Goal: Information Seeking & Learning: Learn about a topic

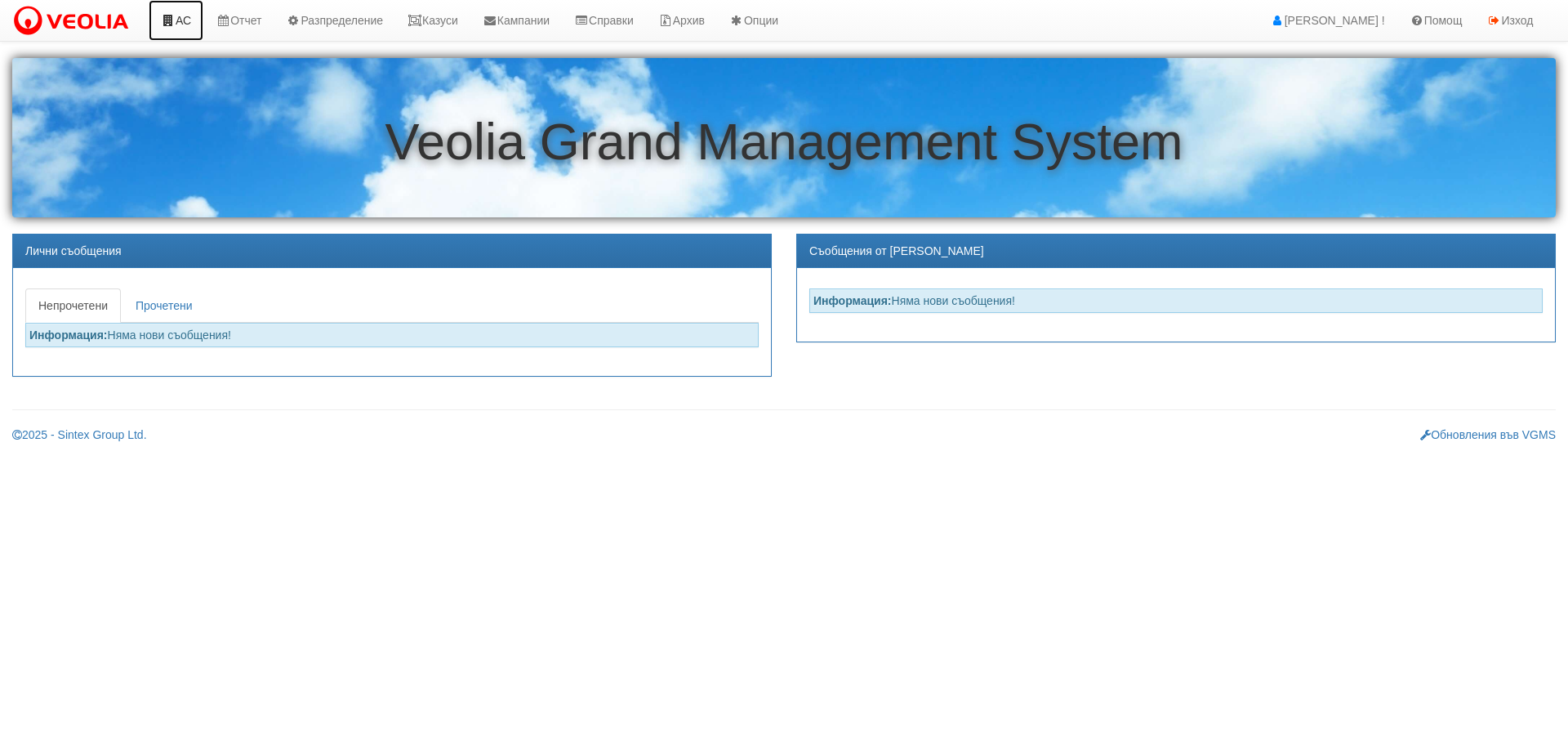
click at [178, 11] on link "АС" at bounding box center [176, 20] width 55 height 41
click at [458, 21] on link "Казуси" at bounding box center [432, 20] width 75 height 41
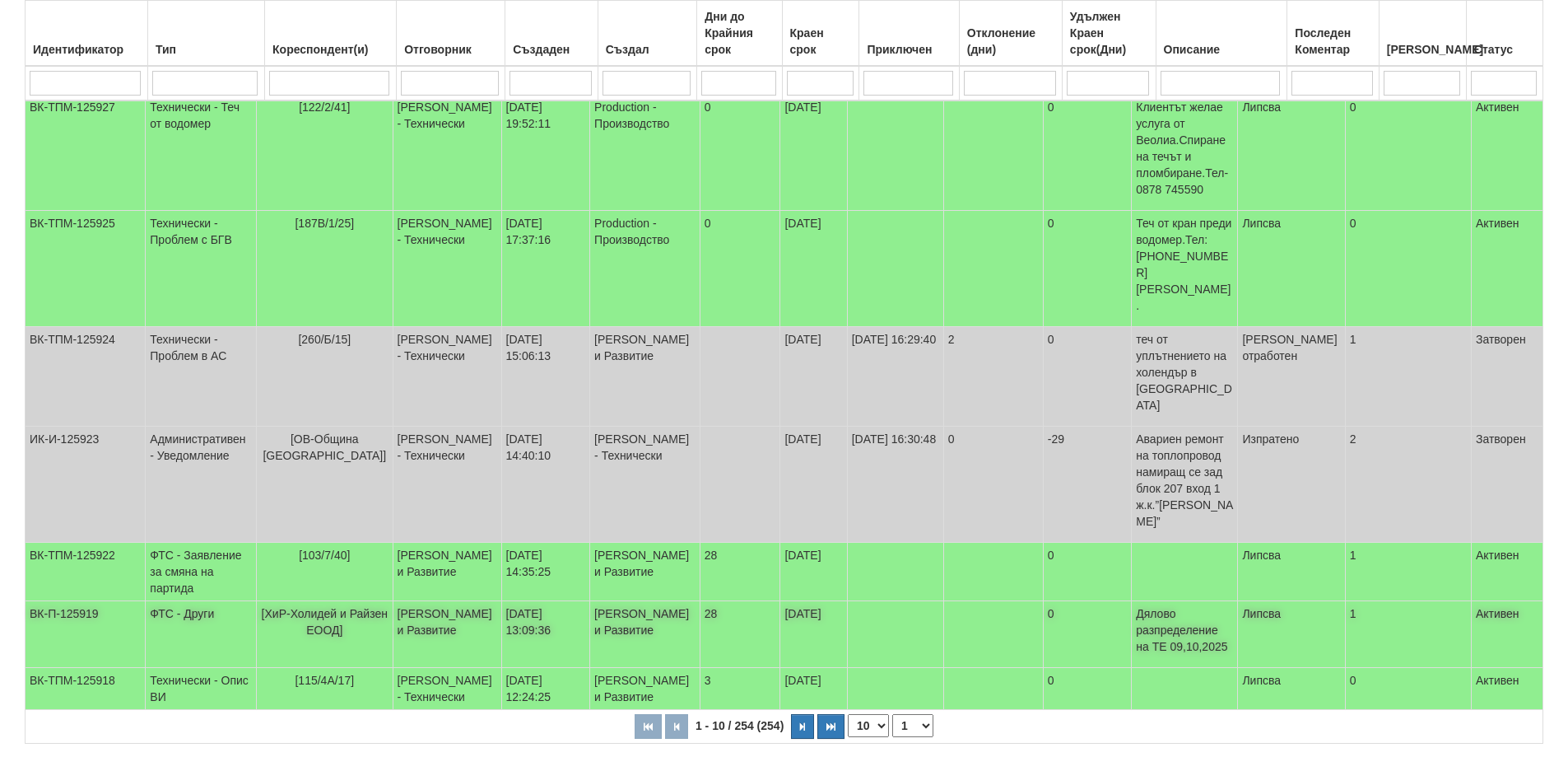
scroll to position [448, 0]
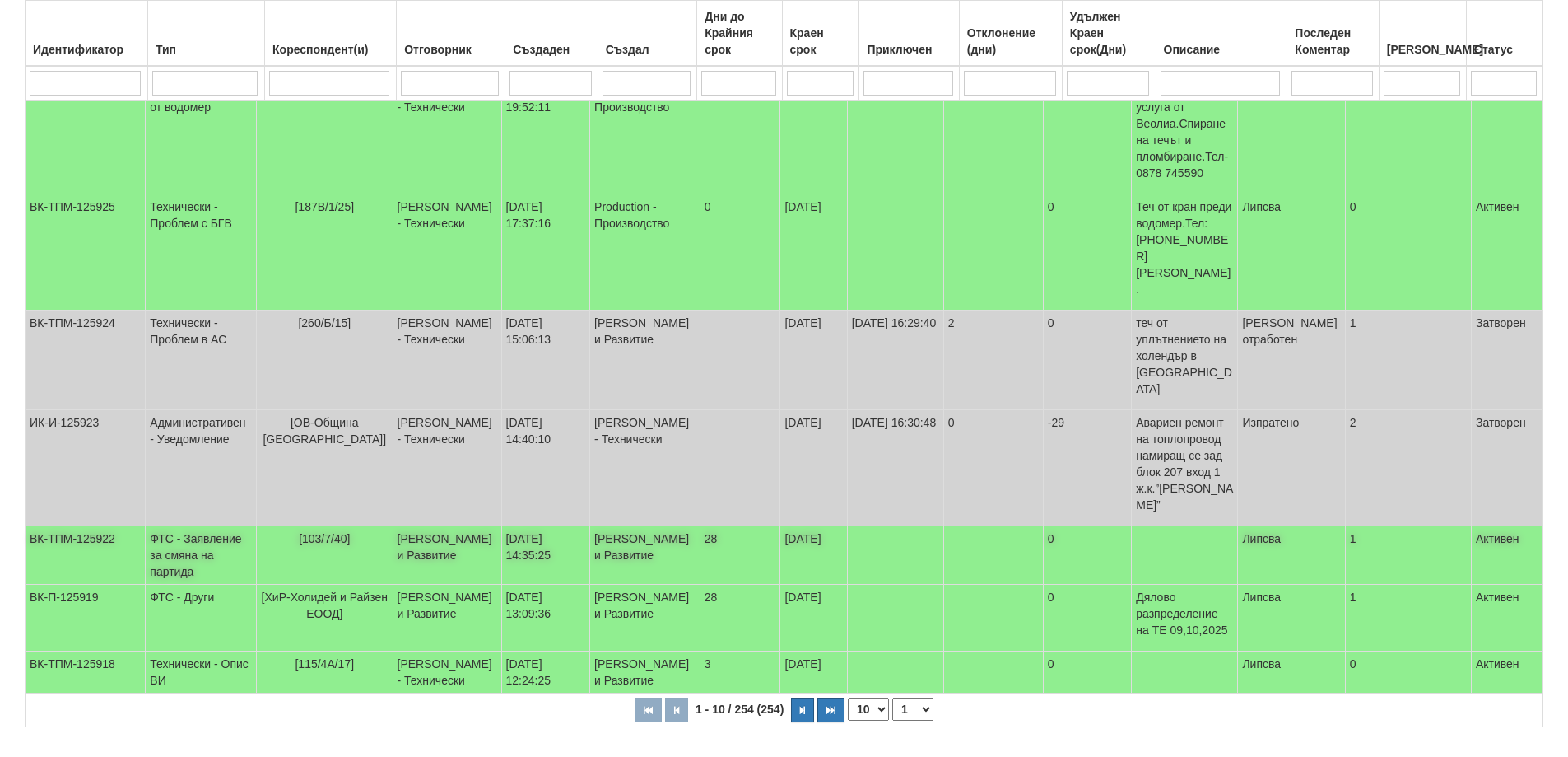
click at [230, 526] on td "ФТС - Заявление за смяна на партида" at bounding box center [201, 555] width 111 height 59
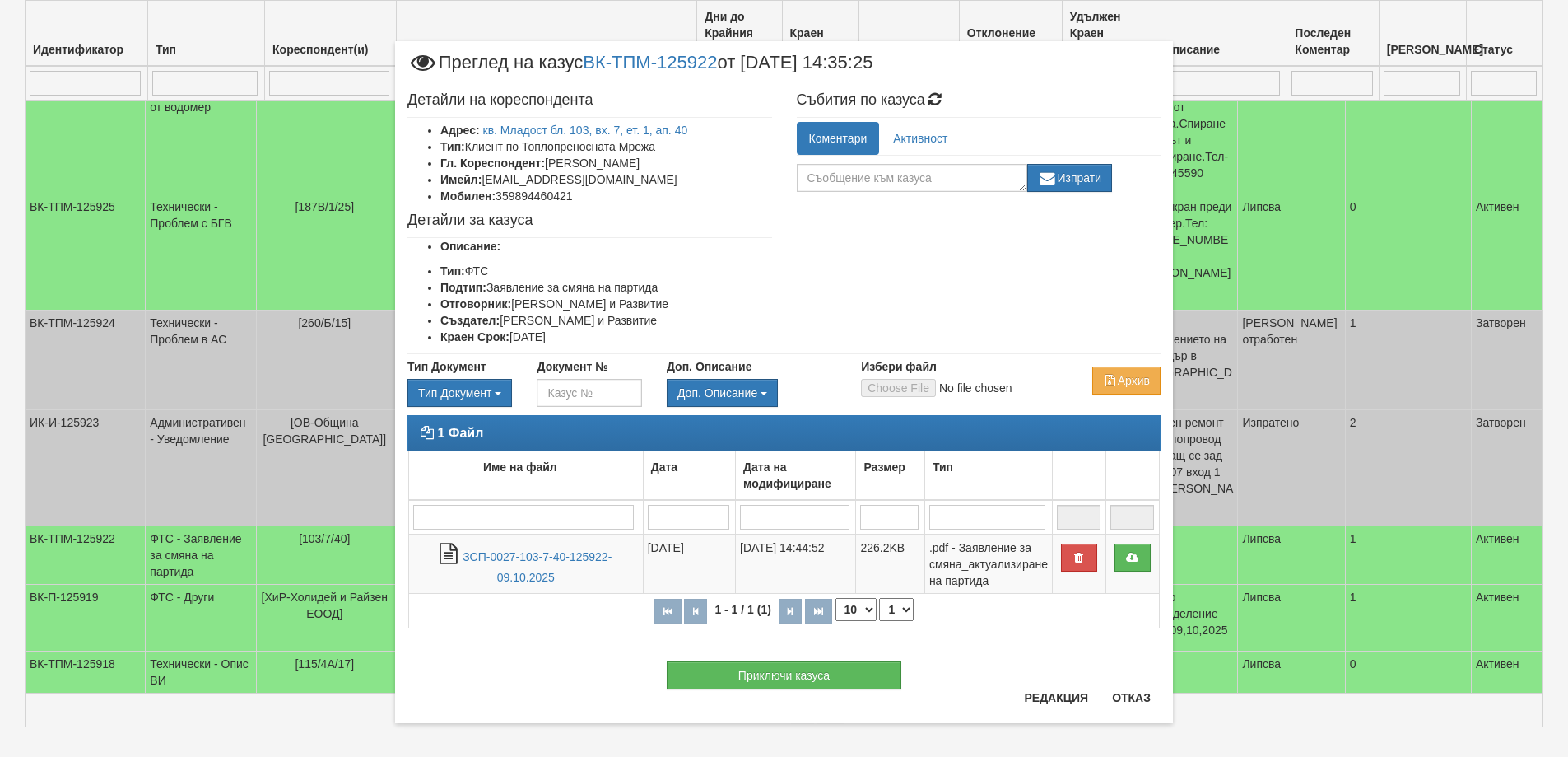
click at [608, 144] on li "Тип: Клиент по Топлопреносната Мрежа" at bounding box center [606, 146] width 331 height 16
click at [606, 133] on link "кв. Младост бл. 103, вх. 7, ет. 1, ап. 40" at bounding box center [585, 130] width 205 height 13
click at [1129, 700] on button "Отказ" at bounding box center [1131, 697] width 59 height 26
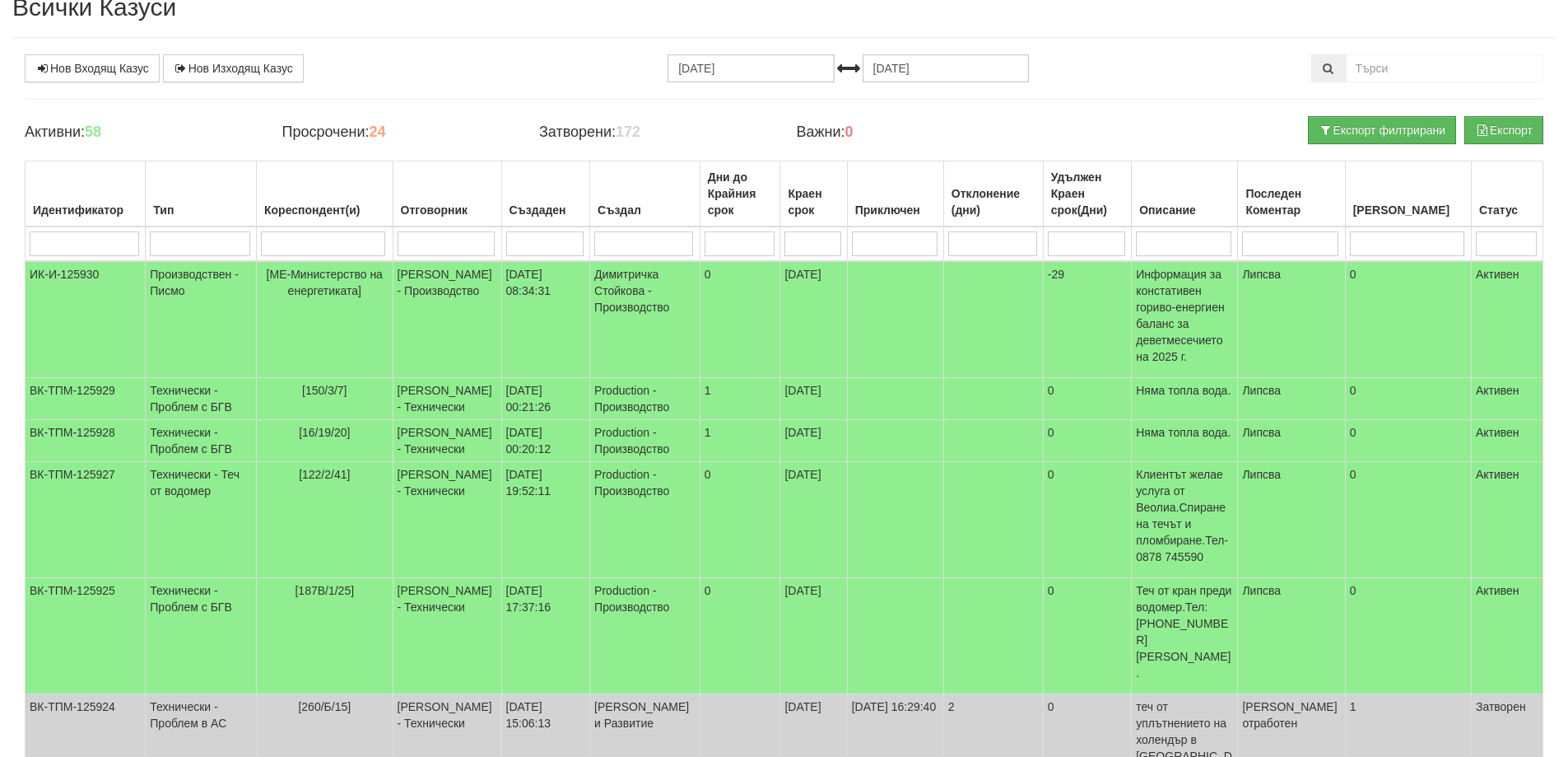
scroll to position [0, 0]
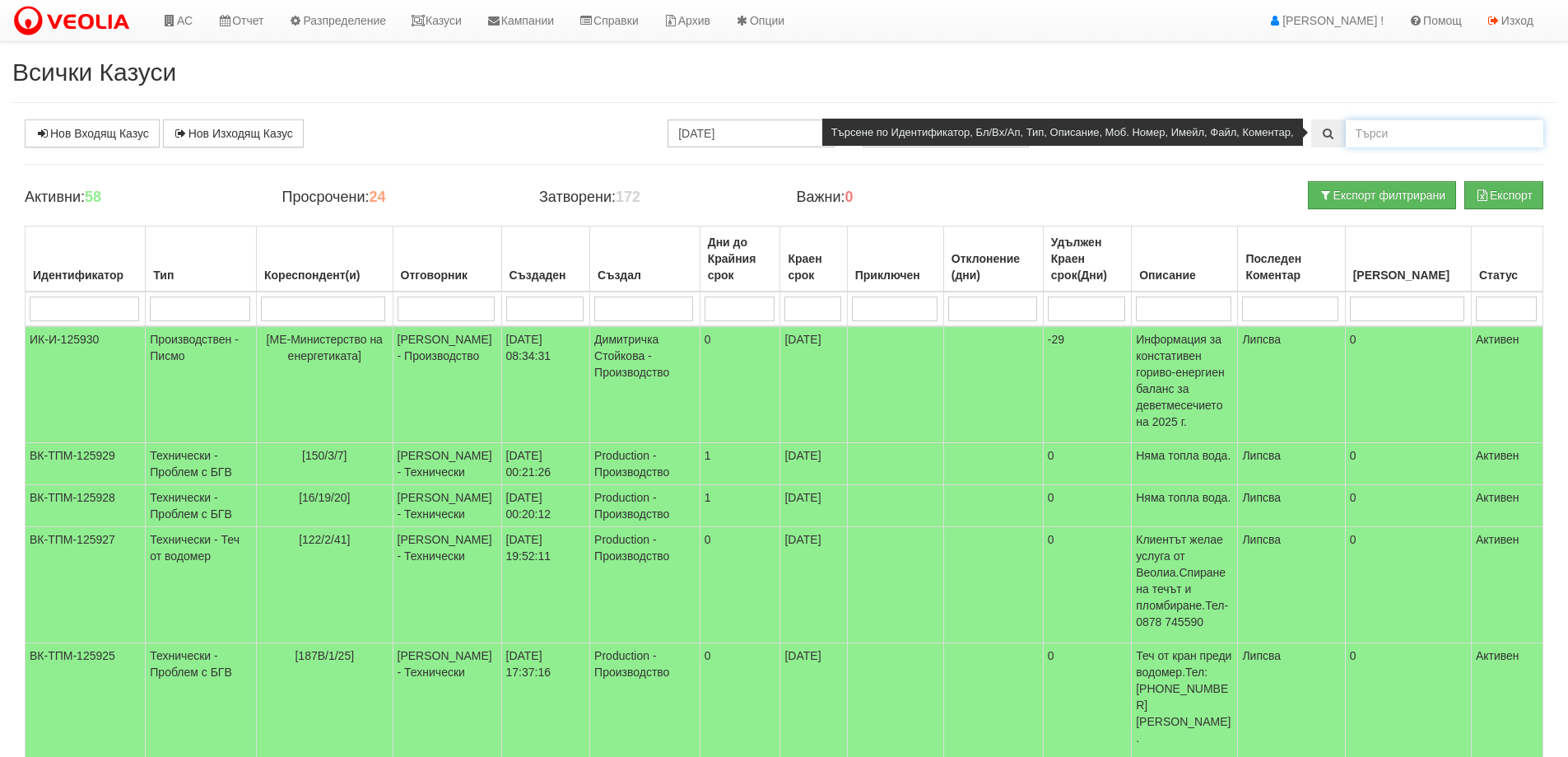
click at [1408, 137] on input "text" at bounding box center [1444, 133] width 198 height 28
type input "0886012975"
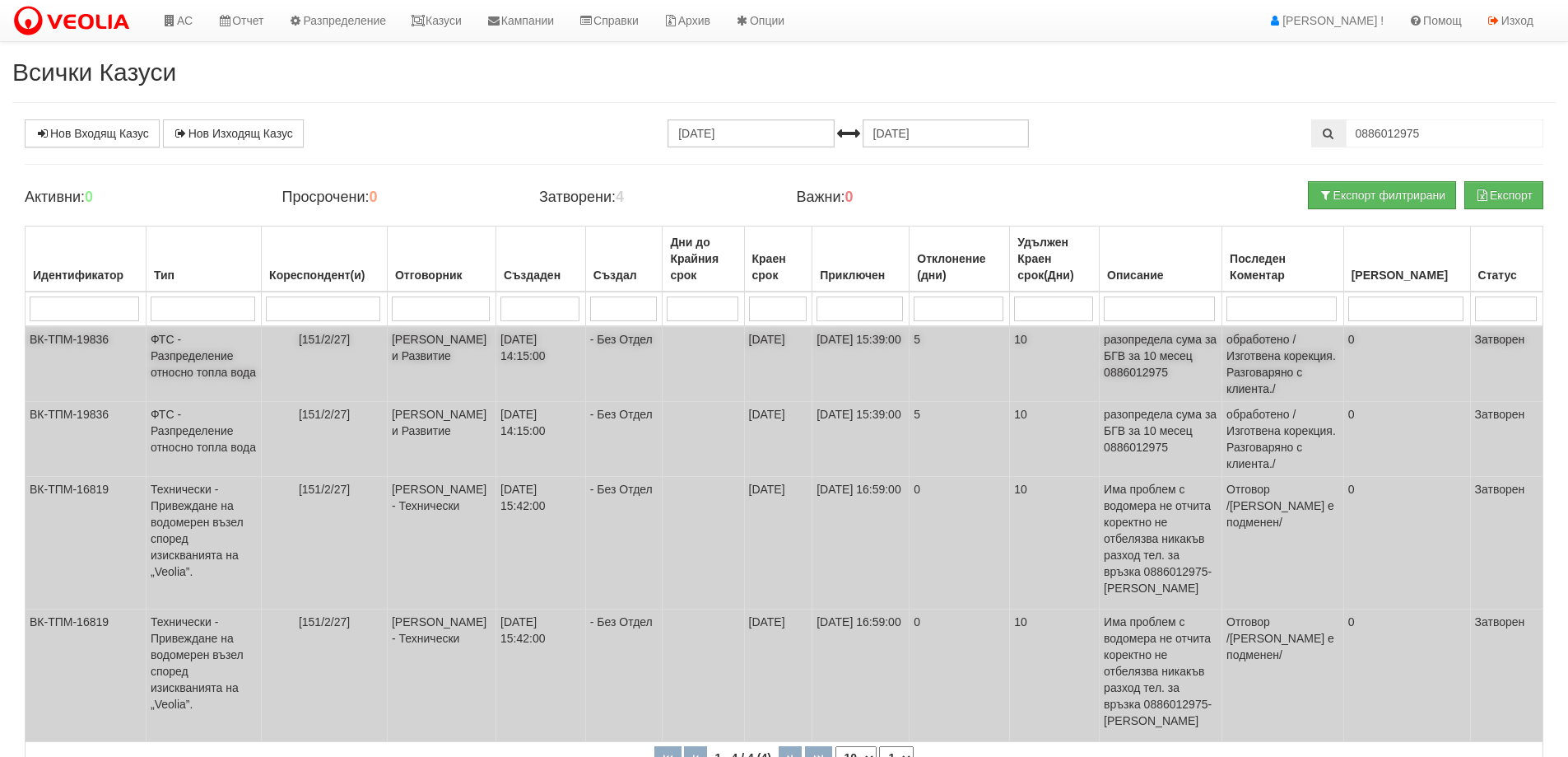
click at [205, 361] on td "ФТС - Разпределение относно топла вода" at bounding box center [203, 363] width 115 height 76
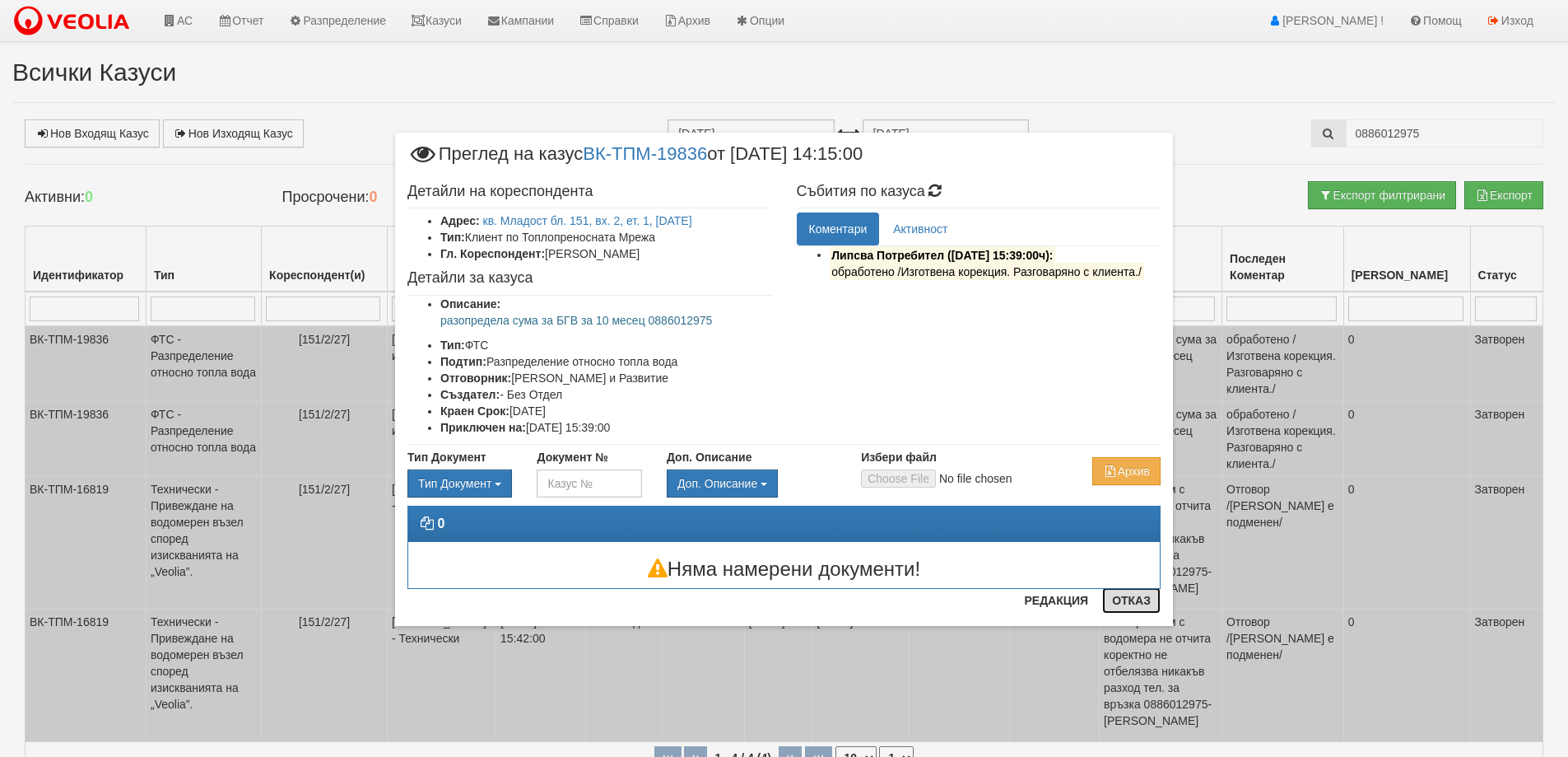
click at [1127, 598] on button "Отказ" at bounding box center [1131, 600] width 59 height 26
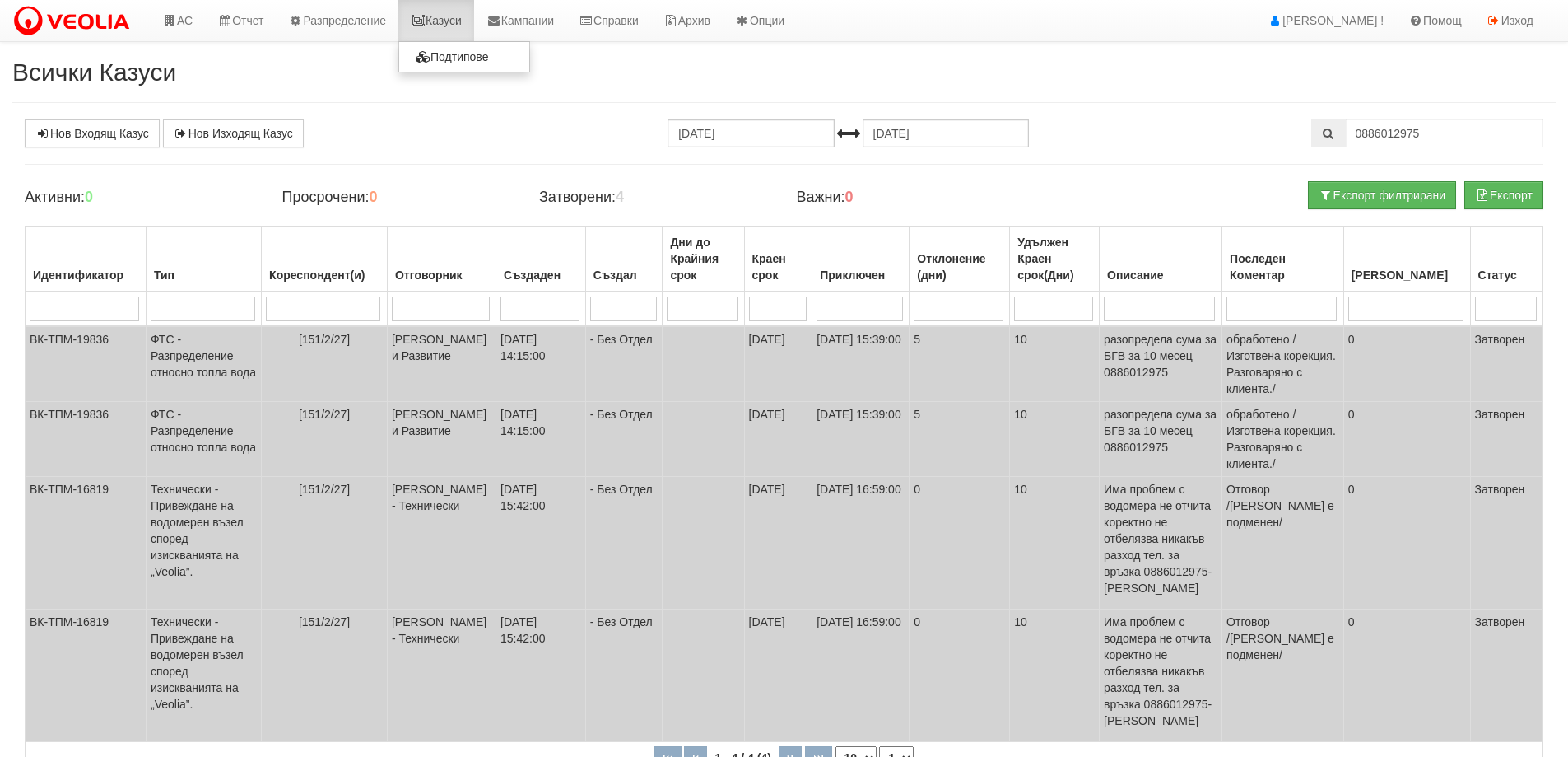
click at [449, 20] on link "Казуси" at bounding box center [435, 20] width 76 height 41
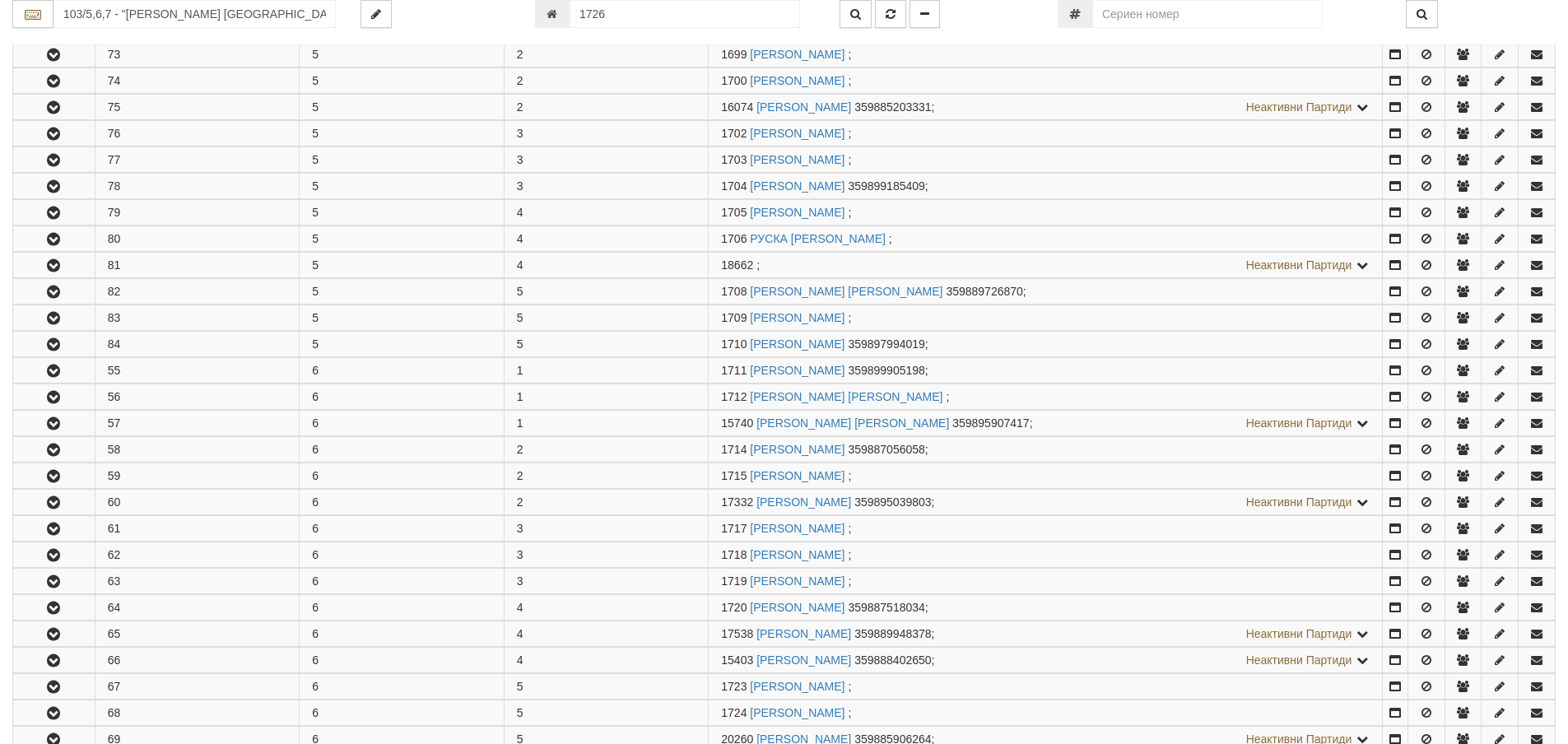
scroll to position [1160, 0]
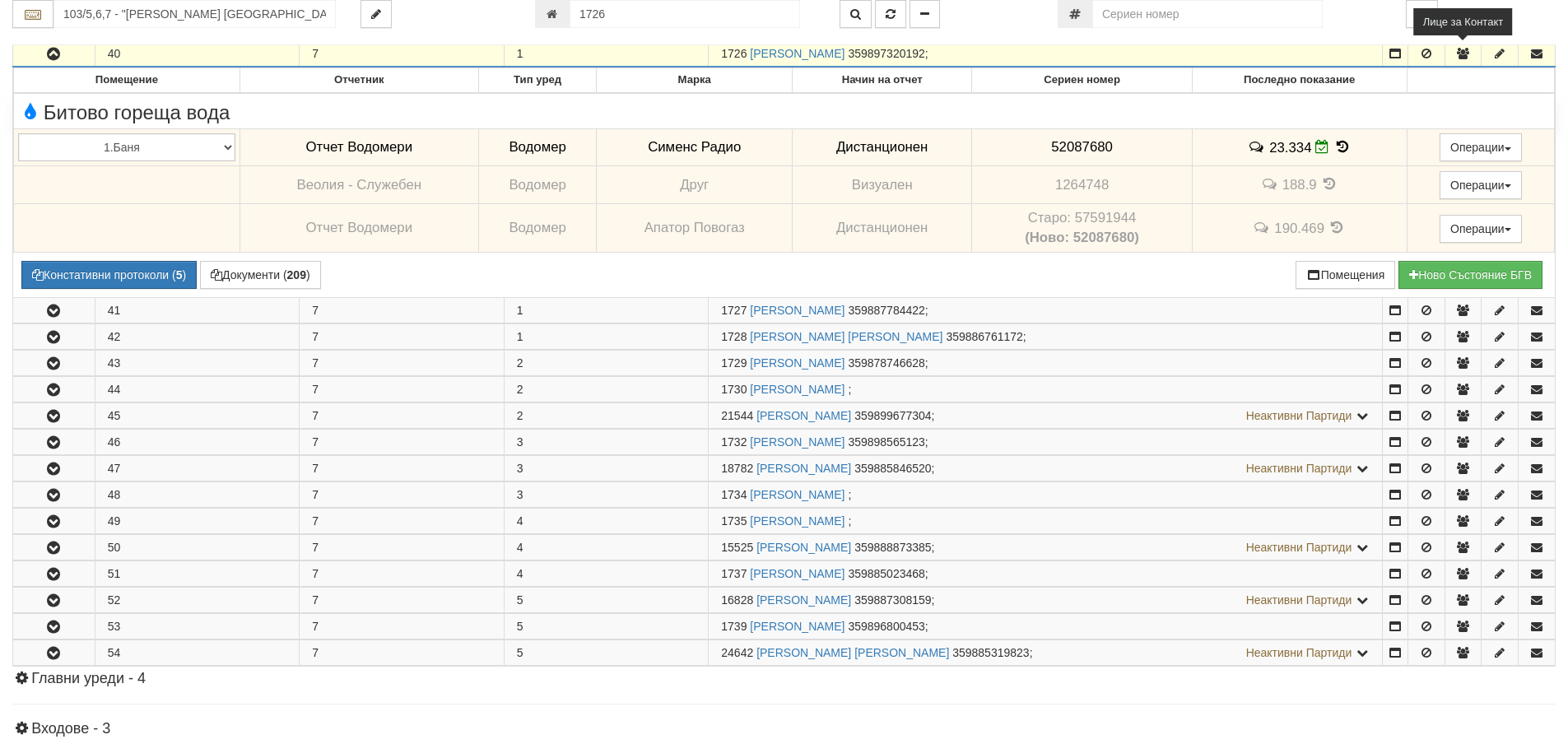
click at [1463, 57] on icon "button" at bounding box center [1462, 54] width 14 height 12
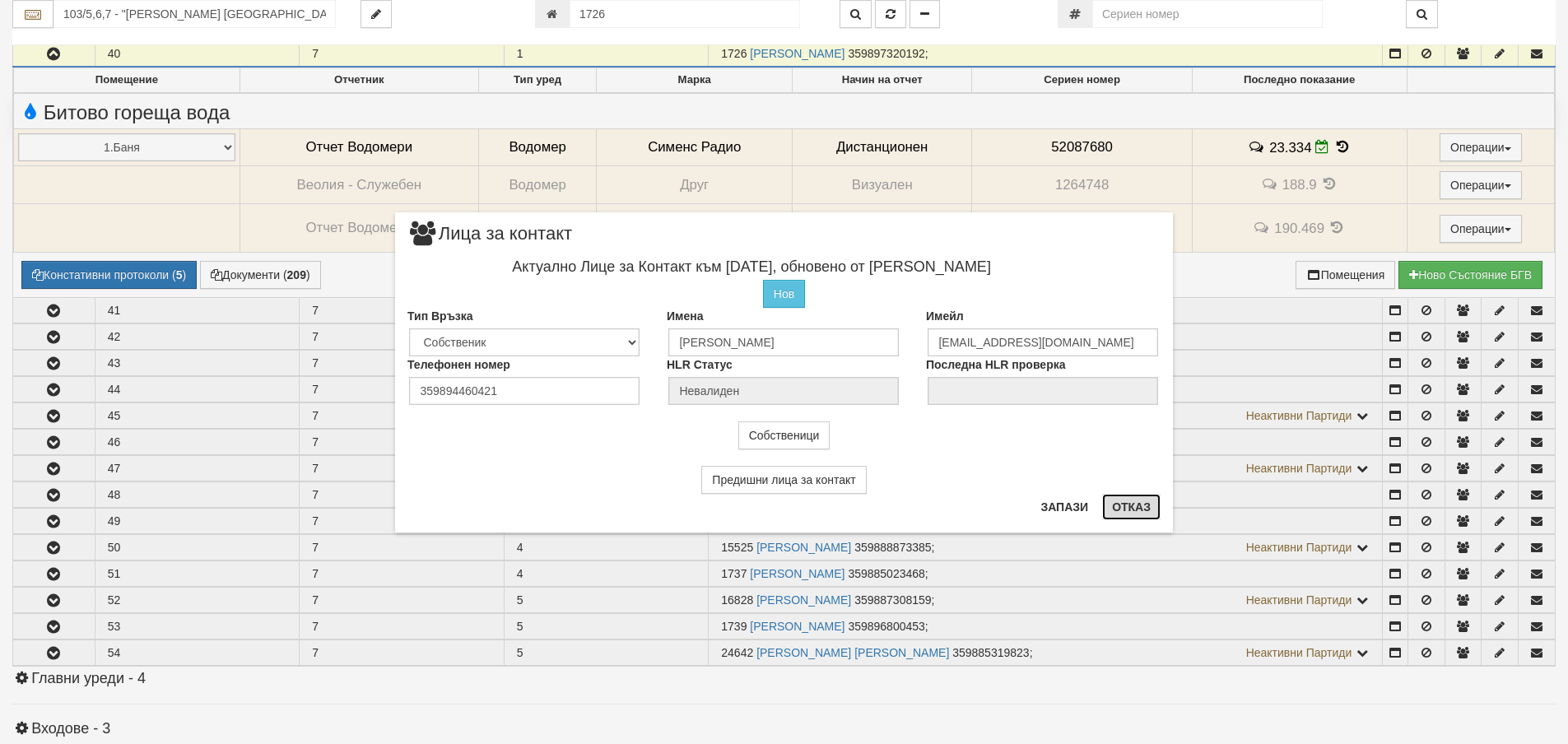
click at [1146, 505] on button "Отказ" at bounding box center [1131, 507] width 59 height 26
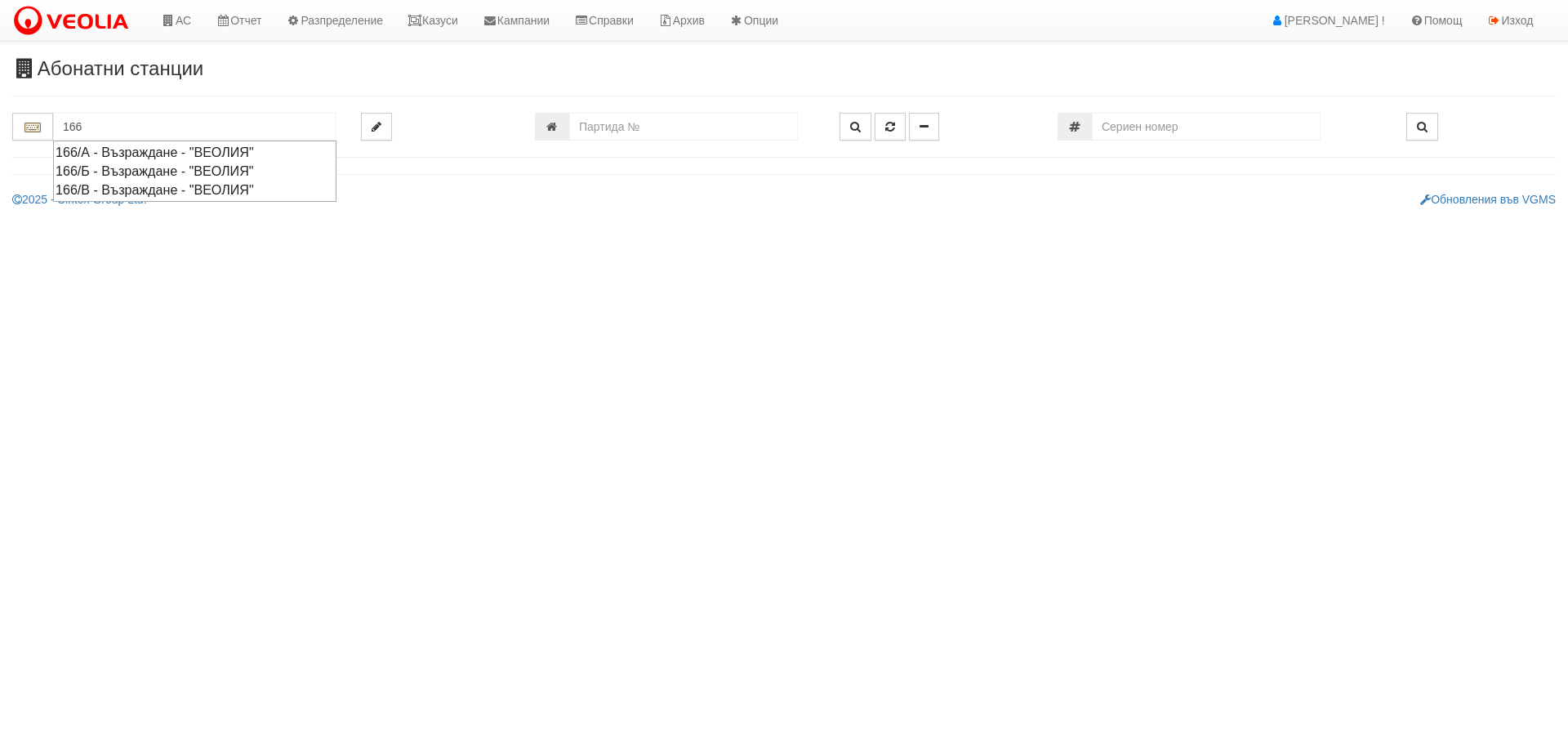
click at [136, 170] on div "166/Б - Възраждане - "ВЕОЛИЯ"" at bounding box center [195, 171] width 278 height 19
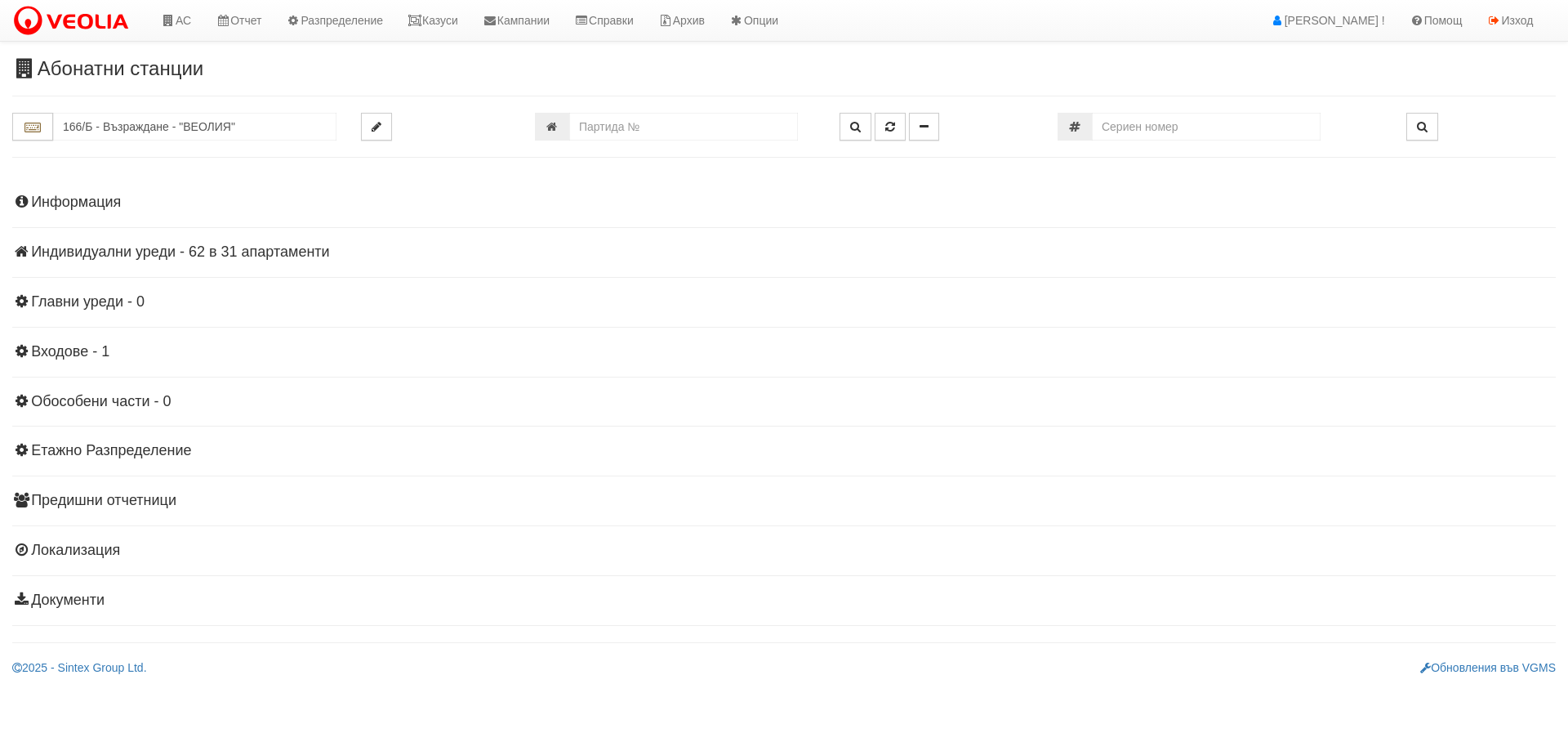
click at [262, 249] on h4 "Индивидуални уреди - 62 в 31 апартаменти" at bounding box center [783, 252] width 1543 height 16
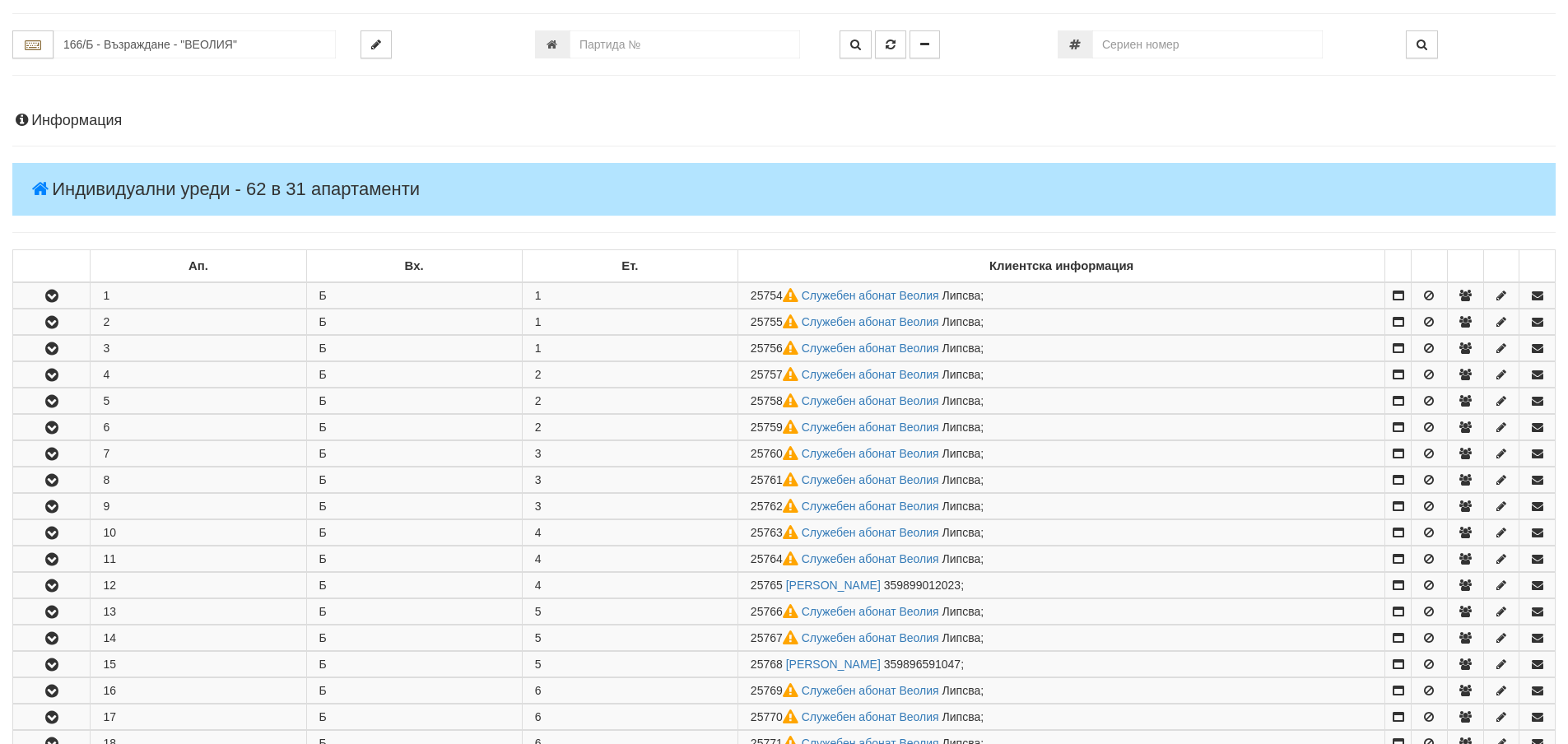
scroll to position [83, 0]
click at [94, 51] on input "166/Б - Възраждане - "ВЕОЛИЯ"" at bounding box center [194, 45] width 282 height 28
click at [117, 72] on div "166/А - Възраждане - "ВЕОЛИЯ"" at bounding box center [194, 71] width 277 height 19
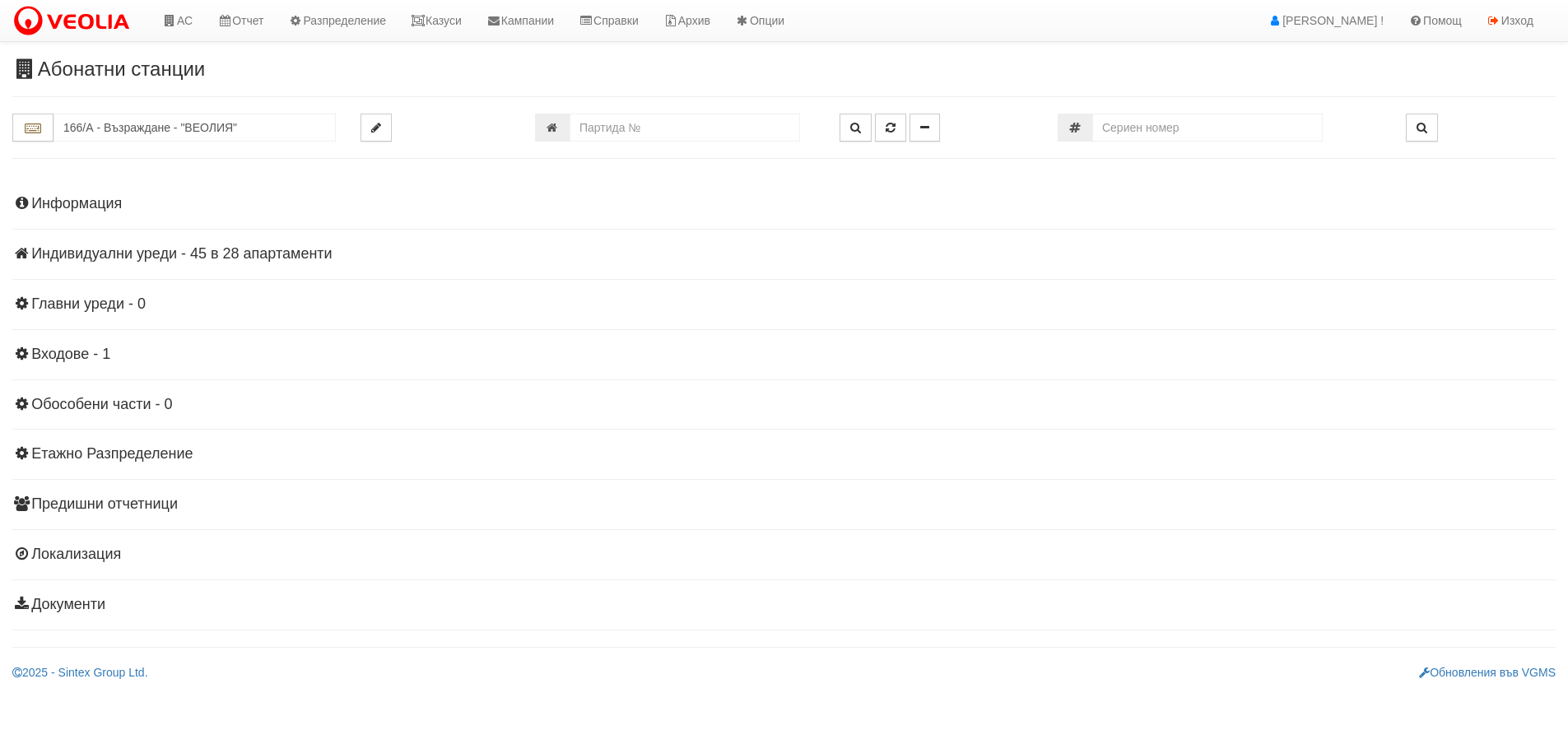
scroll to position [0, 0]
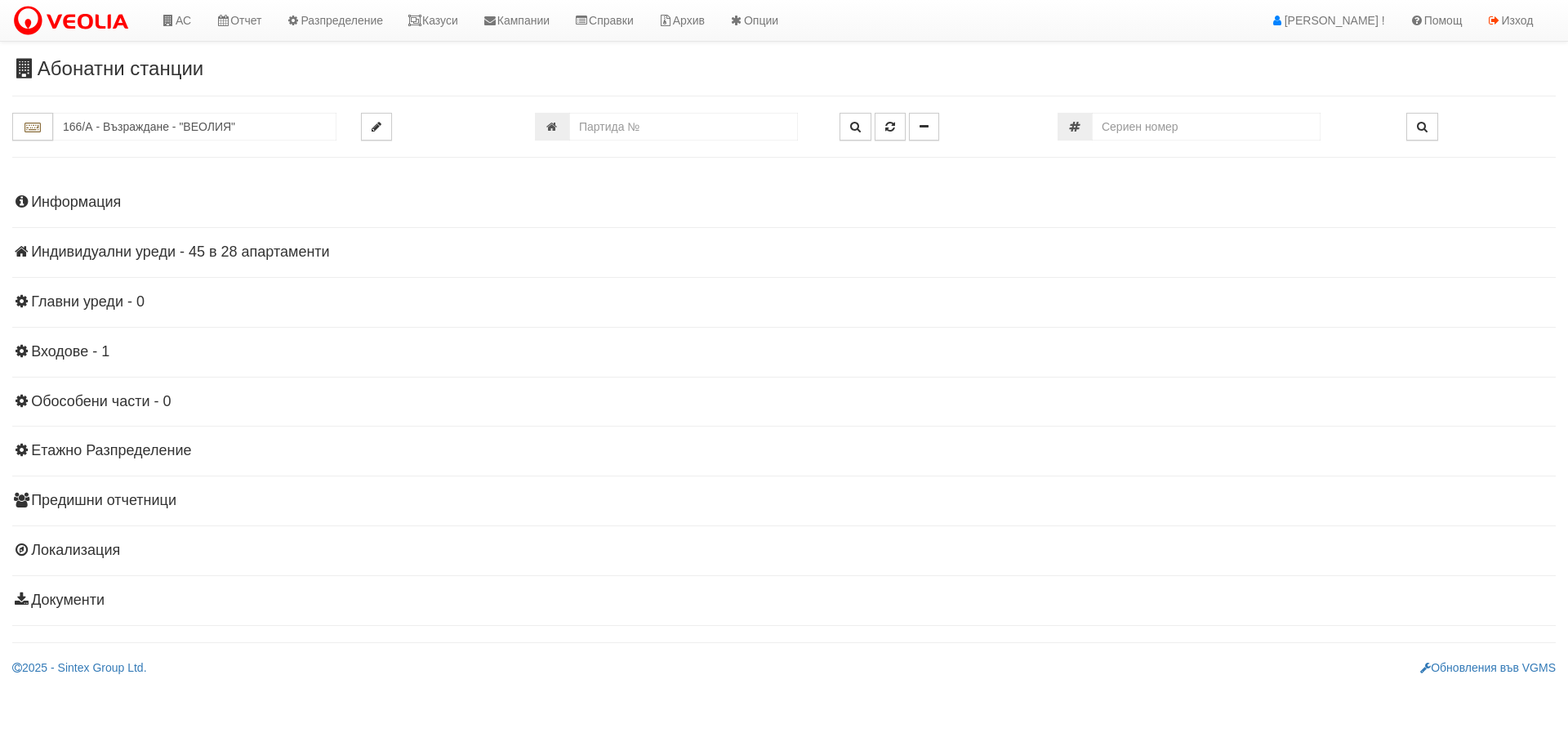
click at [197, 252] on h4 "Индивидуални уреди - 45 в 28 апартаменти" at bounding box center [783, 252] width 1543 height 16
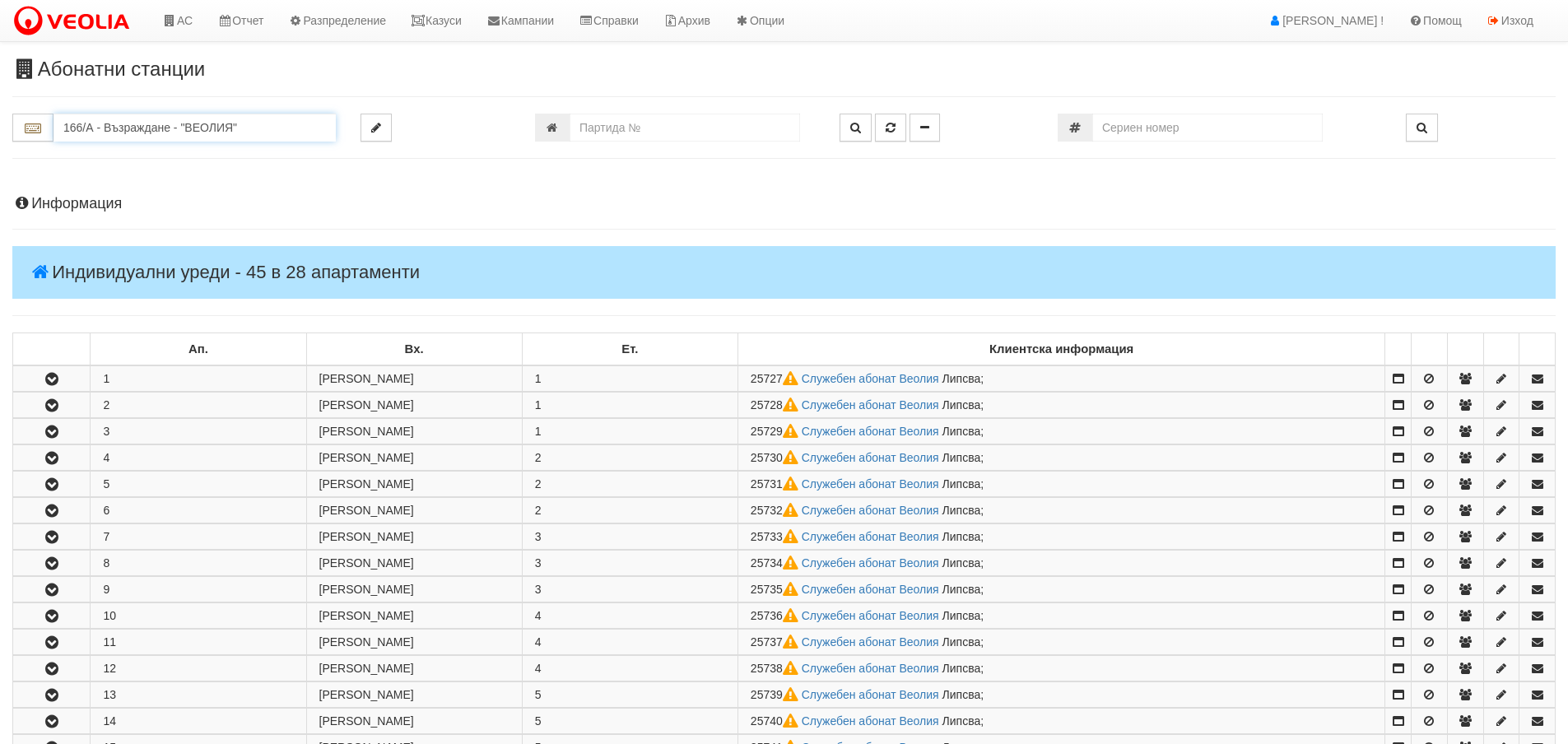
click at [122, 124] on input "166/А - Възраждане - "ВЕОЛИЯ"" at bounding box center [194, 127] width 282 height 28
click at [142, 188] on div "166/В - Възраждане - "ВЕОЛИЯ"" at bounding box center [194, 191] width 277 height 19
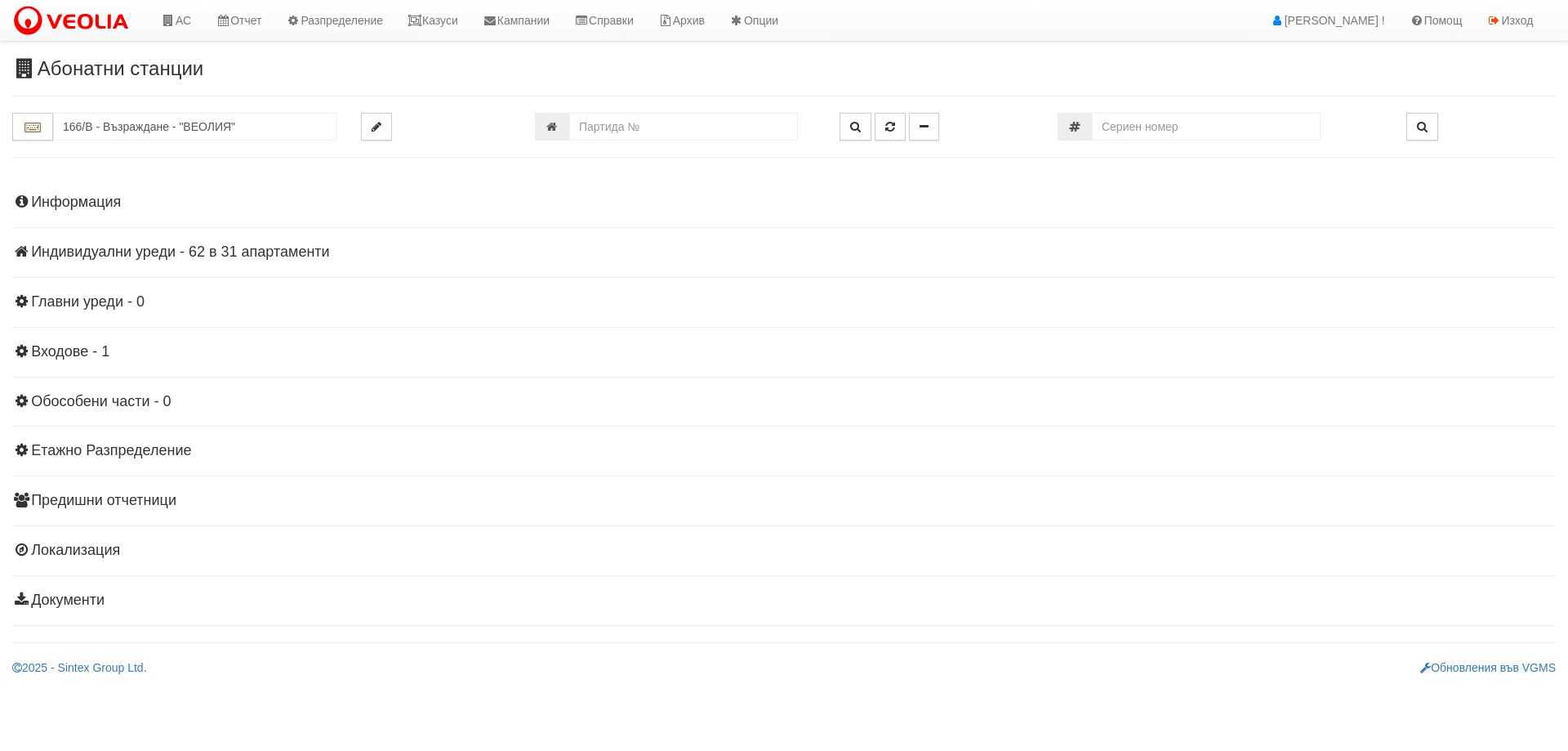
click at [192, 255] on h4 "Индивидуални уреди - 62 в 31 апартаменти" at bounding box center [783, 252] width 1543 height 16
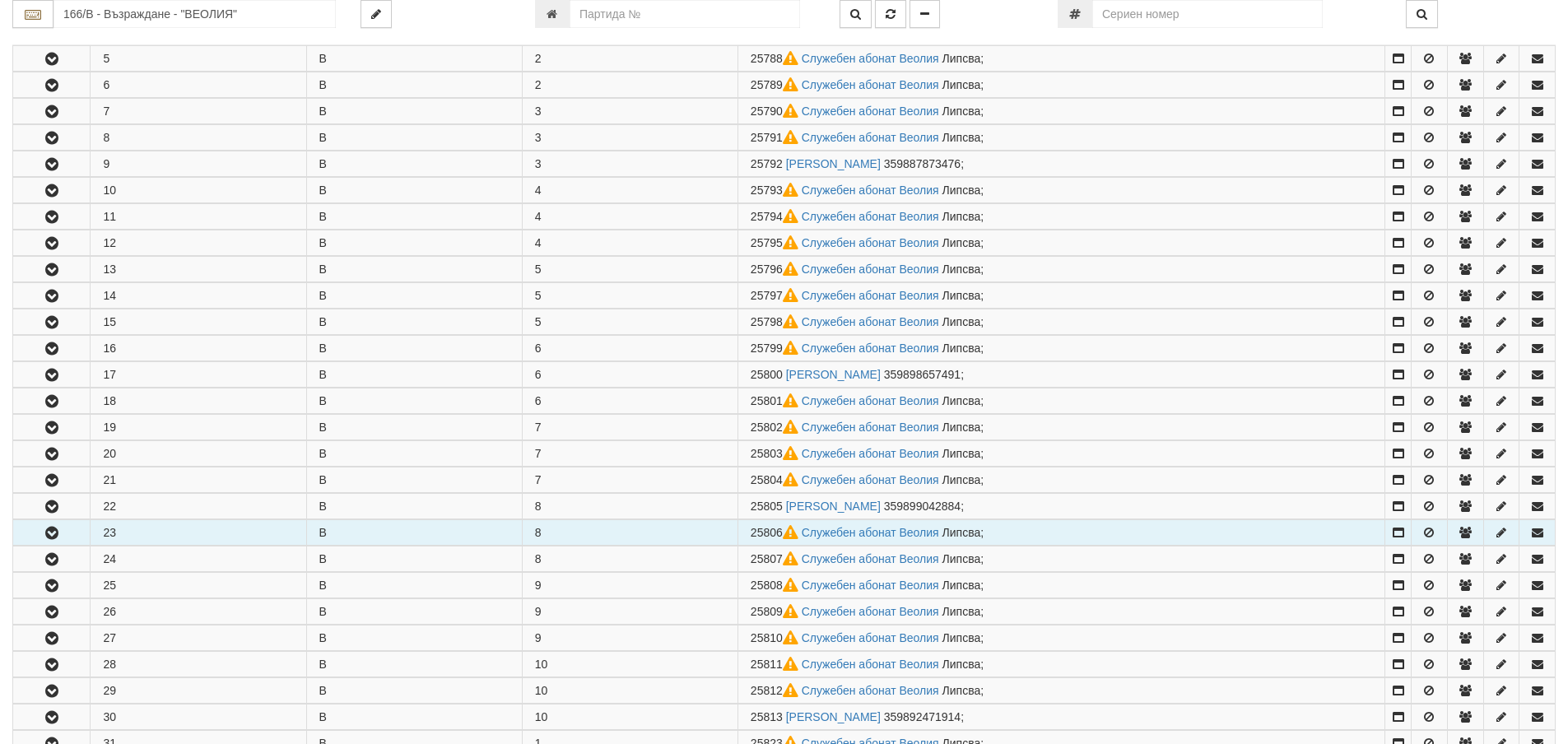
scroll to position [494, 0]
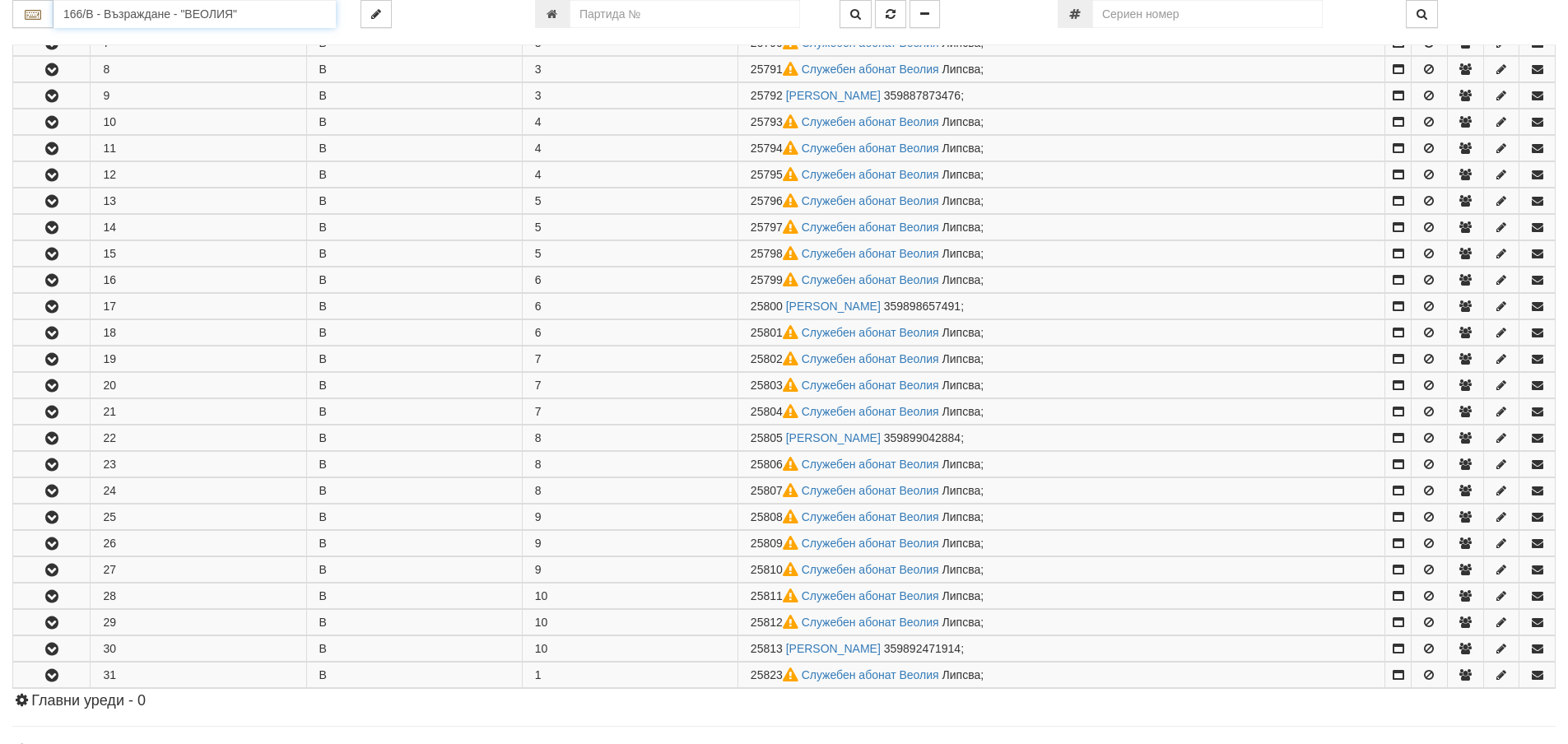
click at [95, 9] on input "166/В - Възраждане - "ВЕОЛИЯ"" at bounding box center [194, 14] width 282 height 28
click at [131, 65] on div "166/Б - Възраждане - "ВЕОЛИЯ"" at bounding box center [194, 59] width 277 height 19
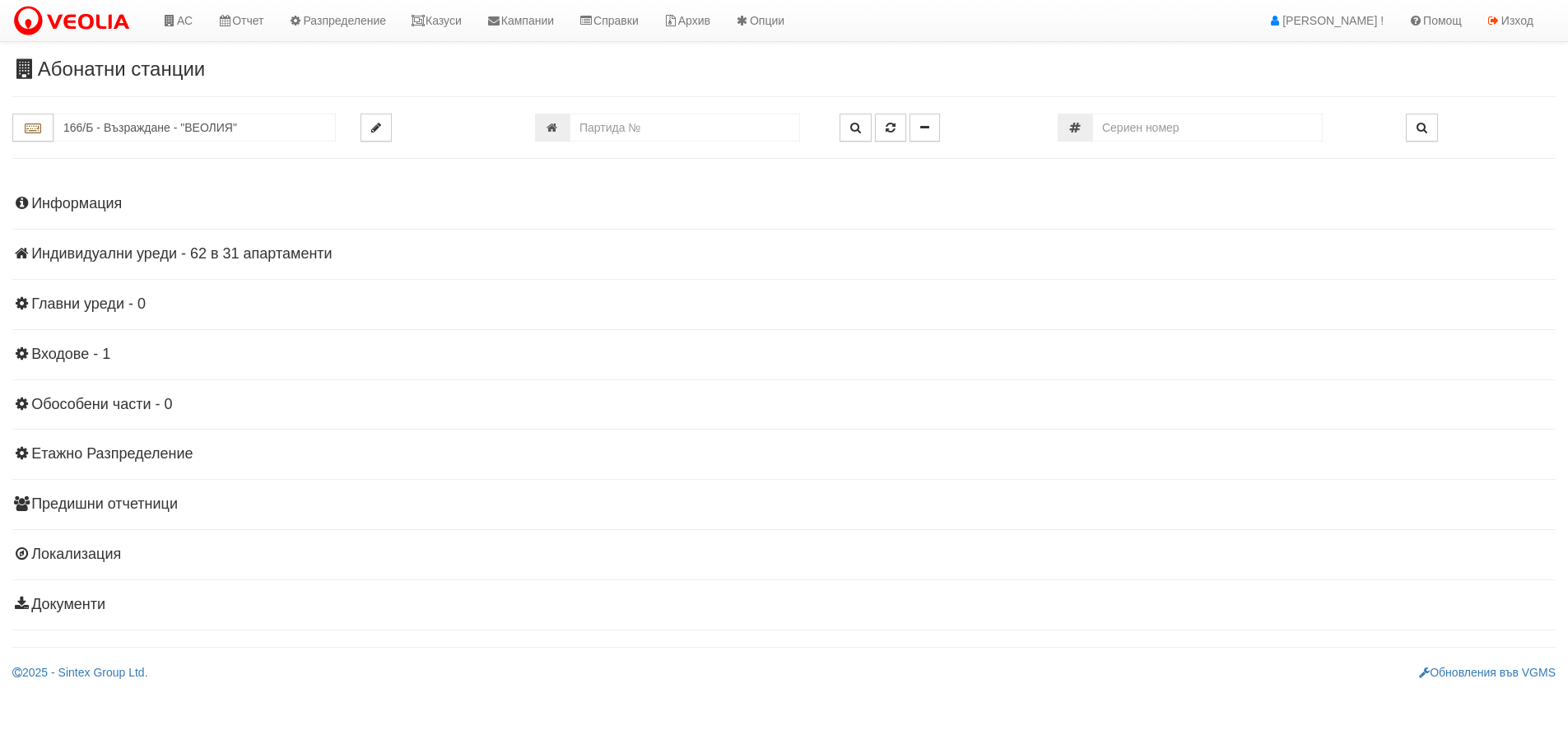
scroll to position [0, 0]
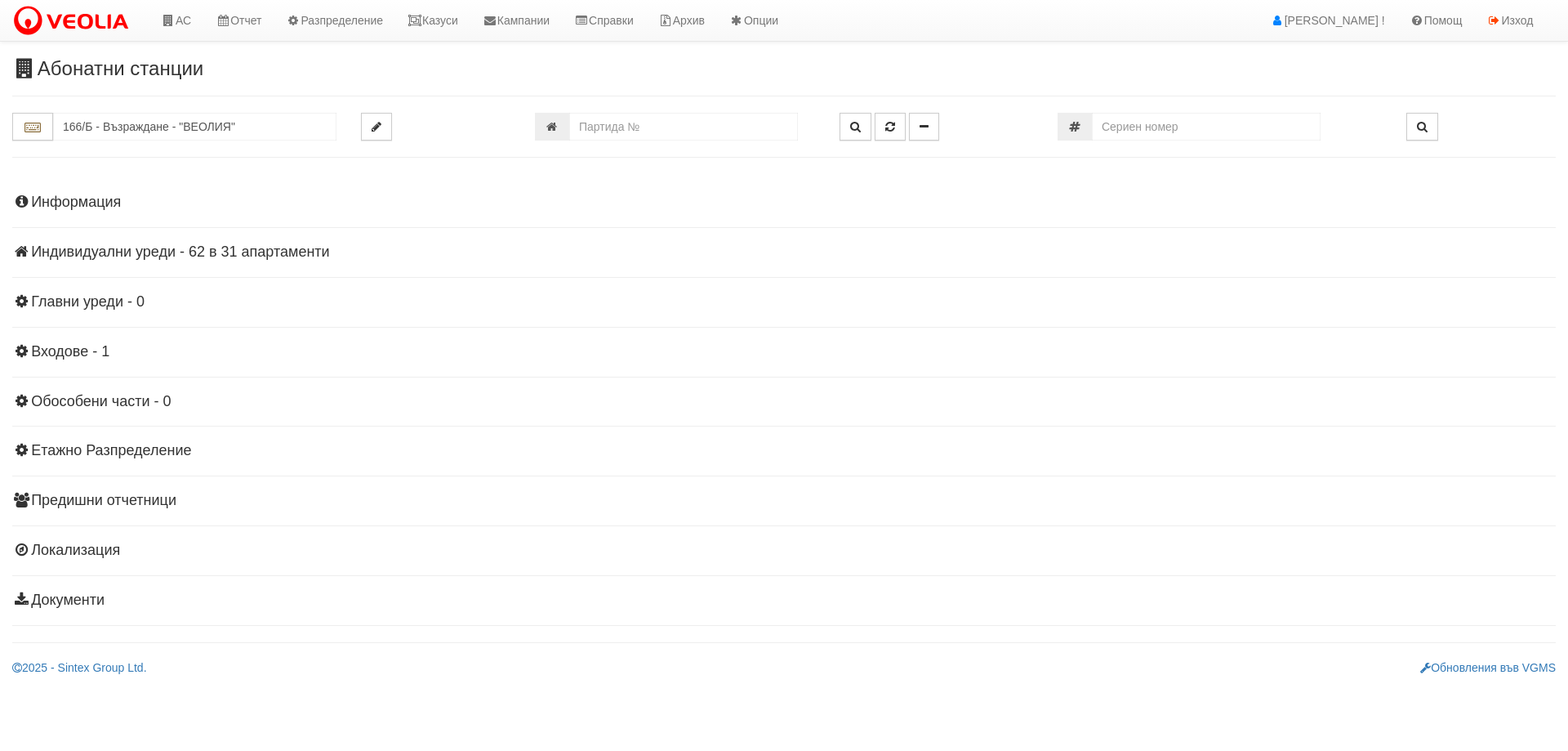
click at [156, 247] on h4 "Индивидуални уреди - 62 в 31 апартаменти" at bounding box center [783, 252] width 1543 height 16
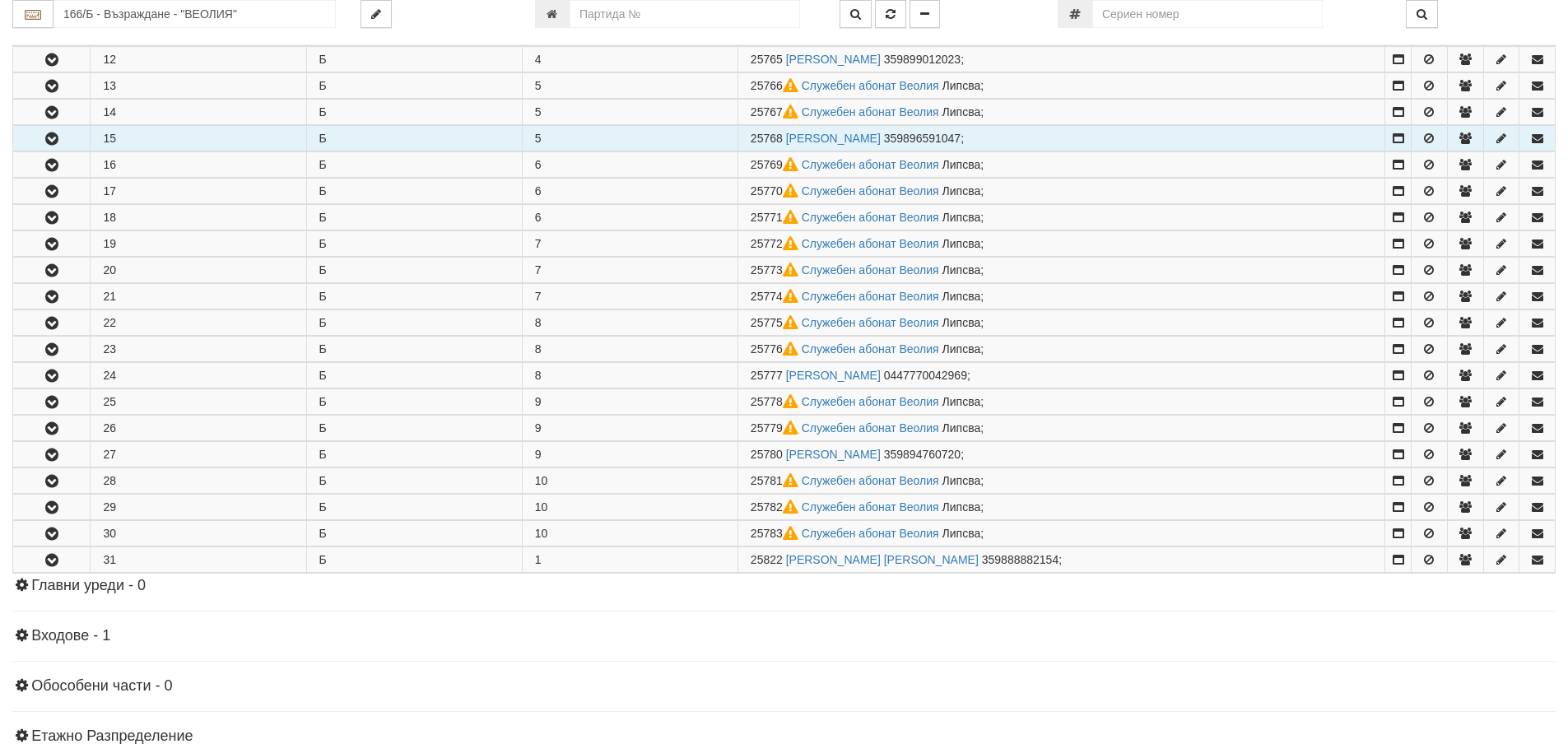
scroll to position [659, 0]
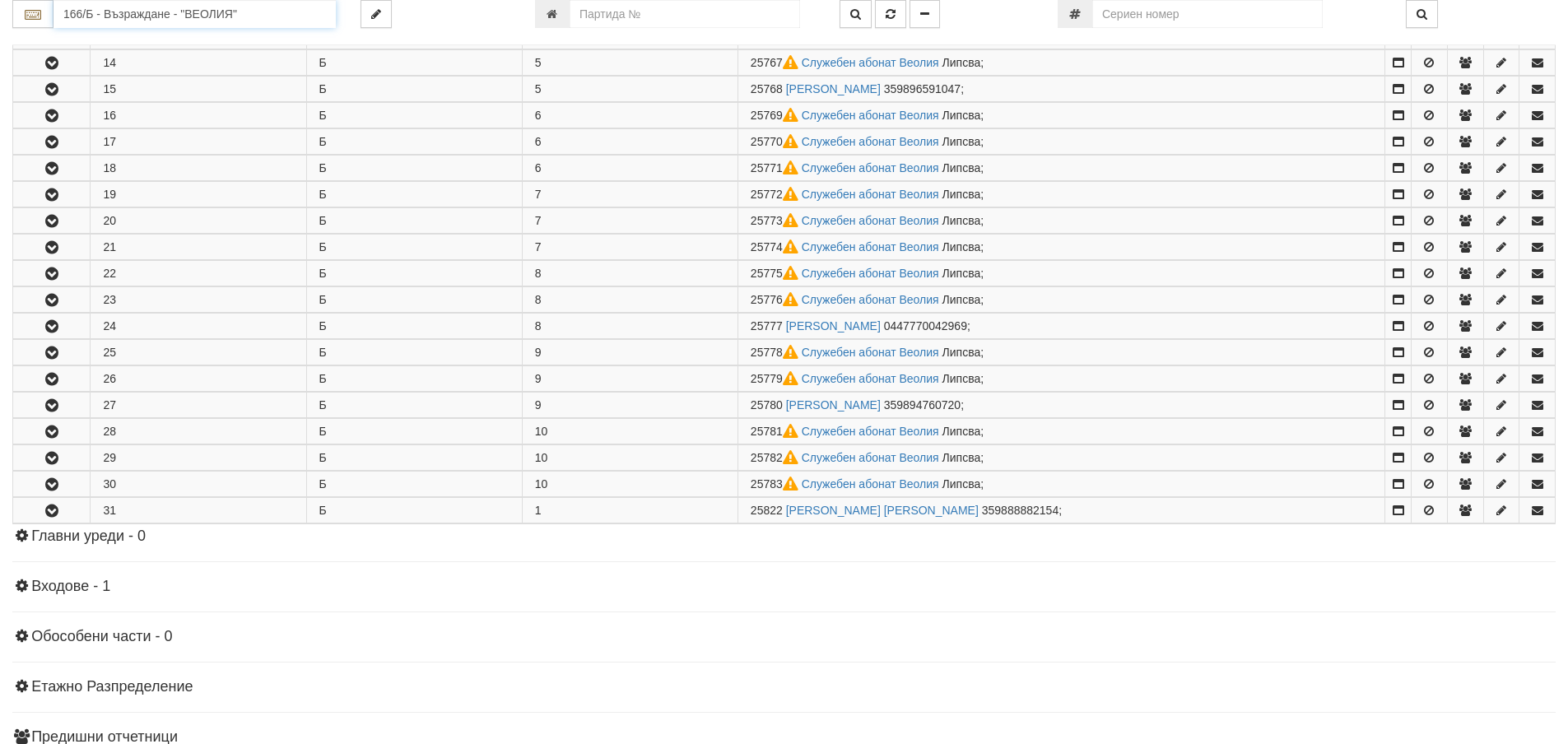
click at [87, 16] on input "166/Б - Възраждане - "ВЕОЛИЯ"" at bounding box center [194, 14] width 282 height 28
click at [108, 80] on div "166/В - Възраждане - "ВЕОЛИЯ"" at bounding box center [194, 78] width 277 height 19
type input "166/В - Възраждане - "ВЕОЛИЯ""
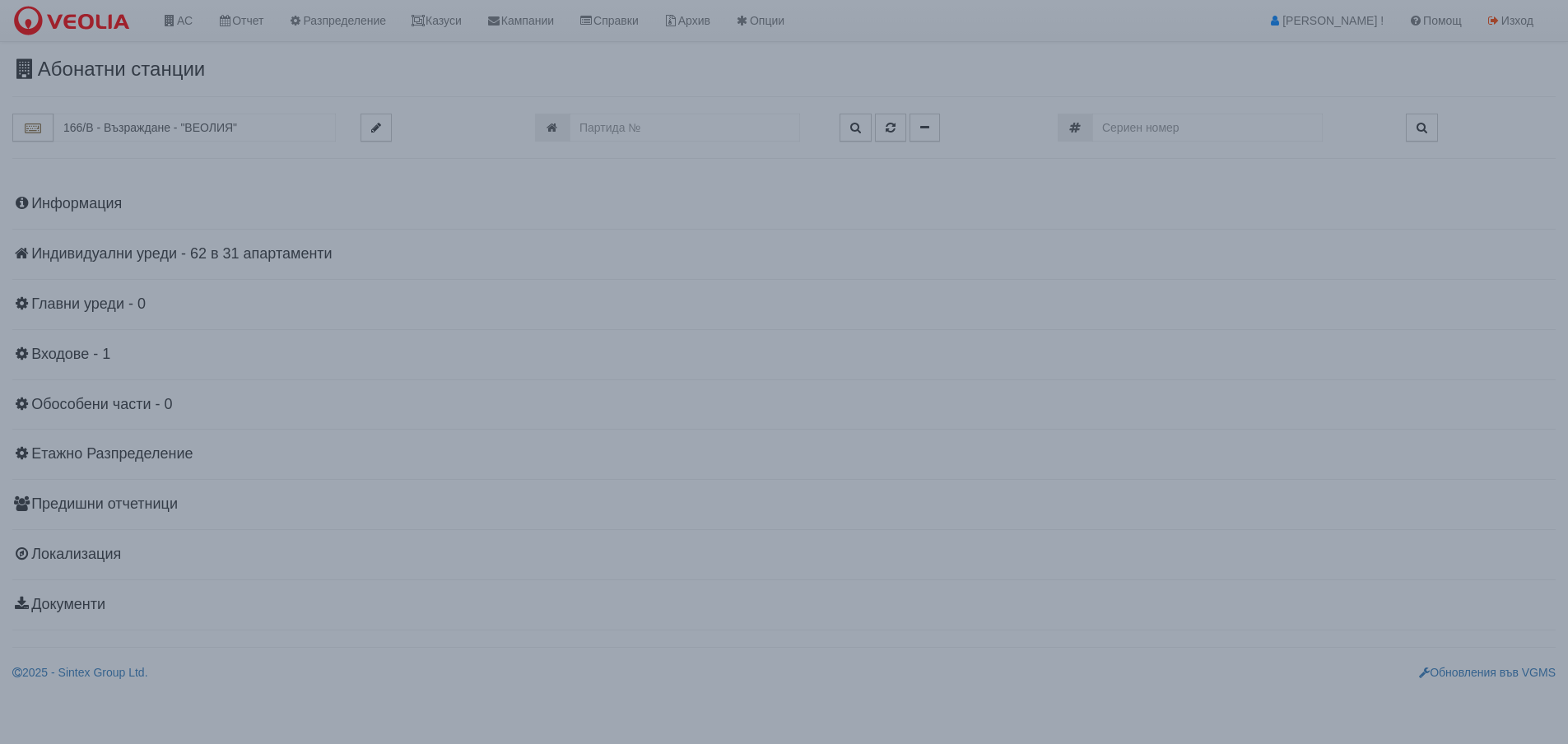
scroll to position [0, 0]
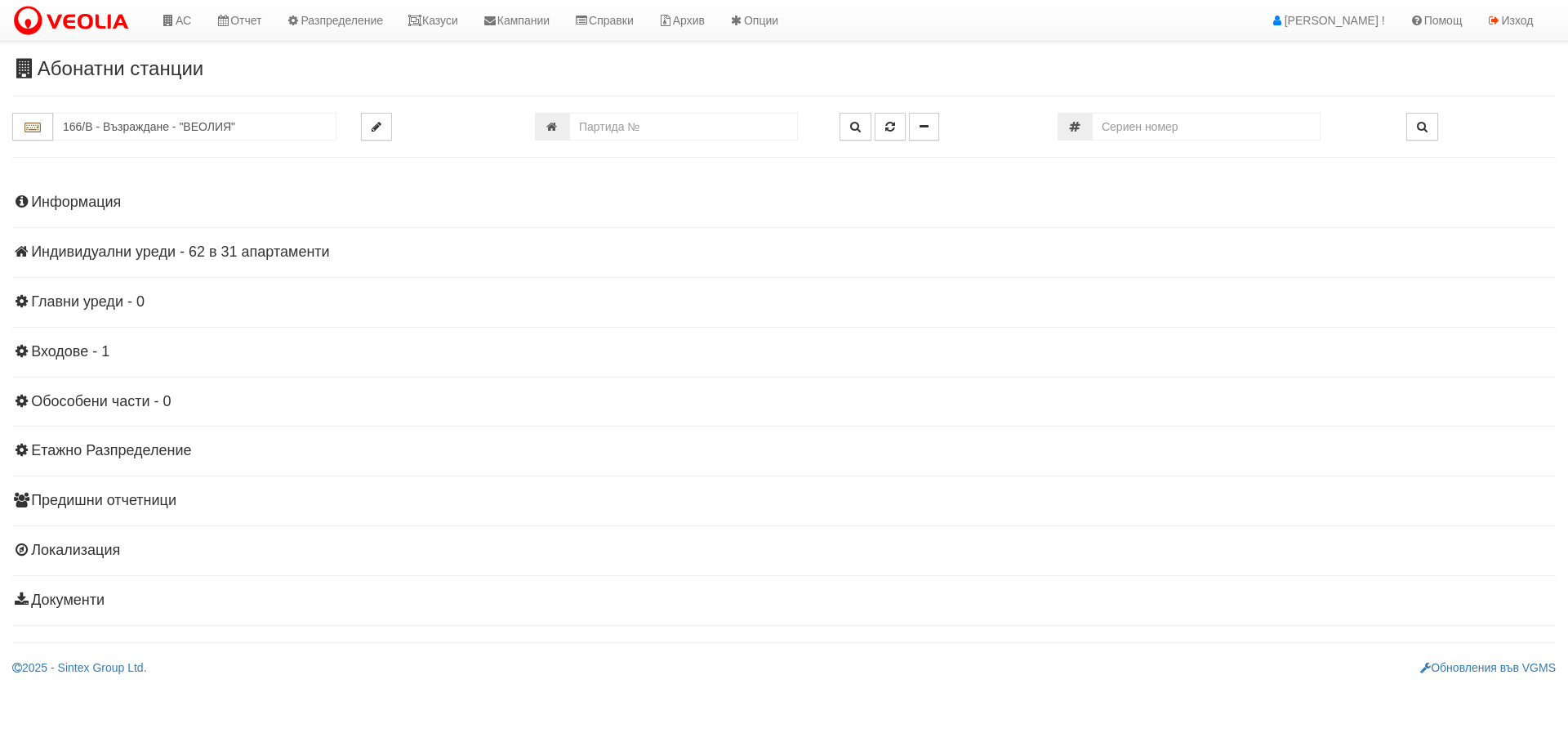
click at [134, 250] on h4 "Индивидуални уреди - 62 в 31 апартаменти" at bounding box center [783, 252] width 1543 height 16
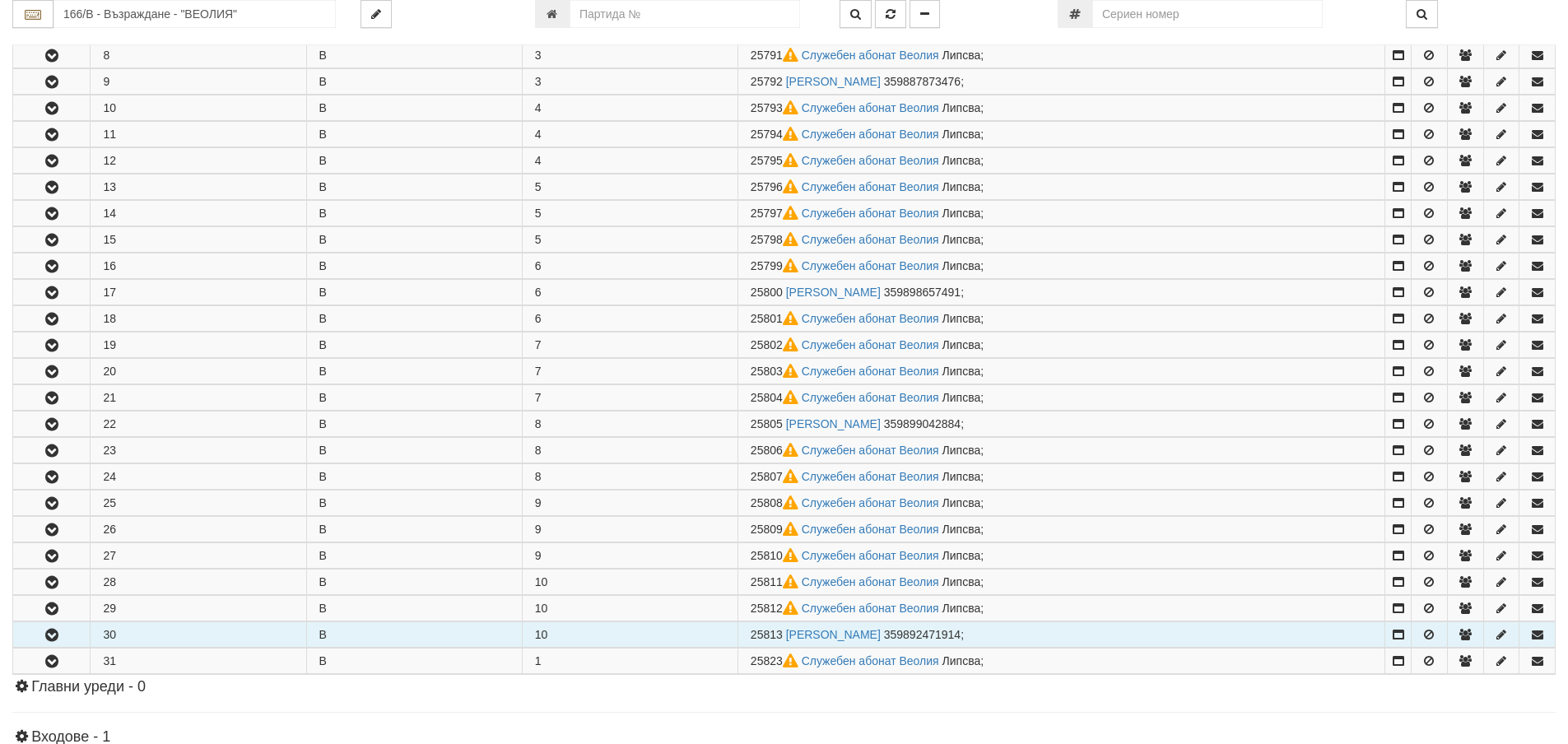
scroll to position [659, 0]
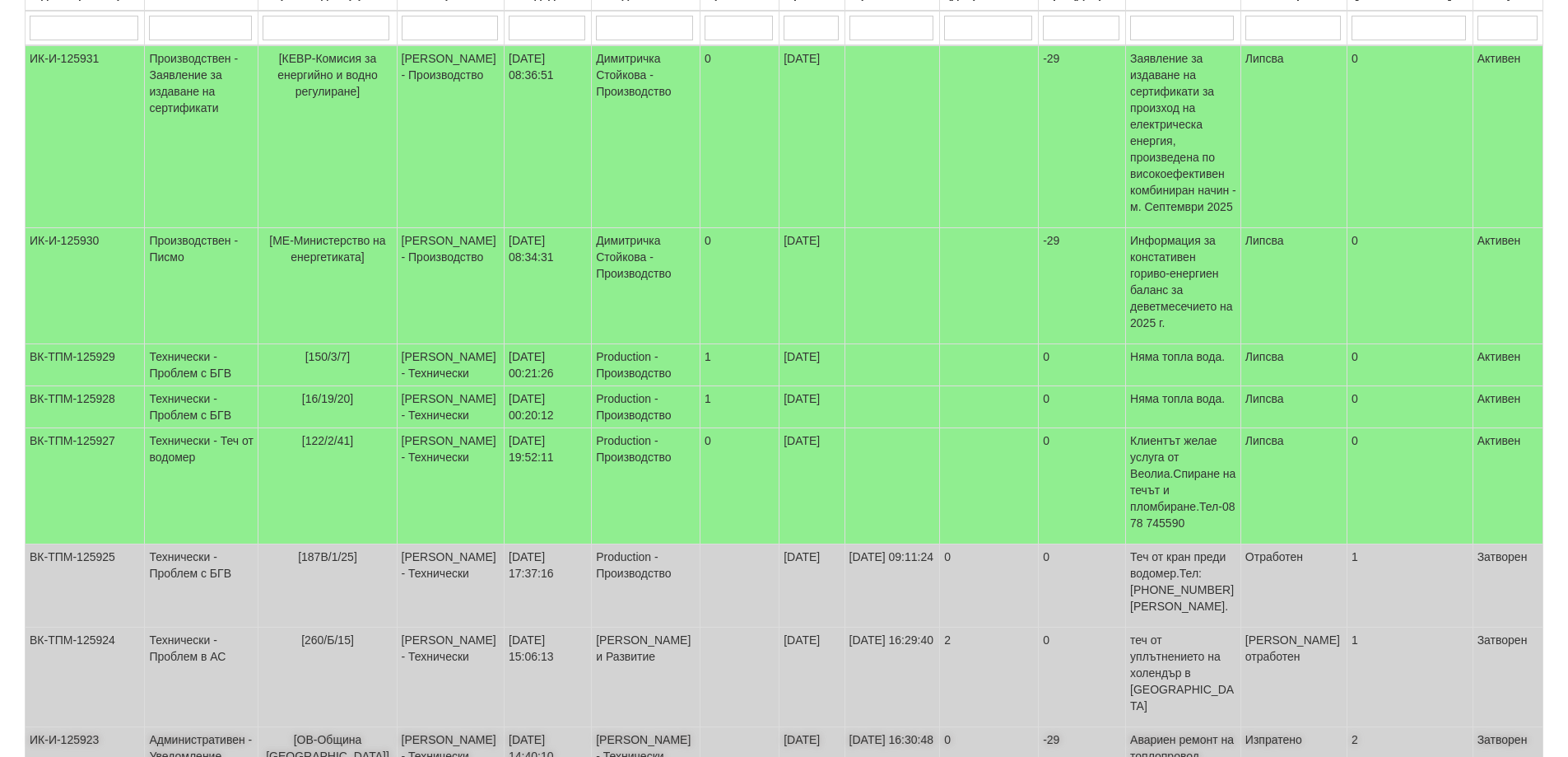
scroll to position [490, 0]
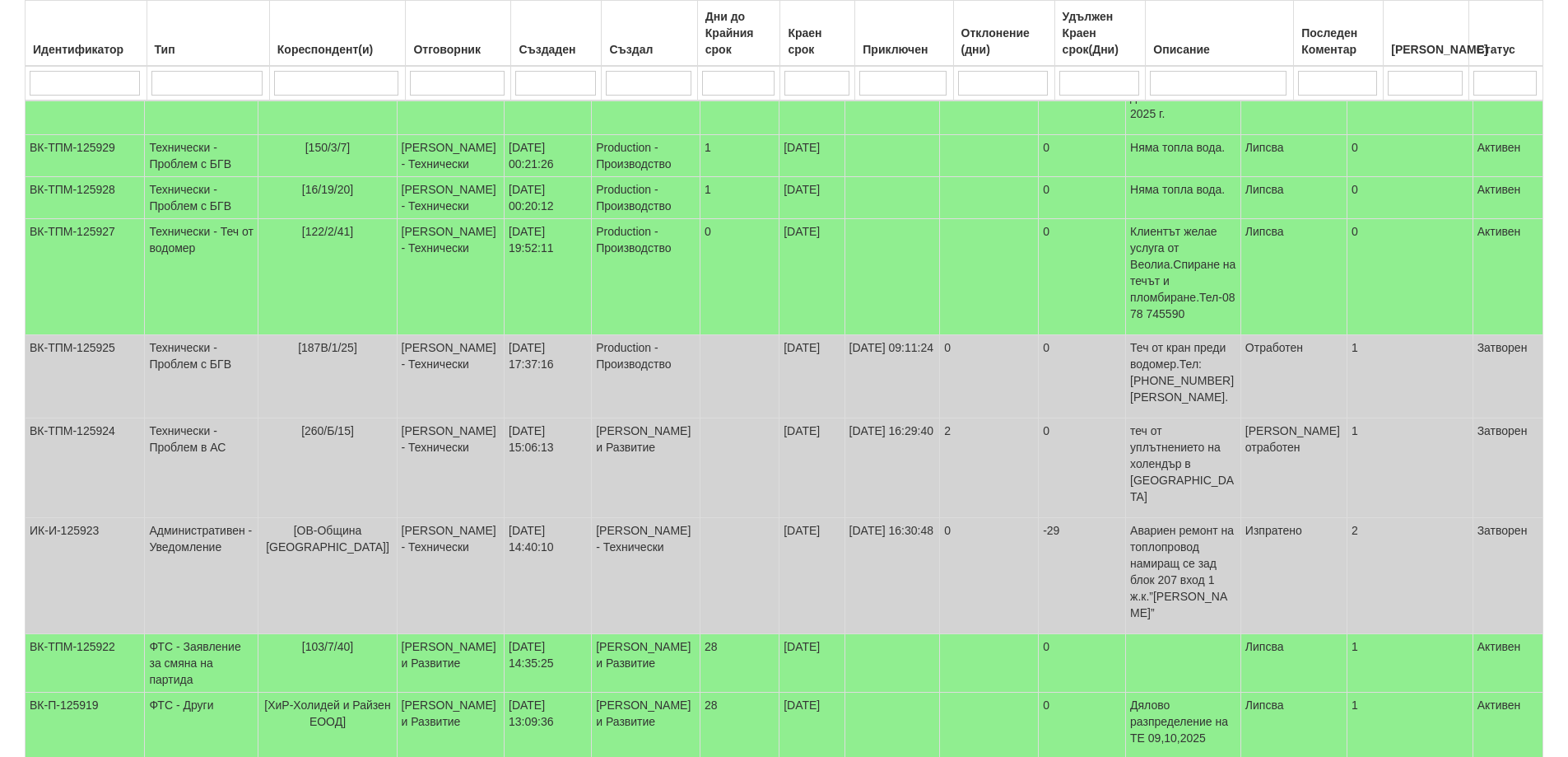
select select "40"
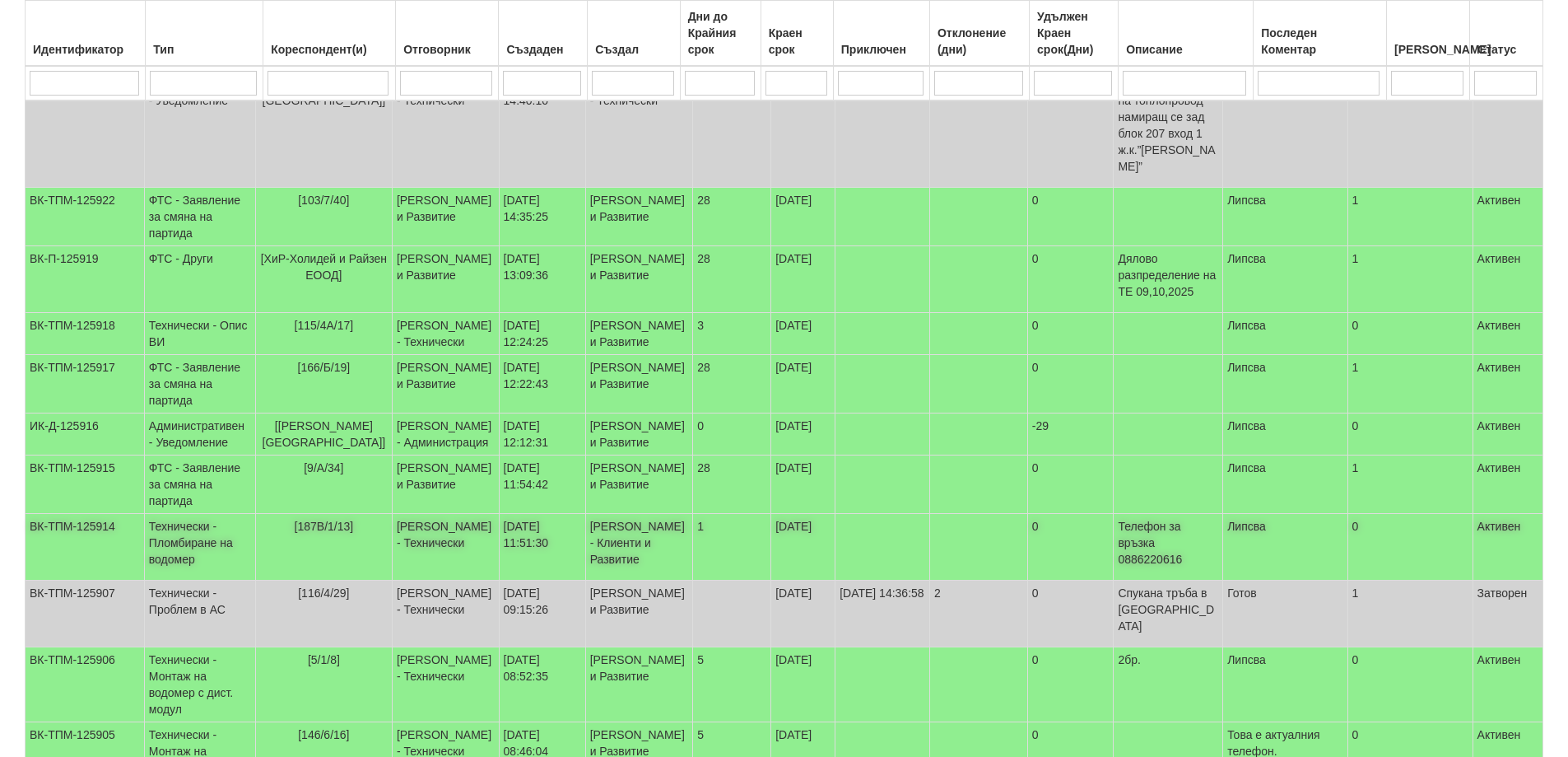
scroll to position [984, 0]
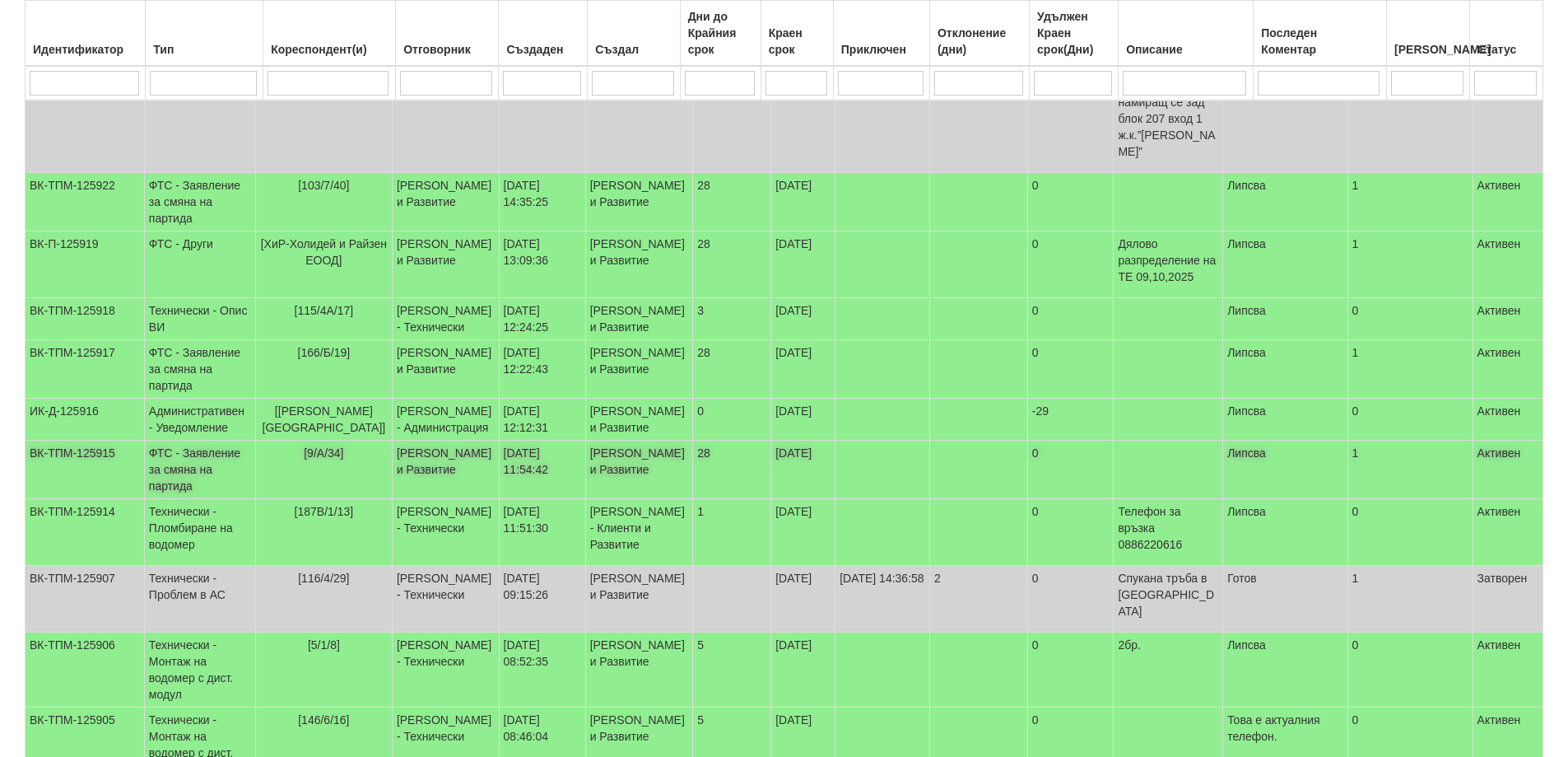
click at [198, 441] on td "ФТС - Заявление за смяна на партида" at bounding box center [199, 470] width 111 height 59
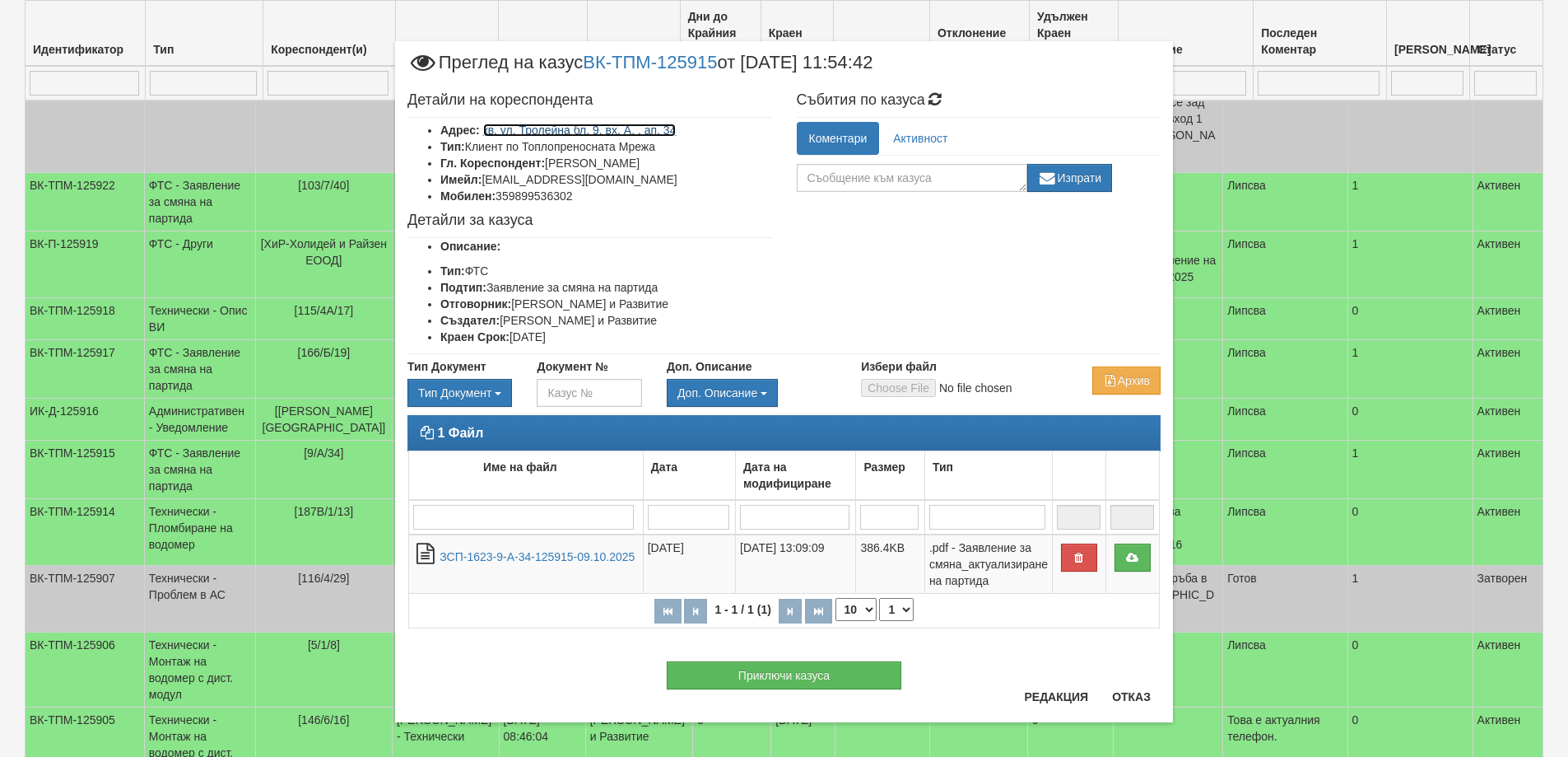
click at [542, 131] on link "кв. ул. Тролейна бл. 9, вх. А, , ап. 34" at bounding box center [579, 130] width 193 height 13
click at [1132, 696] on button "Отказ" at bounding box center [1131, 696] width 59 height 26
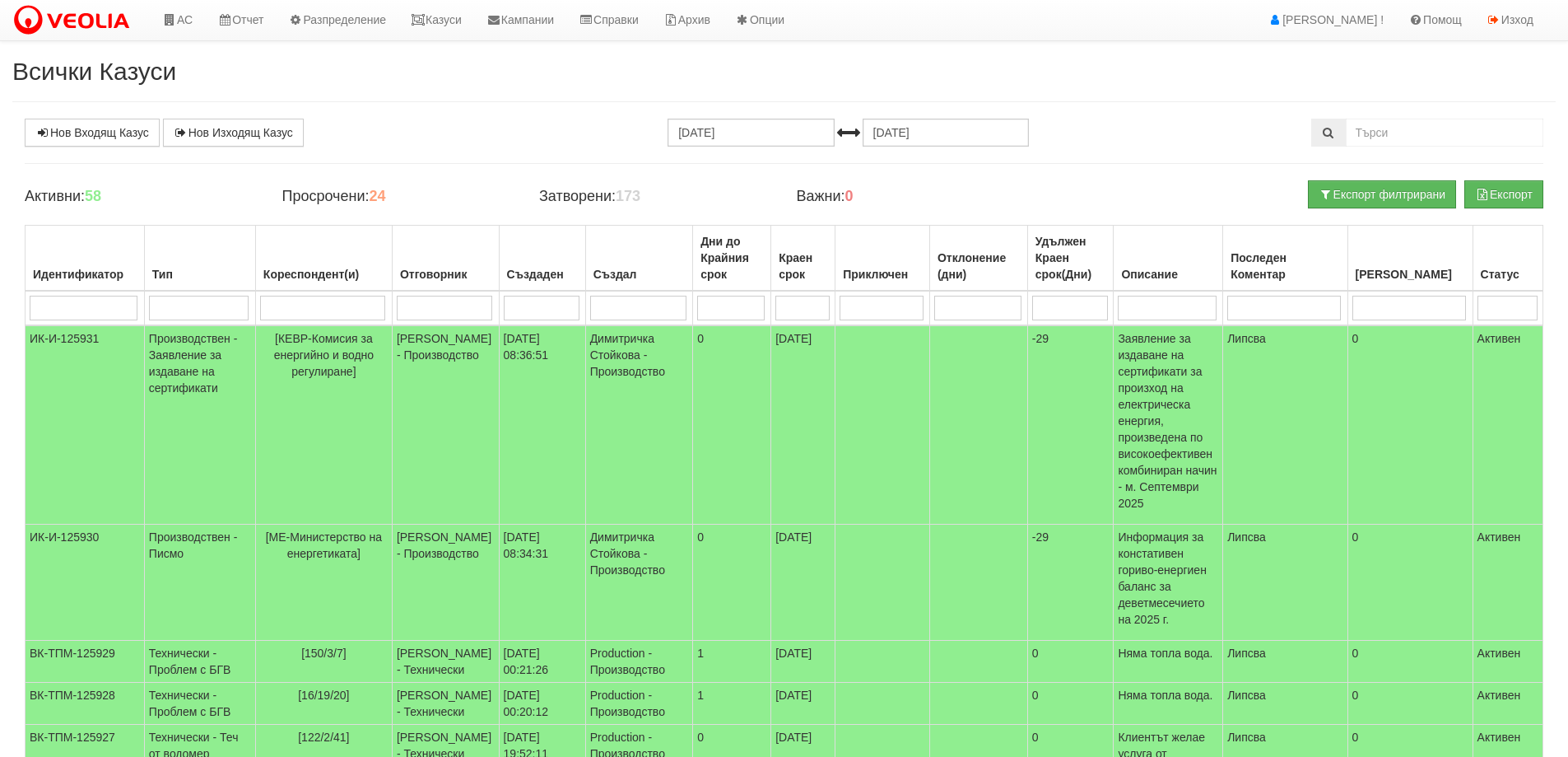
scroll to position [0, 0]
click at [453, 22] on link "Казуси" at bounding box center [435, 20] width 76 height 41
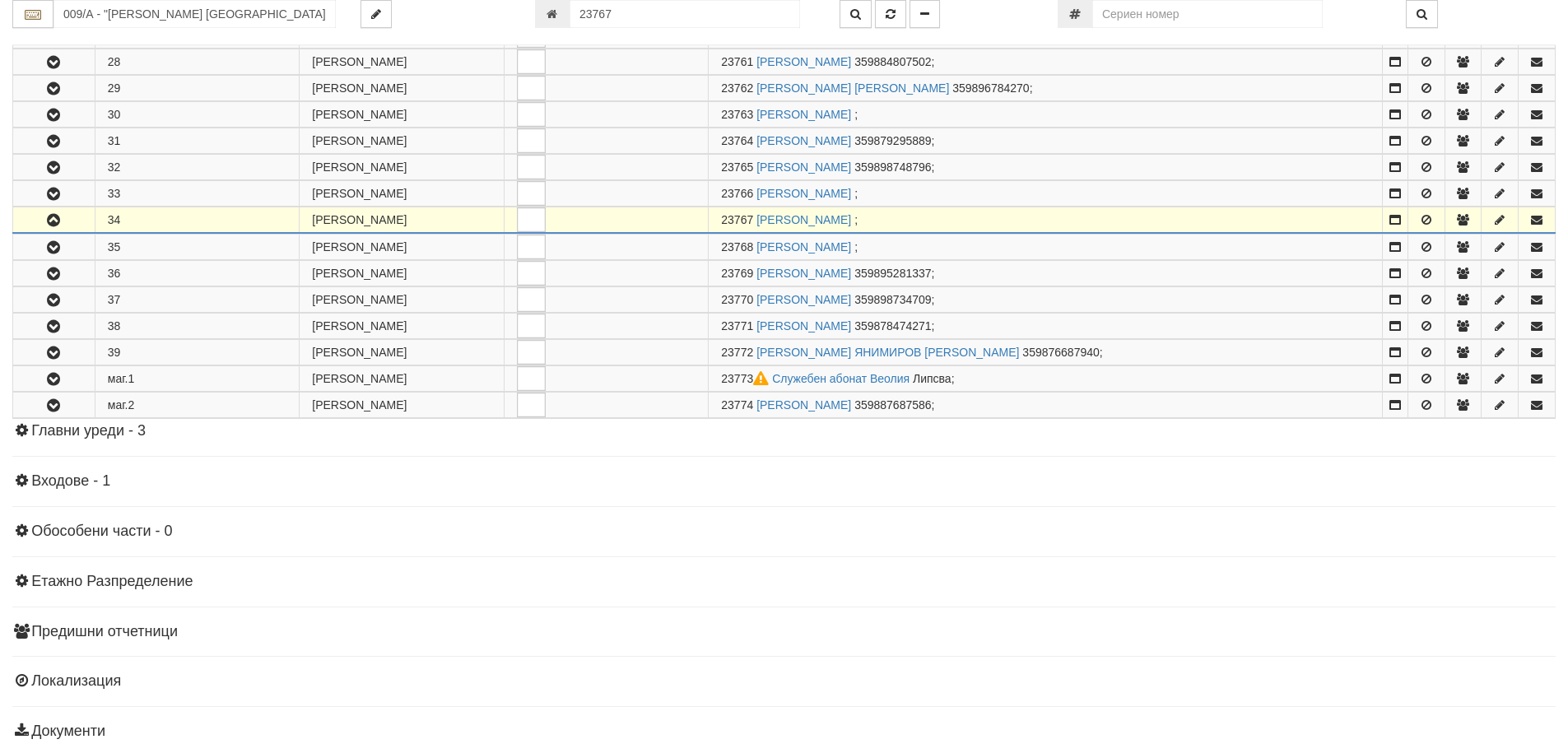
scroll to position [1103, 0]
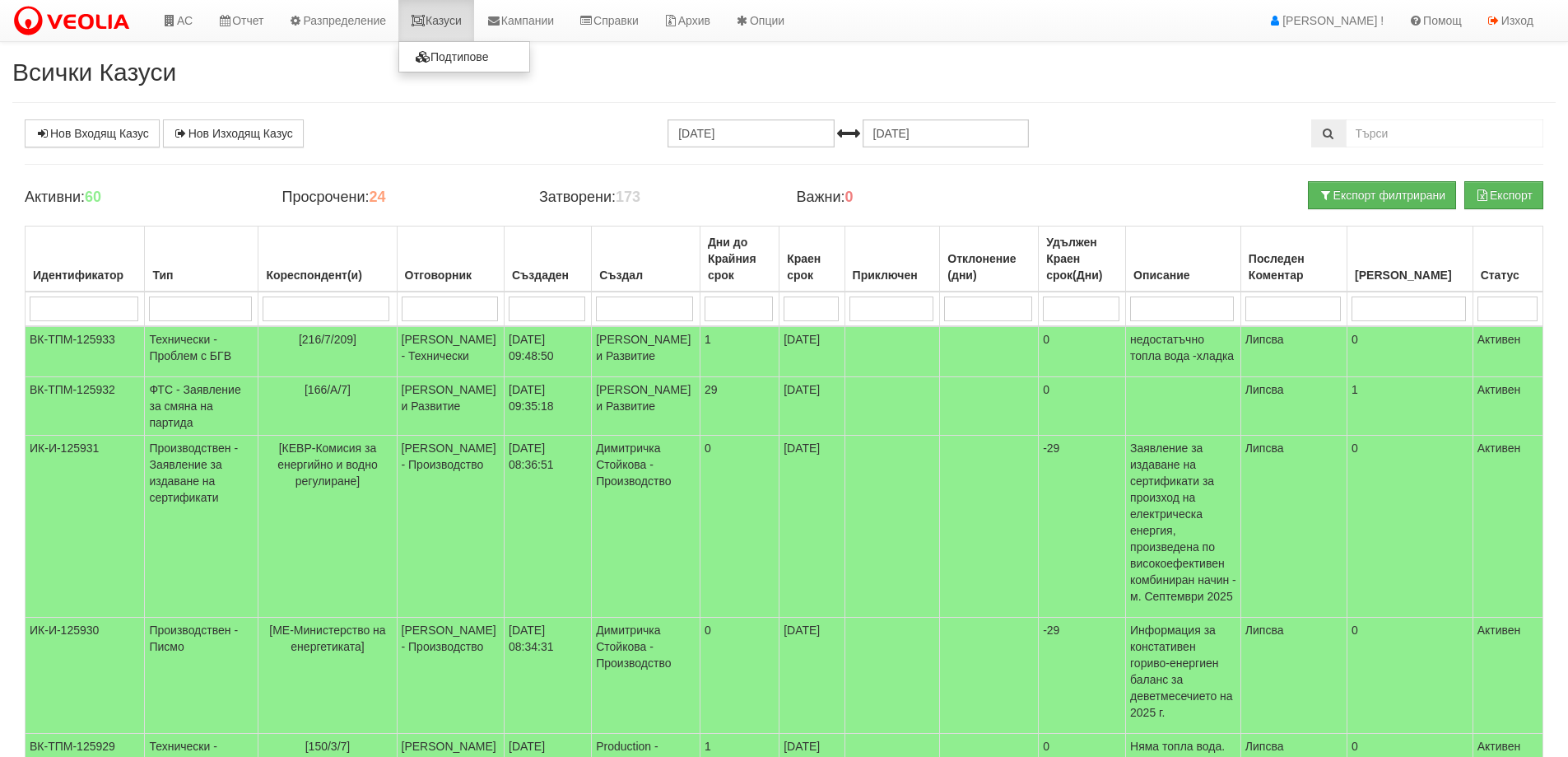
click at [460, 23] on link "Казуси" at bounding box center [435, 20] width 76 height 41
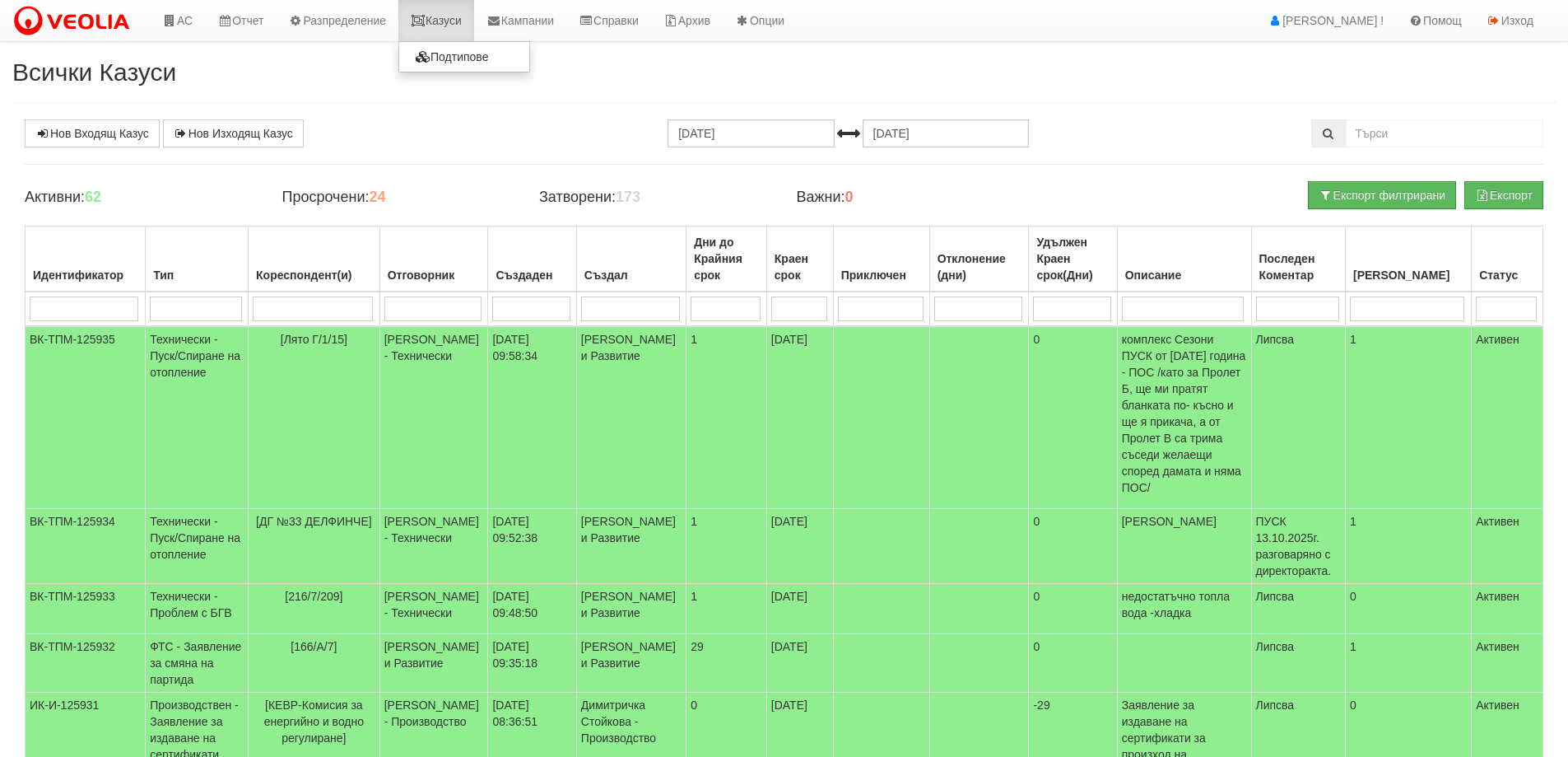
click at [462, 21] on link "Казуси" at bounding box center [435, 20] width 76 height 41
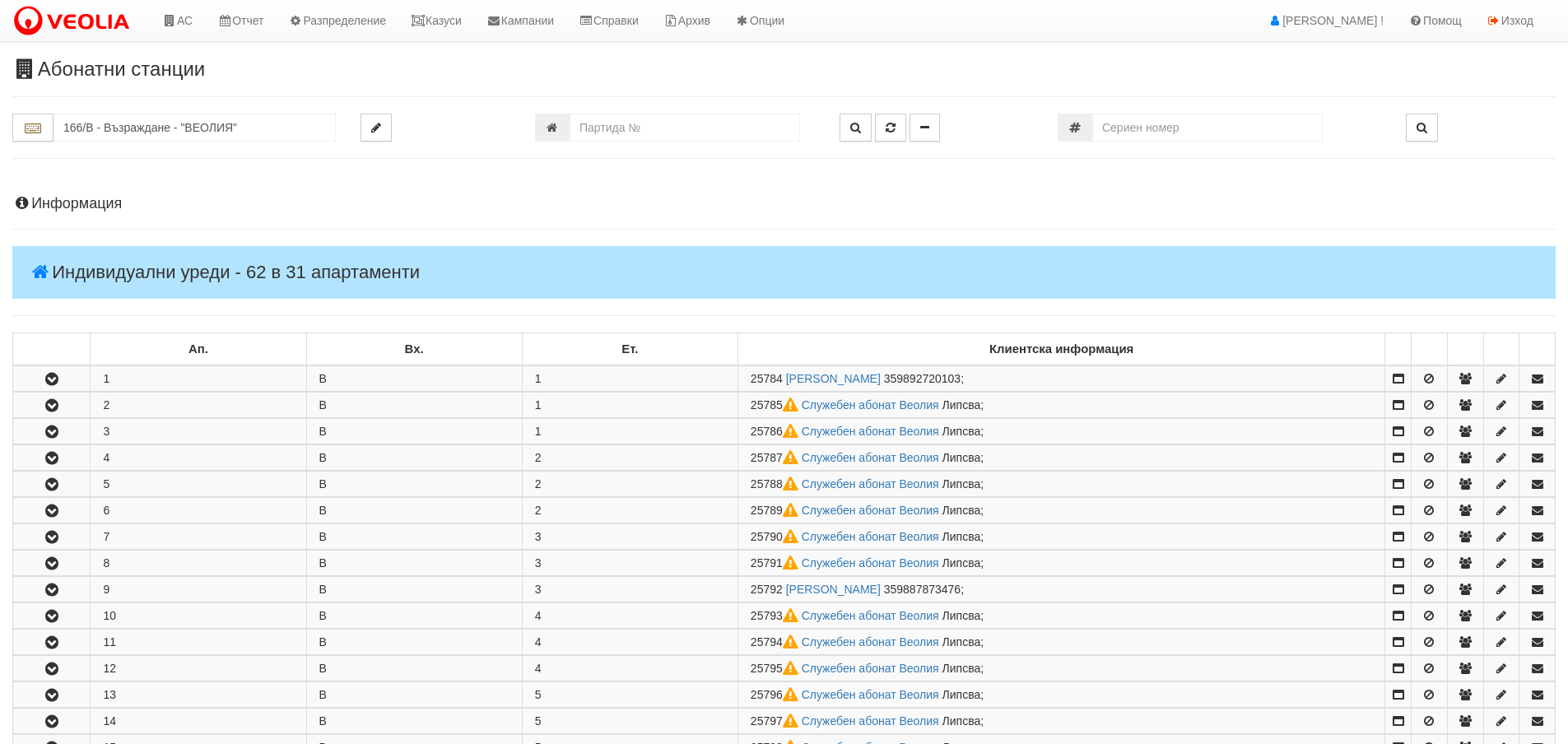
scroll to position [659, 0]
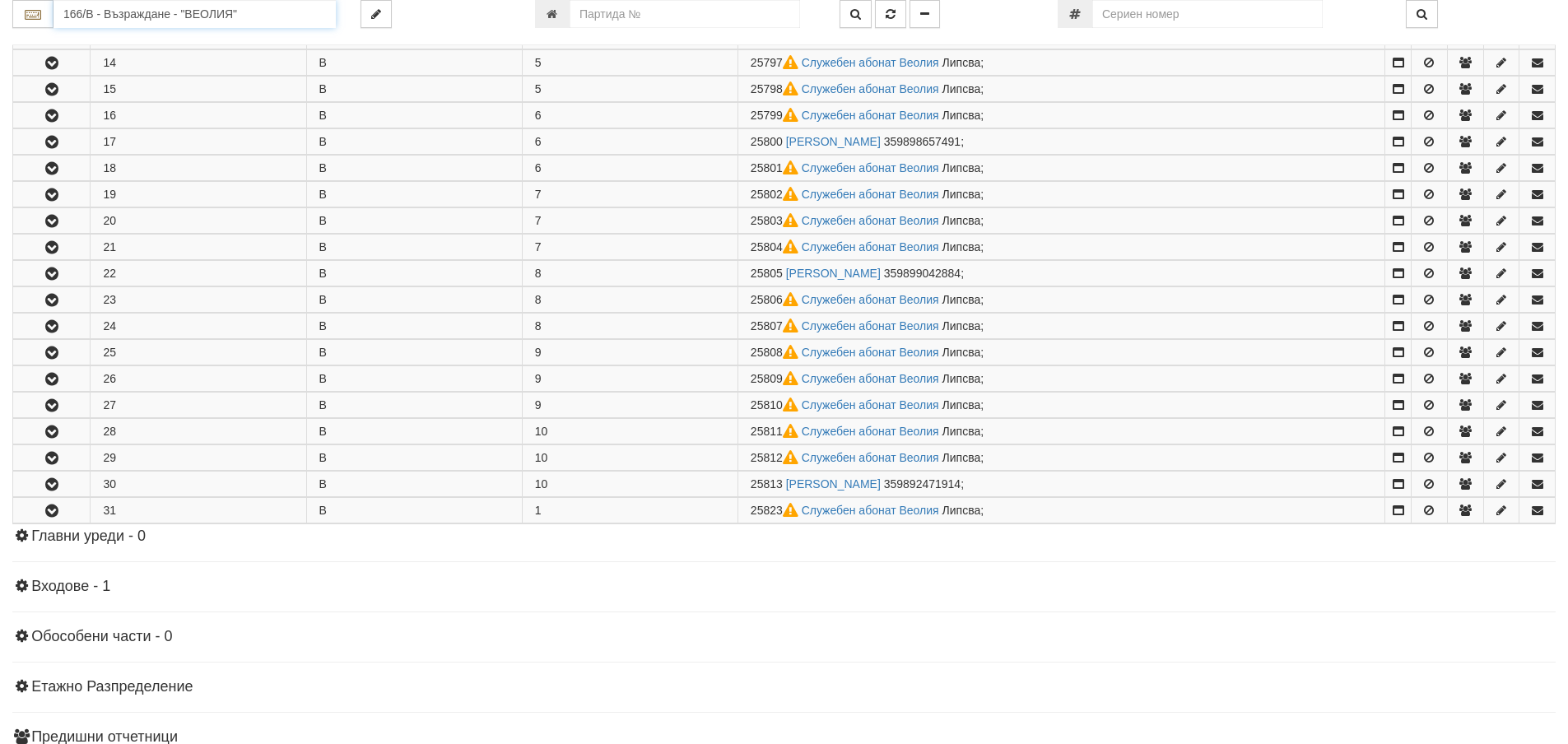
click at [110, 16] on input "166/В - Възраждане - "ВЕОЛИЯ"" at bounding box center [194, 14] width 282 height 28
click at [133, 76] on div "111/4 - Младост - "ВЕОЛИЯ"" at bounding box center [194, 78] width 277 height 19
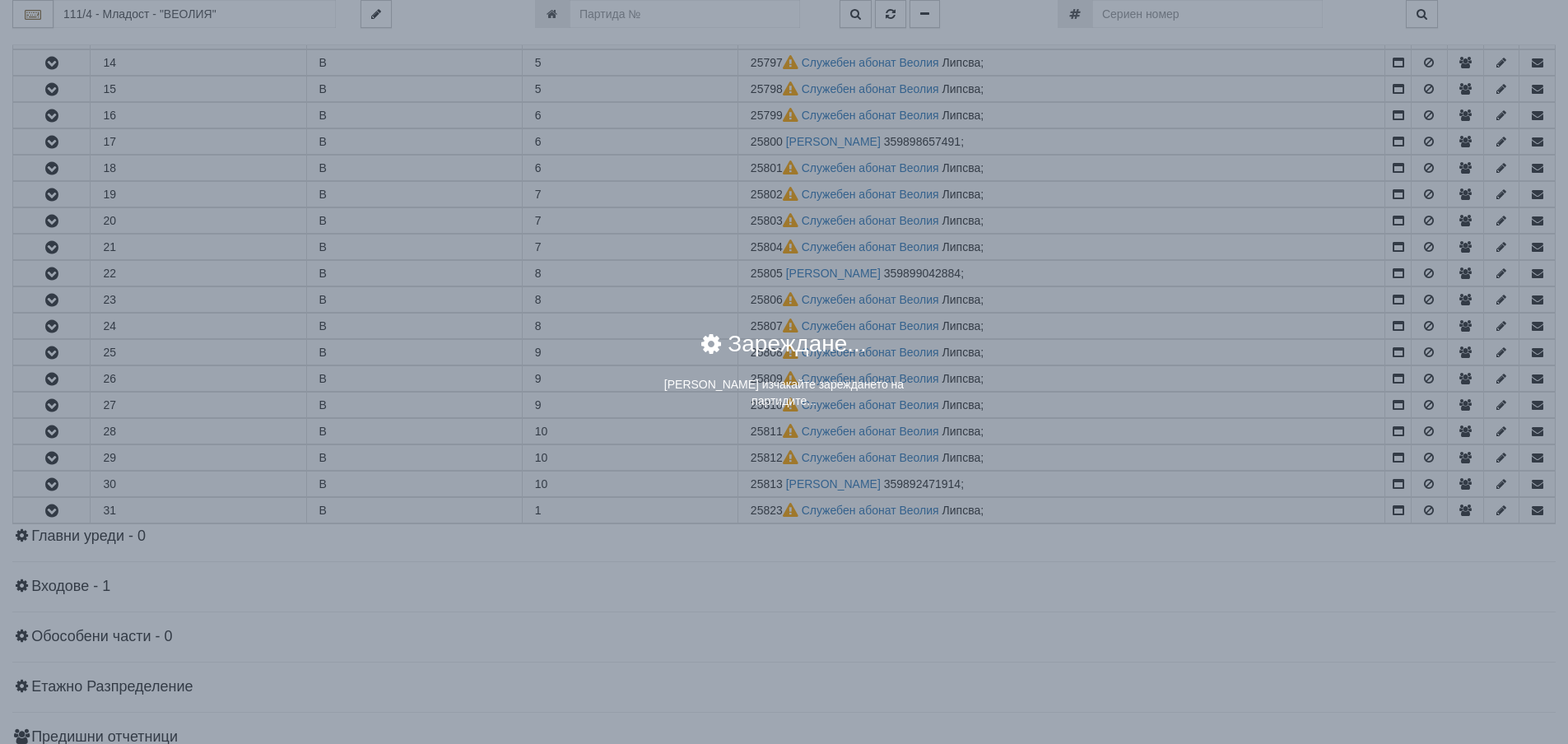
scroll to position [0, 0]
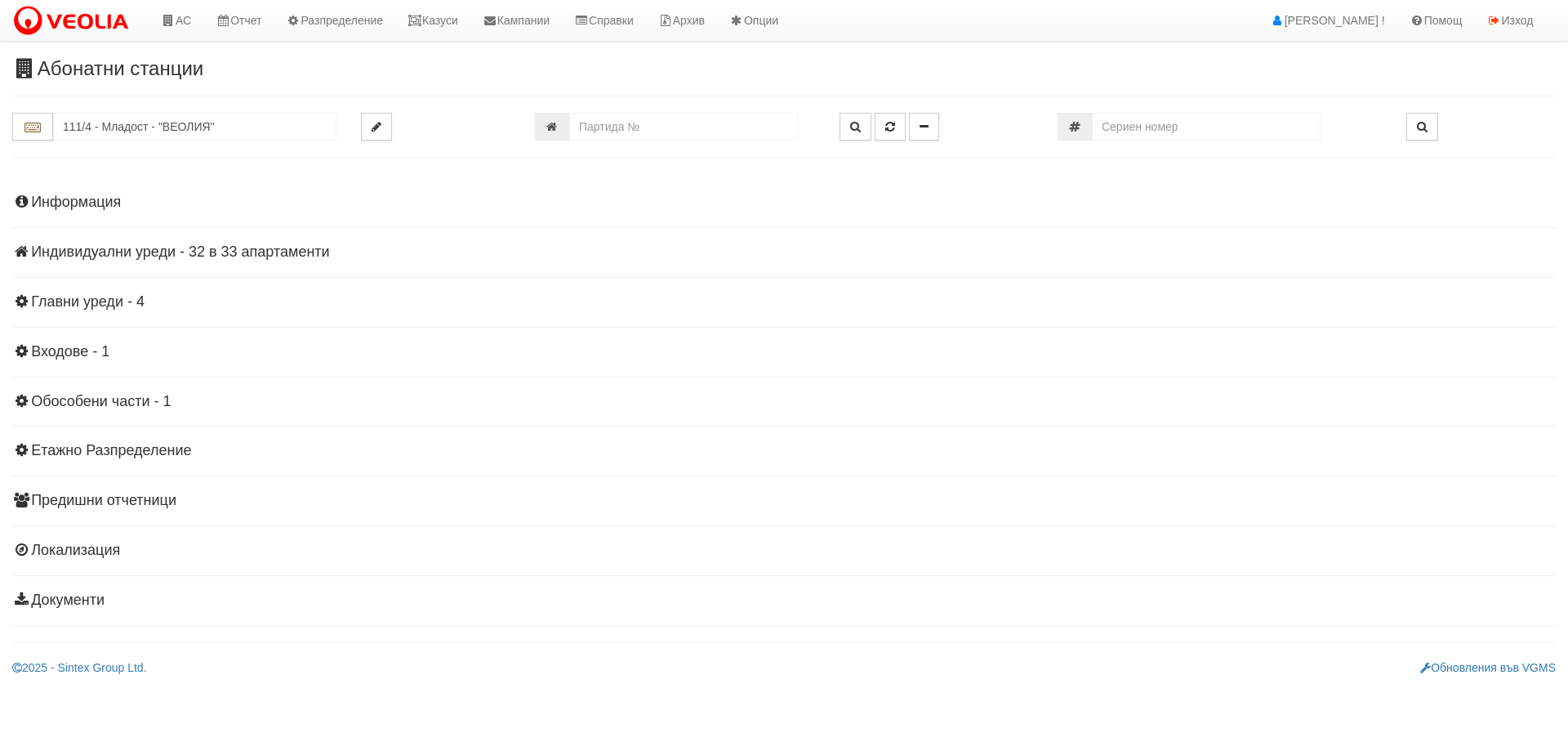
click at [231, 249] on h4 "Индивидуални уреди - 32 в 33 апартаменти" at bounding box center [783, 252] width 1543 height 16
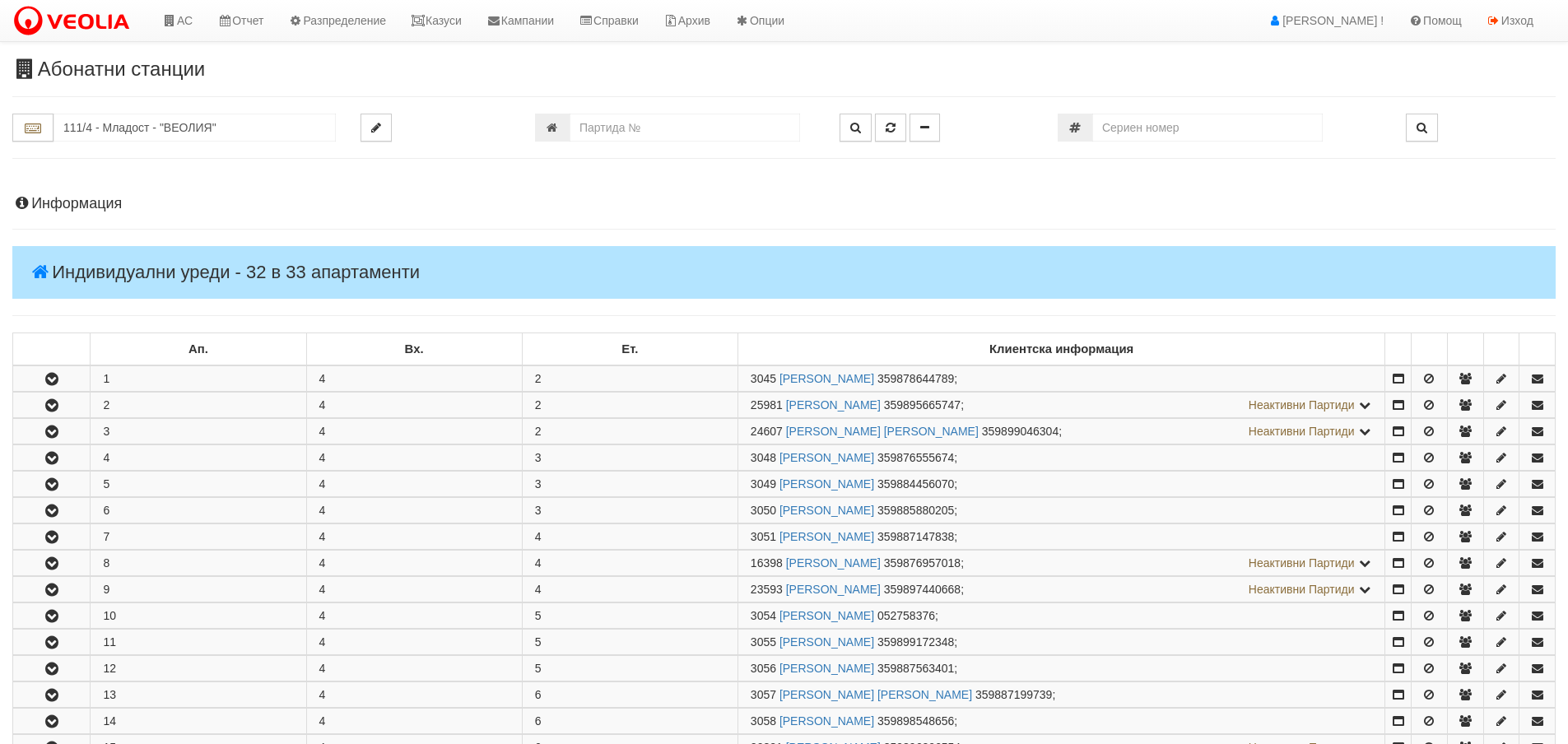
click at [106, 201] on h4 "Информация" at bounding box center [783, 204] width 1543 height 16
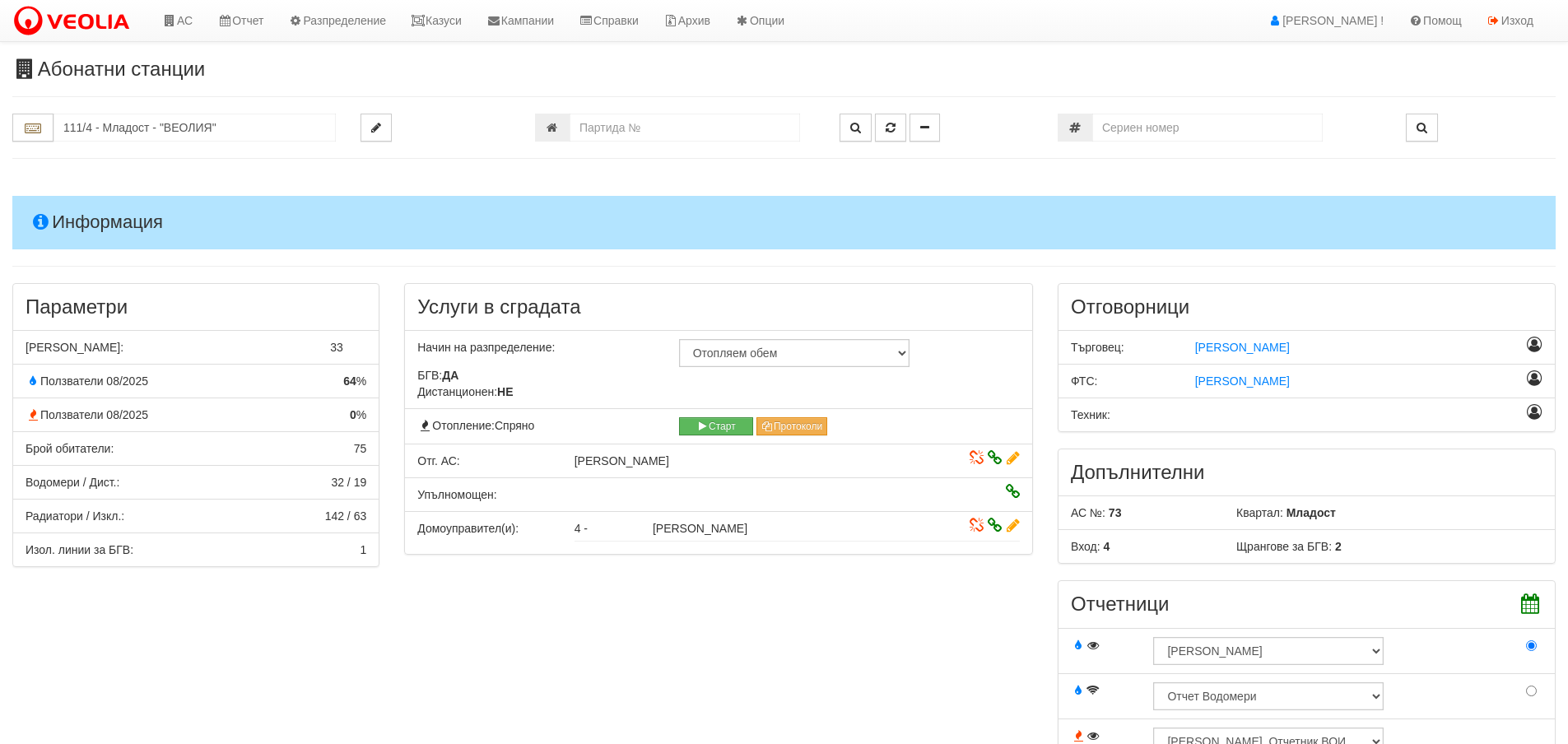
click at [86, 220] on h4 "Информация" at bounding box center [783, 222] width 1543 height 53
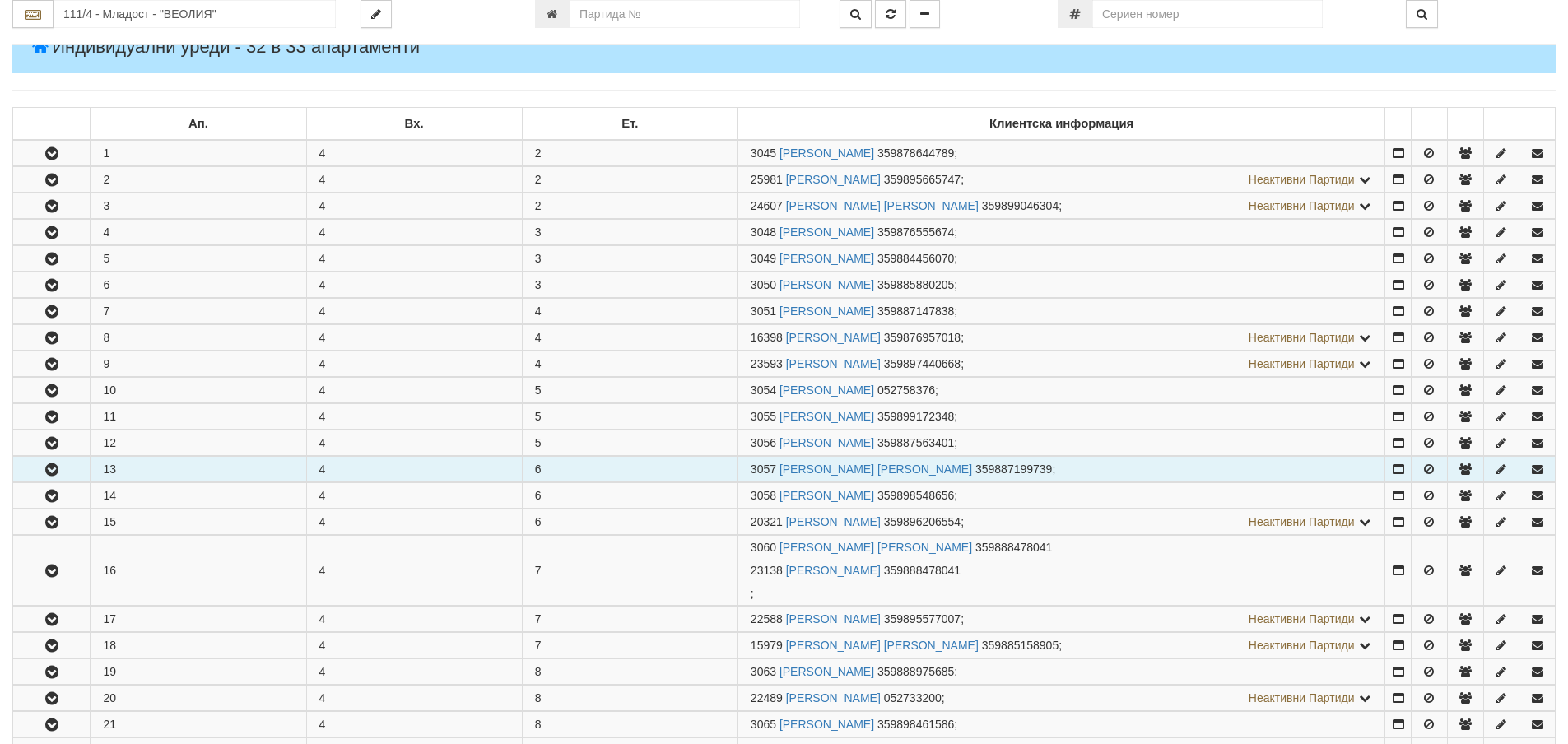
scroll to position [247, 0]
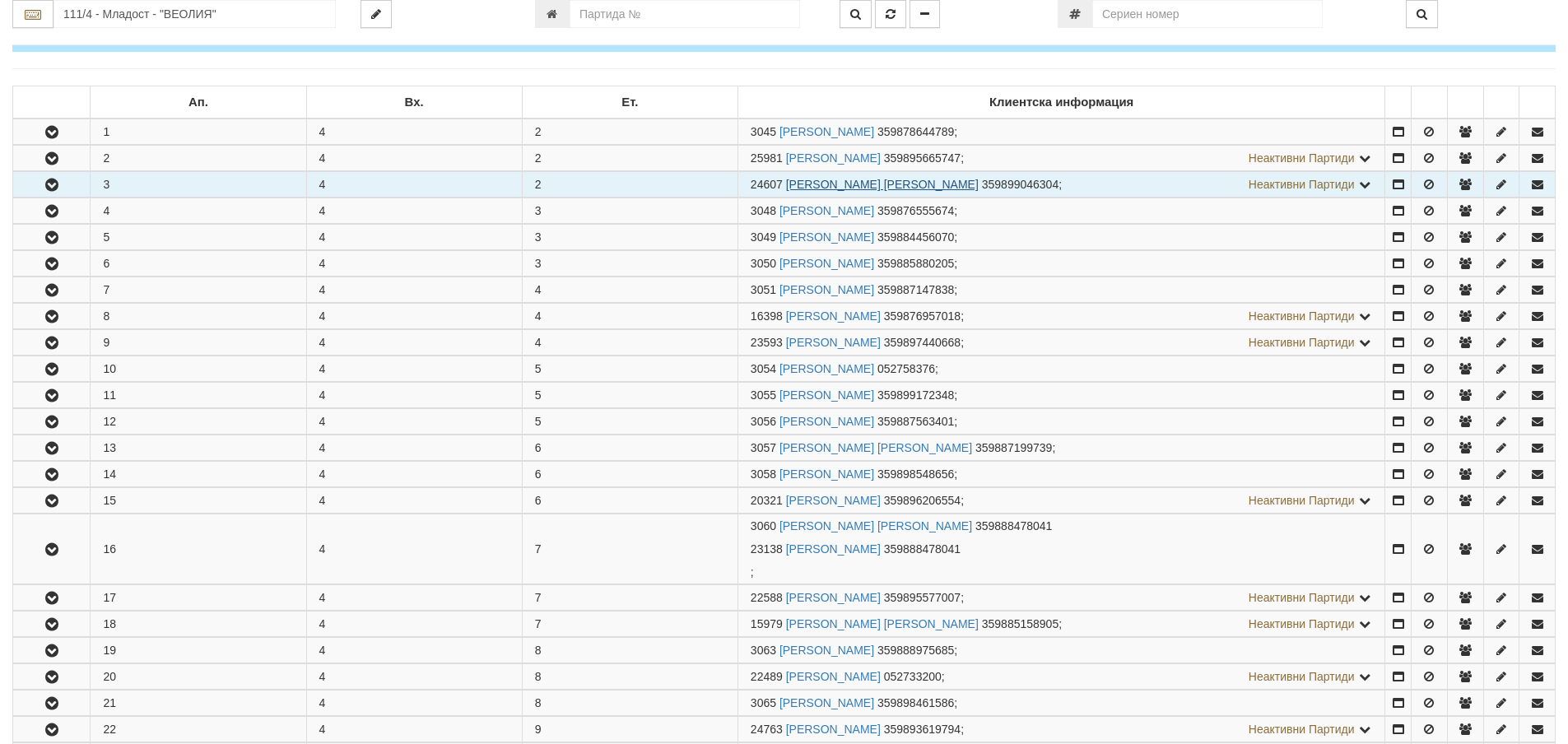
click at [919, 187] on link "ДИМИТЪР АТАНАСОВ ДИМИТРОВ" at bounding box center [882, 184] width 193 height 13
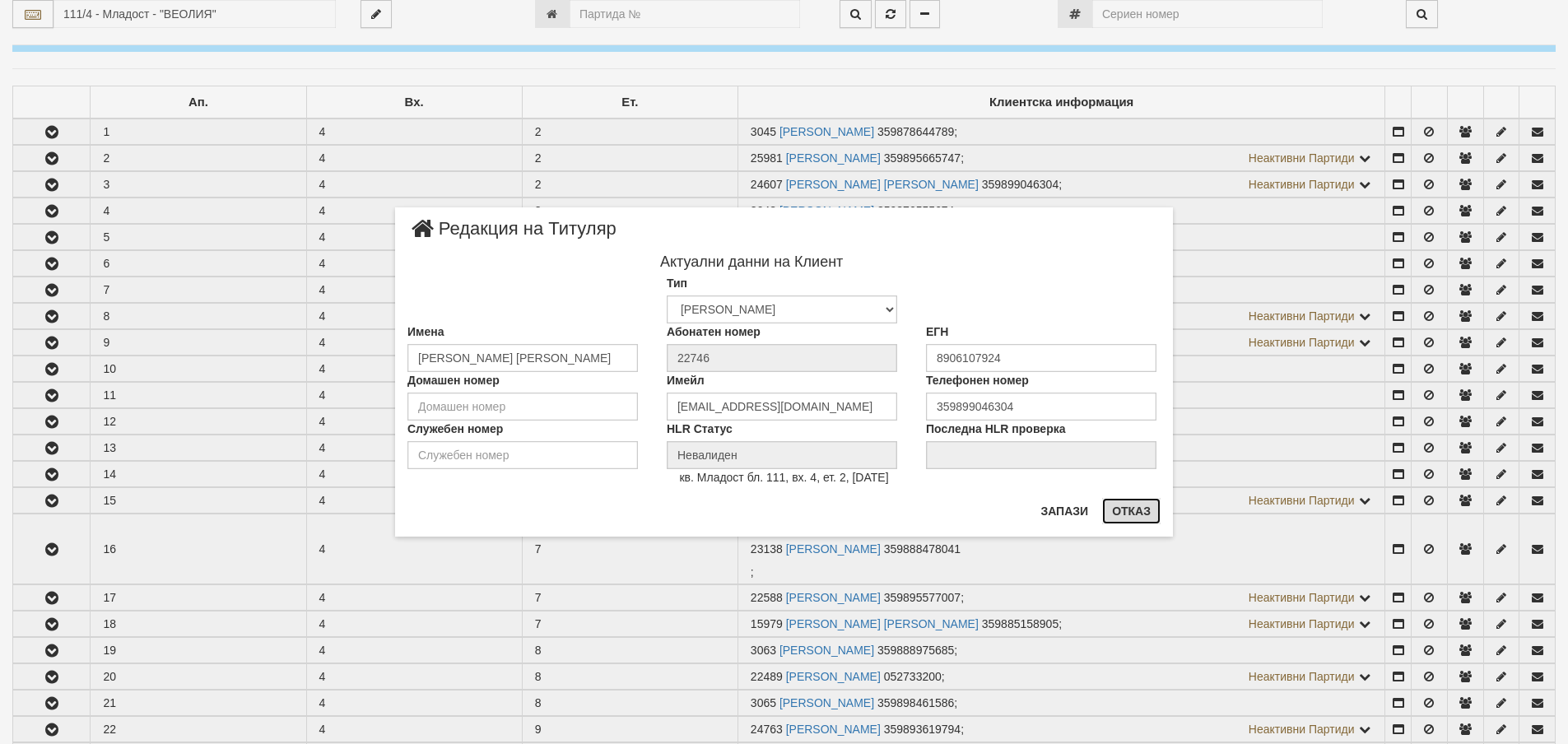
click at [1135, 512] on button "Отказ" at bounding box center [1131, 510] width 59 height 26
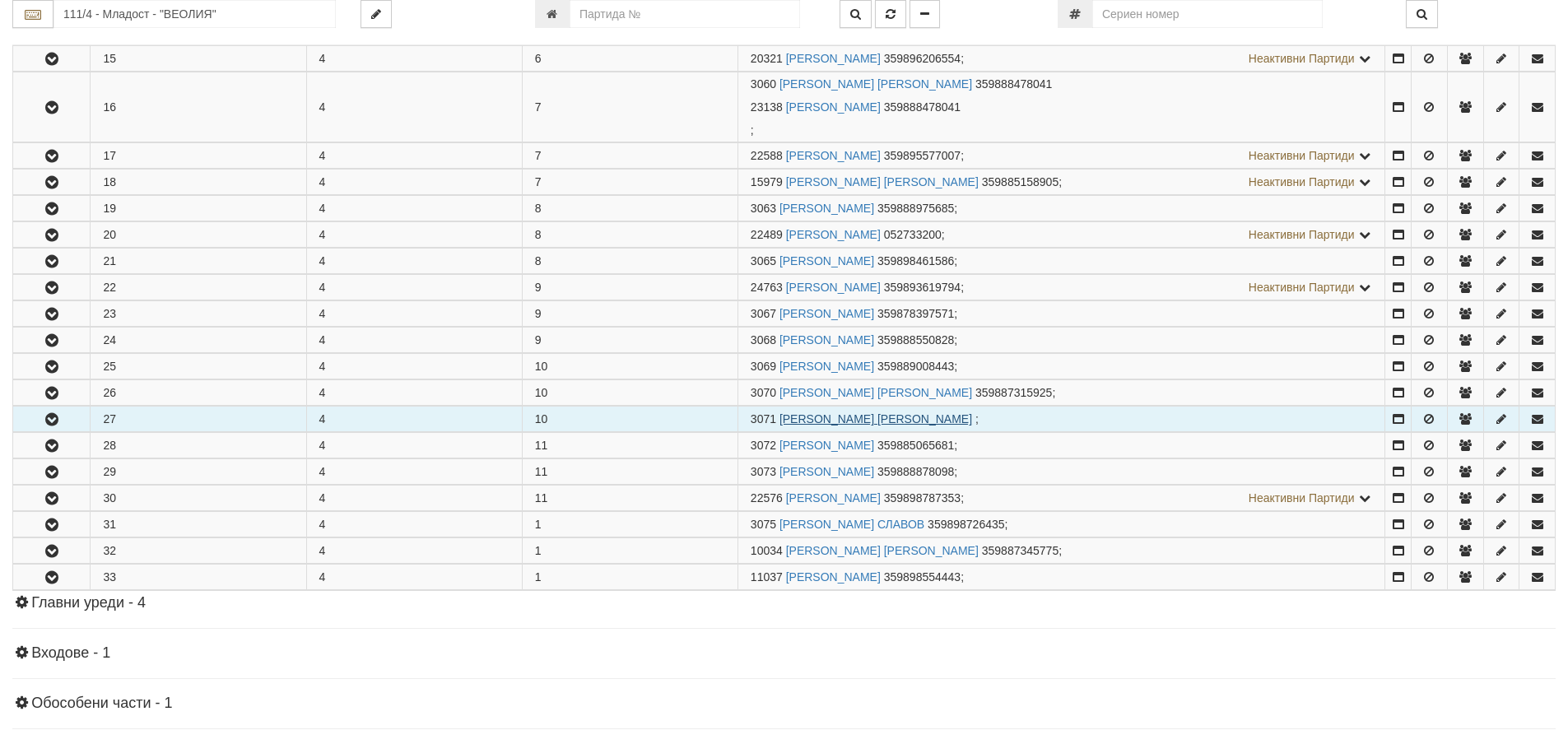
scroll to position [741, 0]
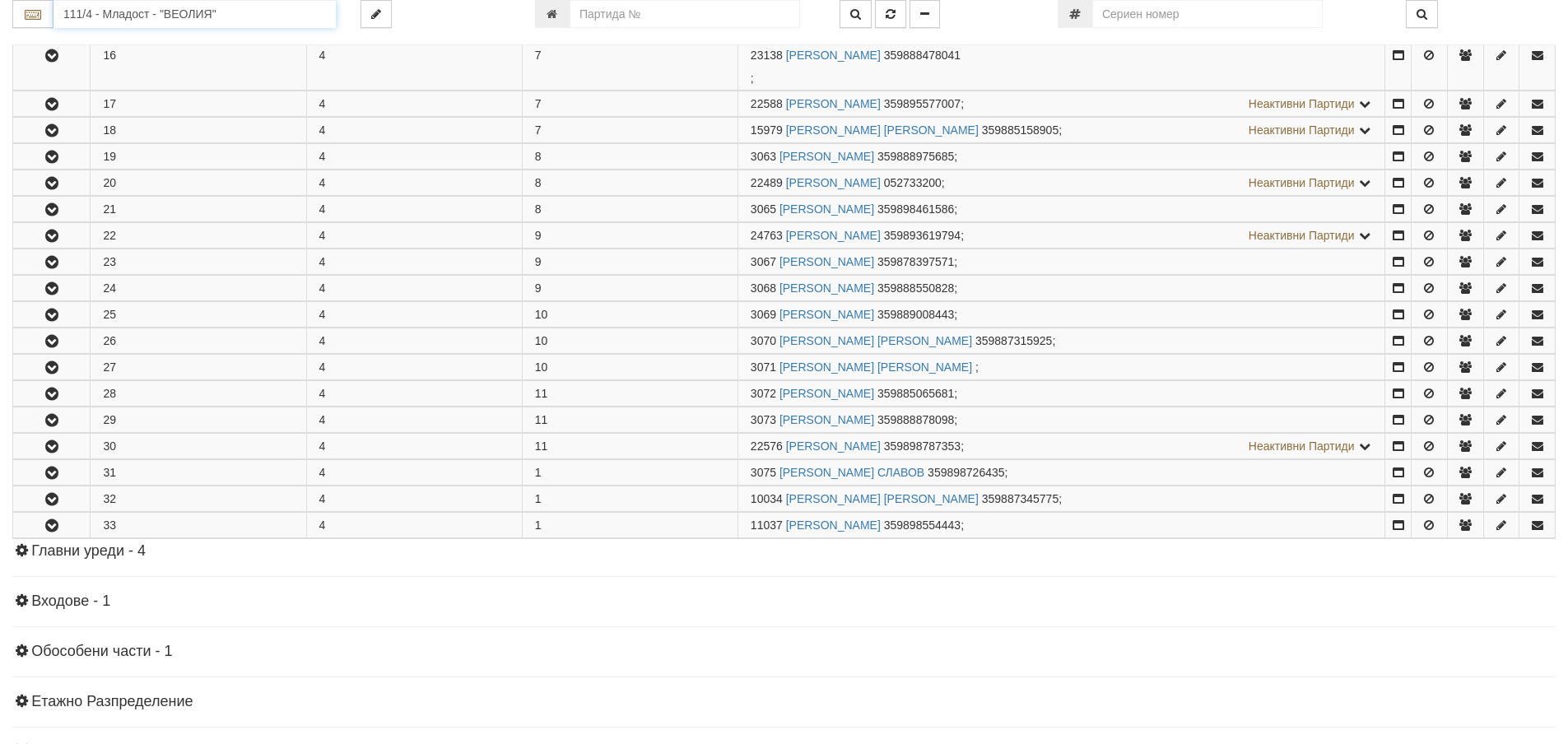
click at [146, 11] on input "111/4 - Младост - "ВЕОЛИЯ"" at bounding box center [194, 14] width 282 height 28
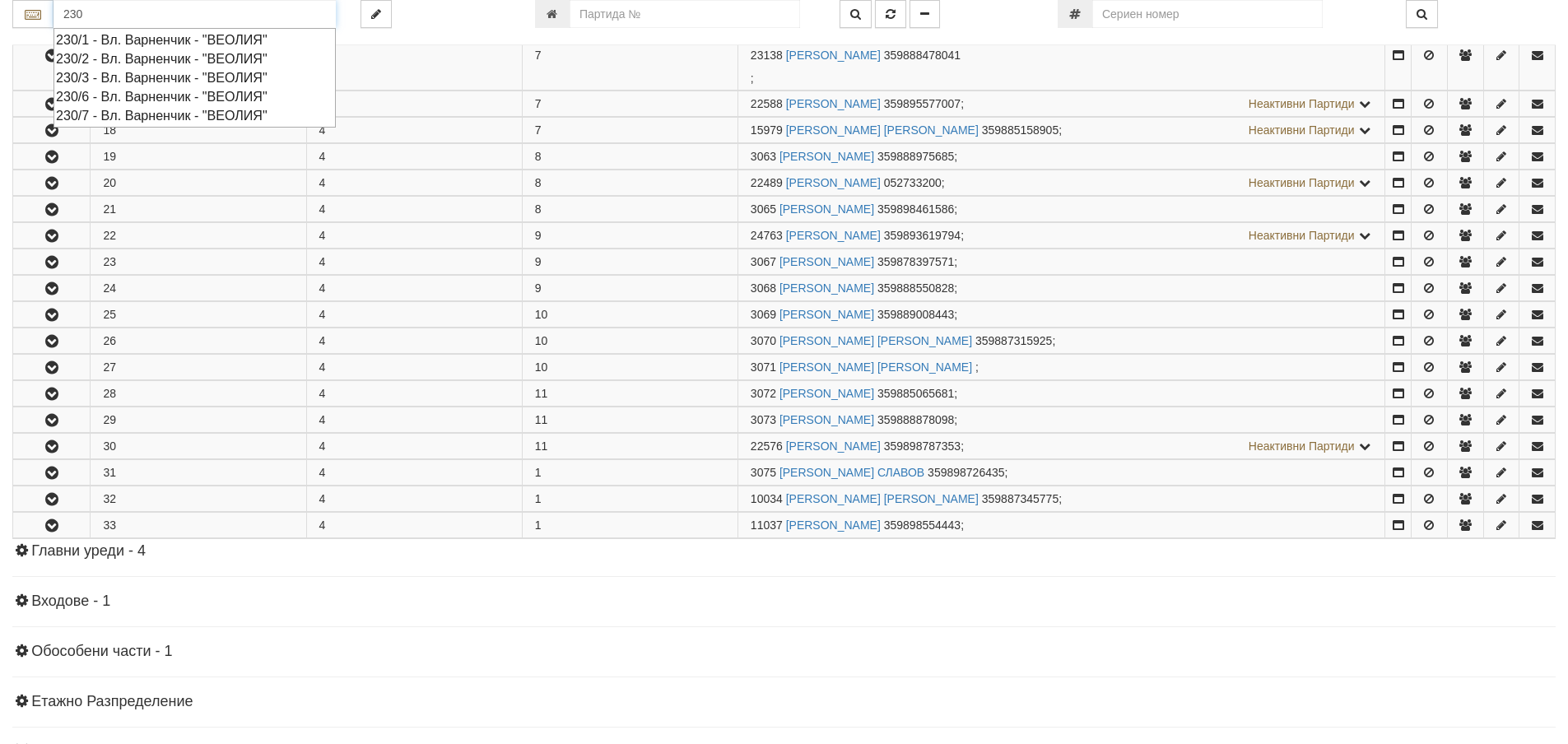
click at [118, 74] on div "230/3 - Вл. Варненчик - "ВЕОЛИЯ"" at bounding box center [194, 78] width 277 height 19
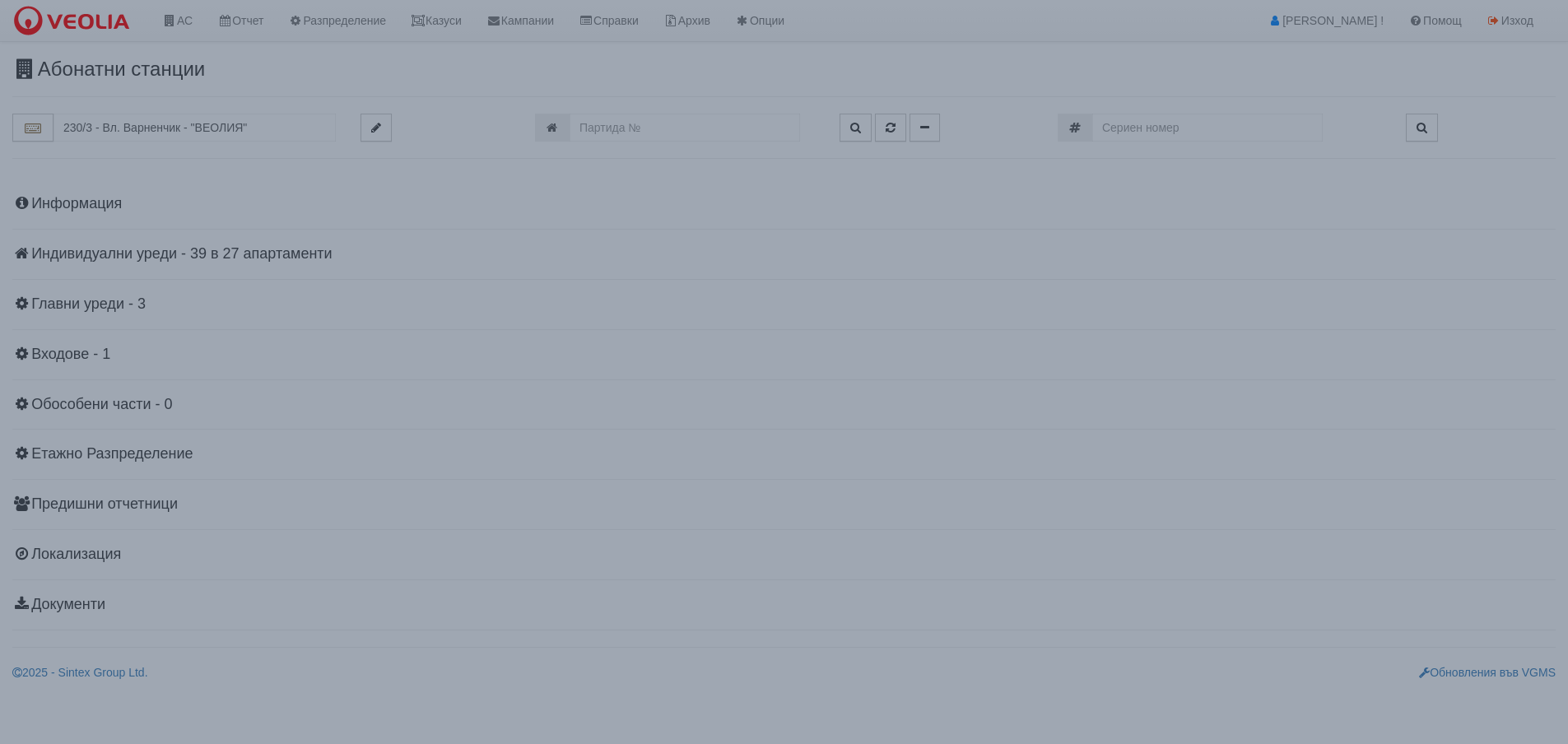
scroll to position [0, 0]
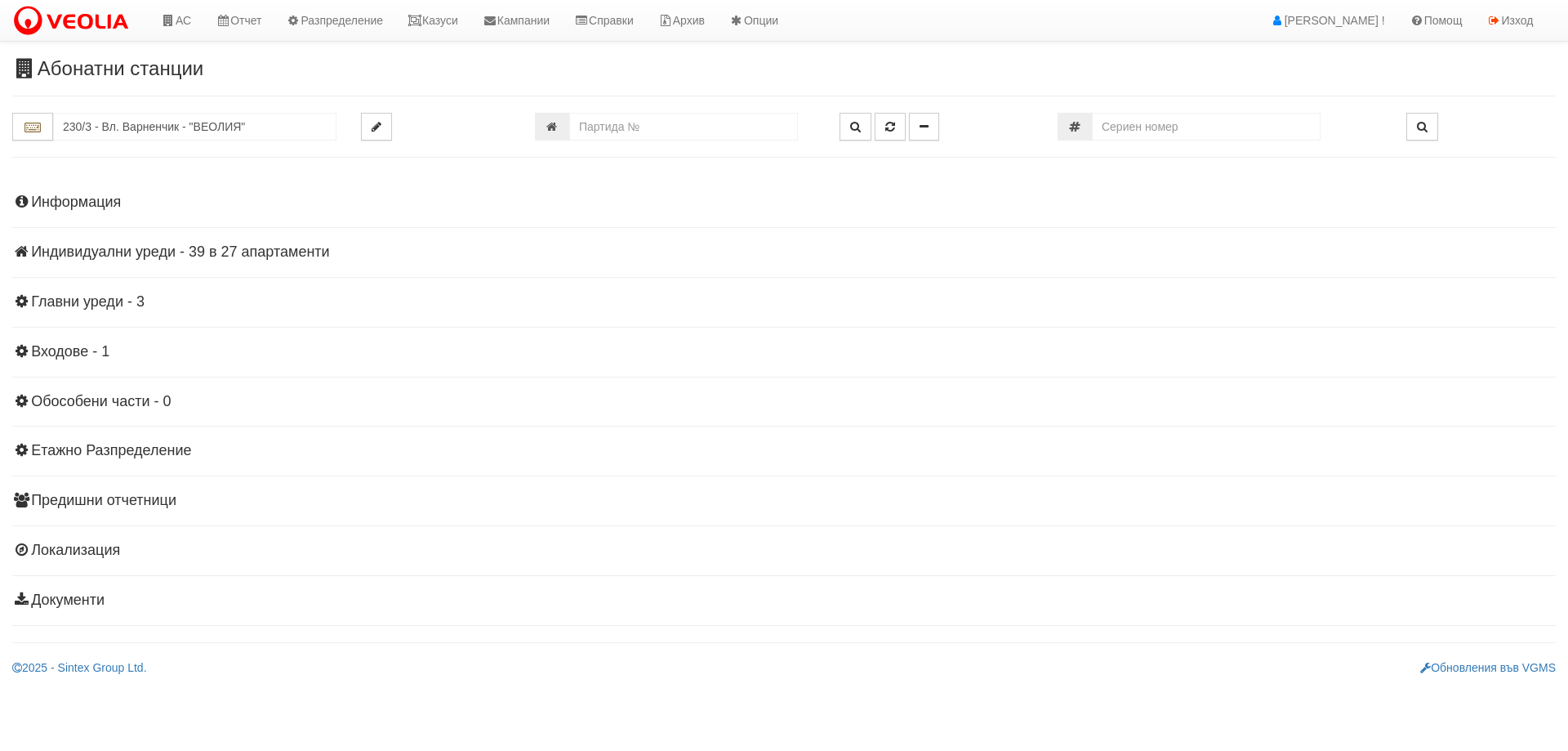
click at [153, 256] on h4 "Индивидуални уреди - 39 в 27 апартаменти" at bounding box center [783, 252] width 1543 height 16
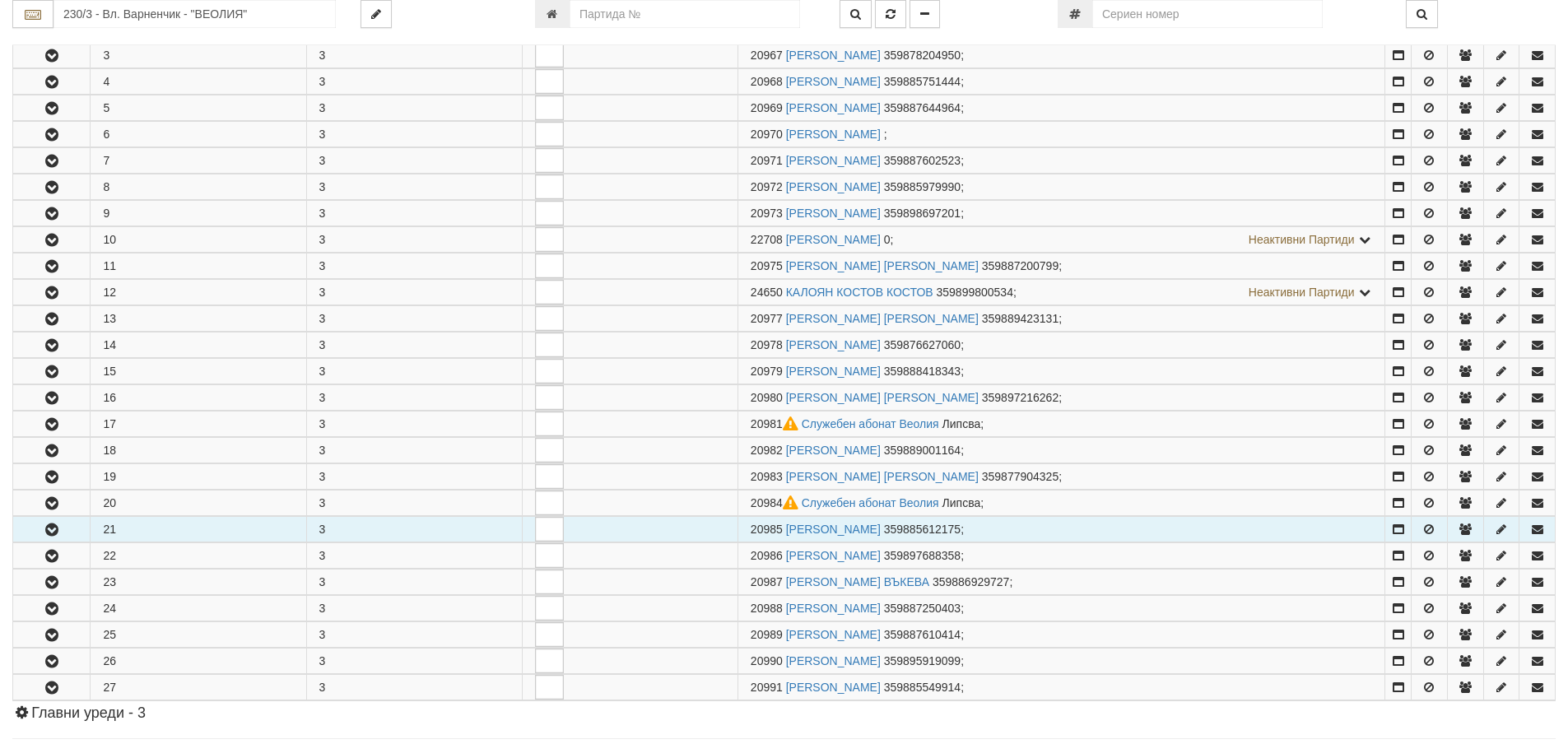
scroll to position [494, 0]
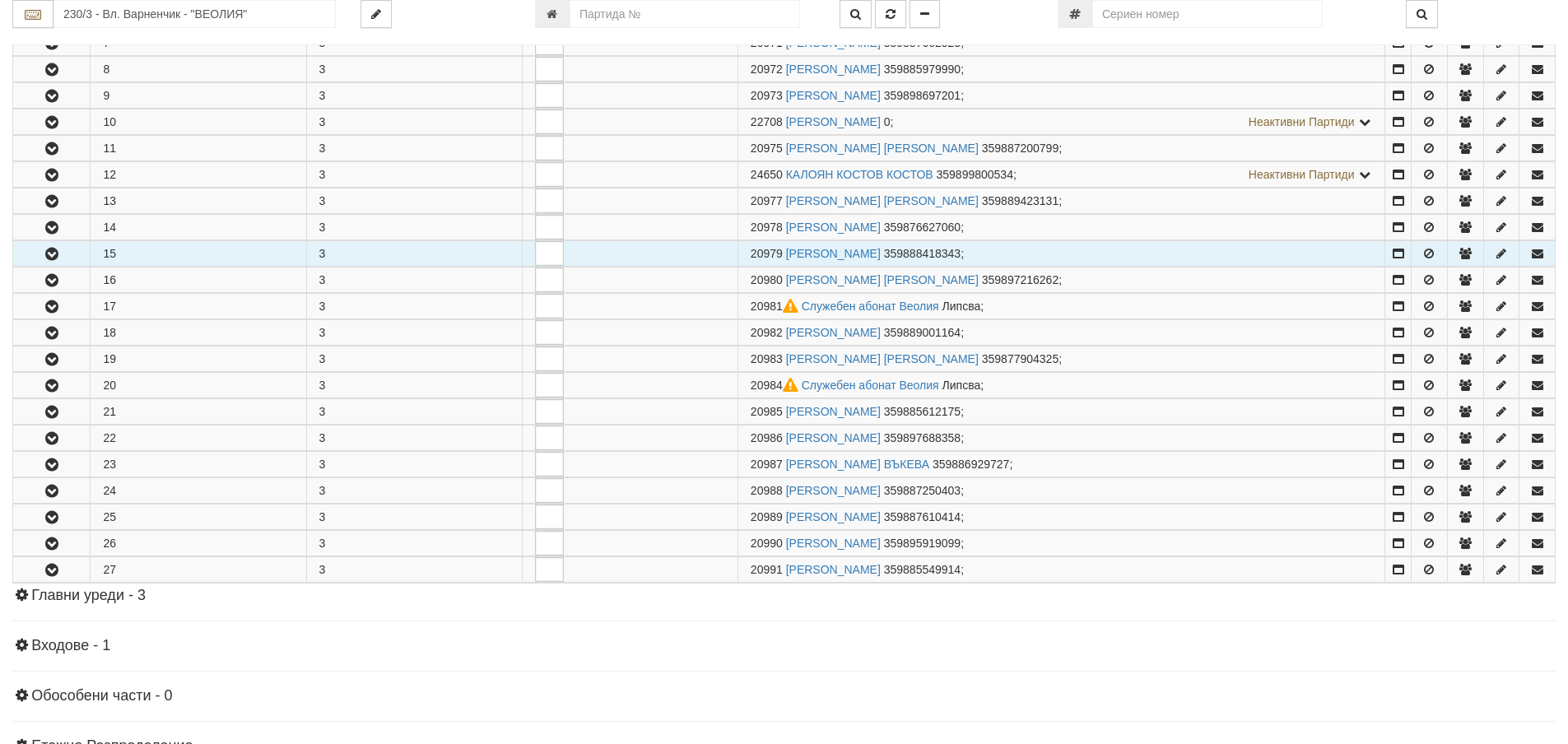
click at [53, 253] on icon "button" at bounding box center [51, 255] width 20 height 12
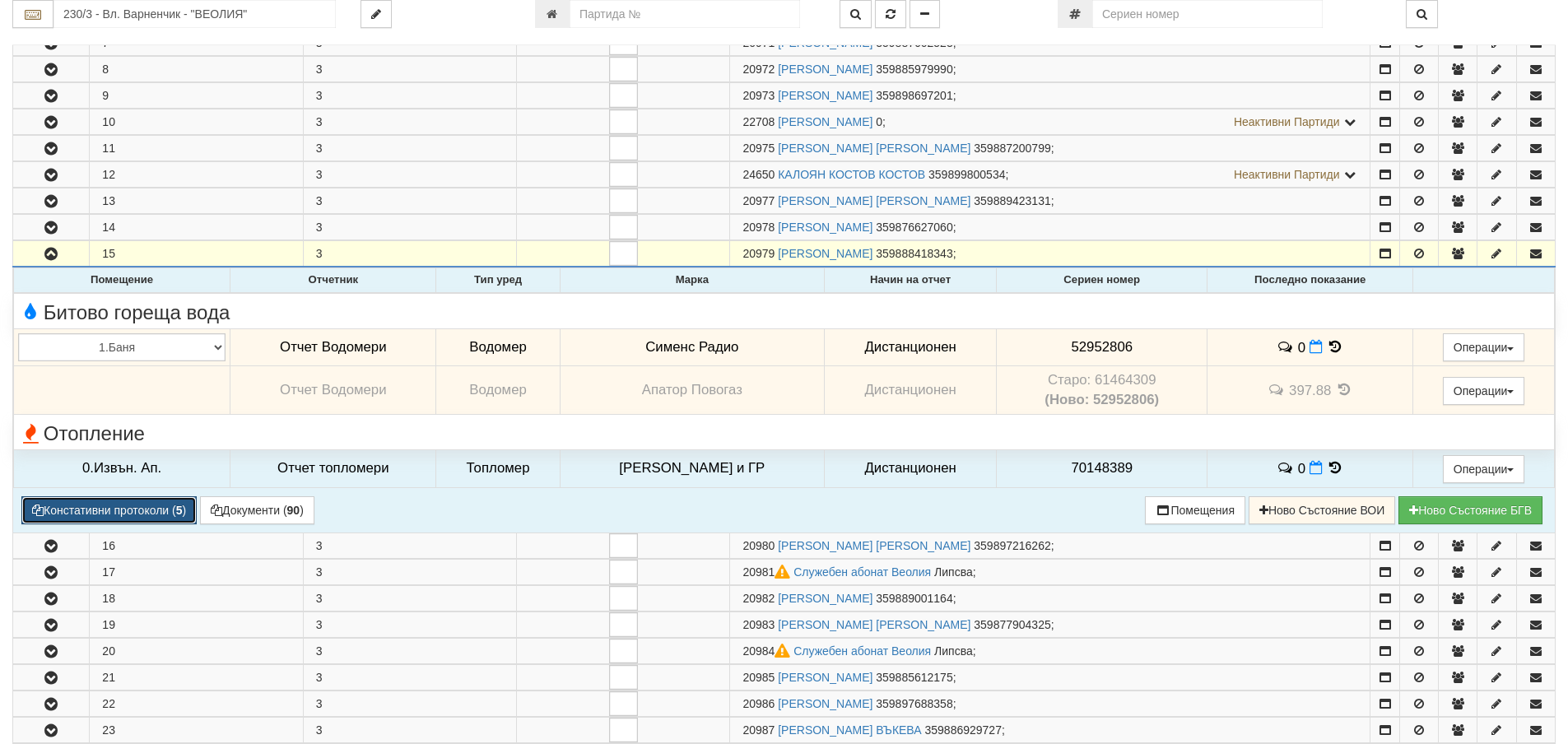
click at [166, 510] on button "Констативни протоколи ( 5 )" at bounding box center [109, 510] width 176 height 28
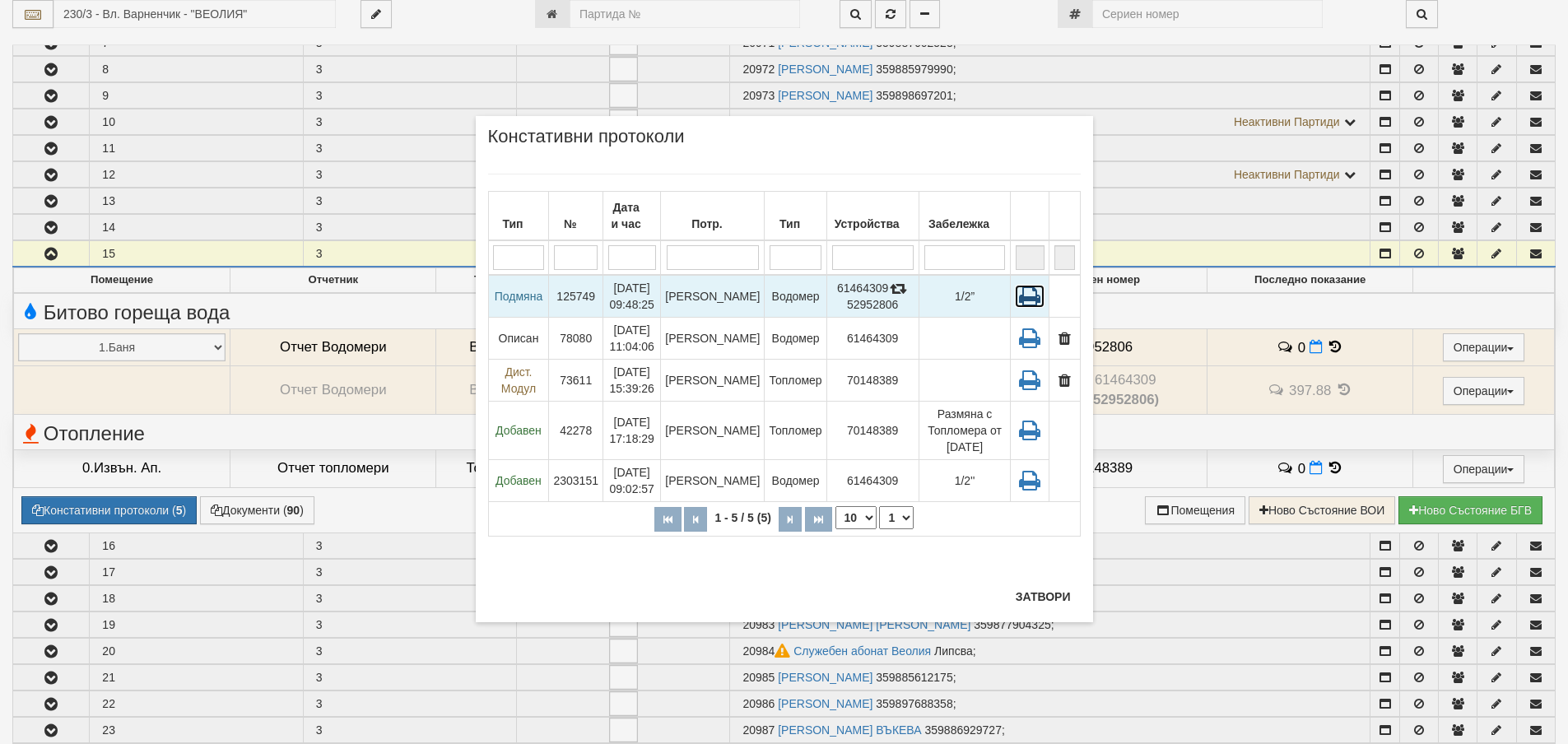
click at [1033, 294] on icon at bounding box center [1029, 296] width 30 height 23
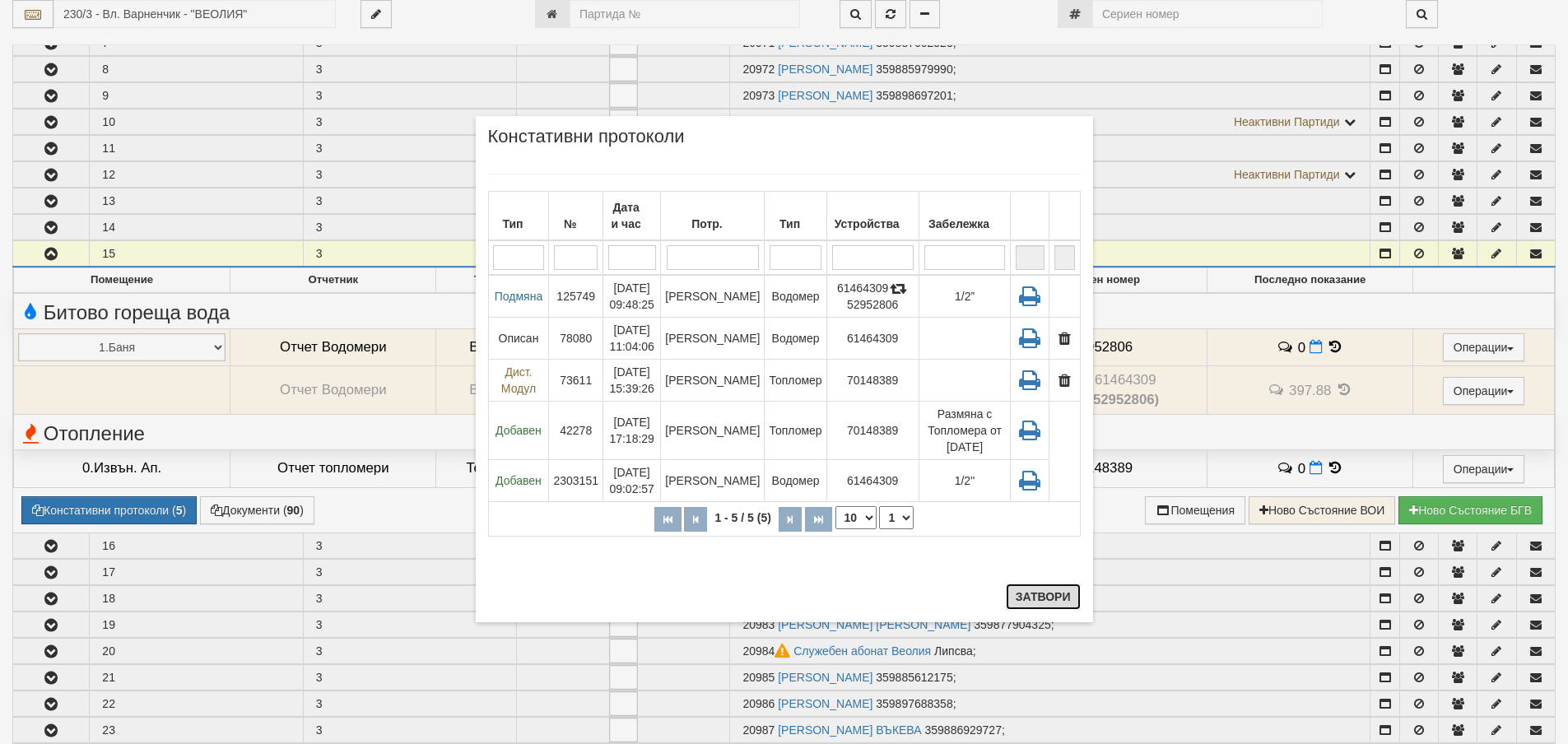
click at [1049, 598] on button "Затвори" at bounding box center [1043, 597] width 75 height 26
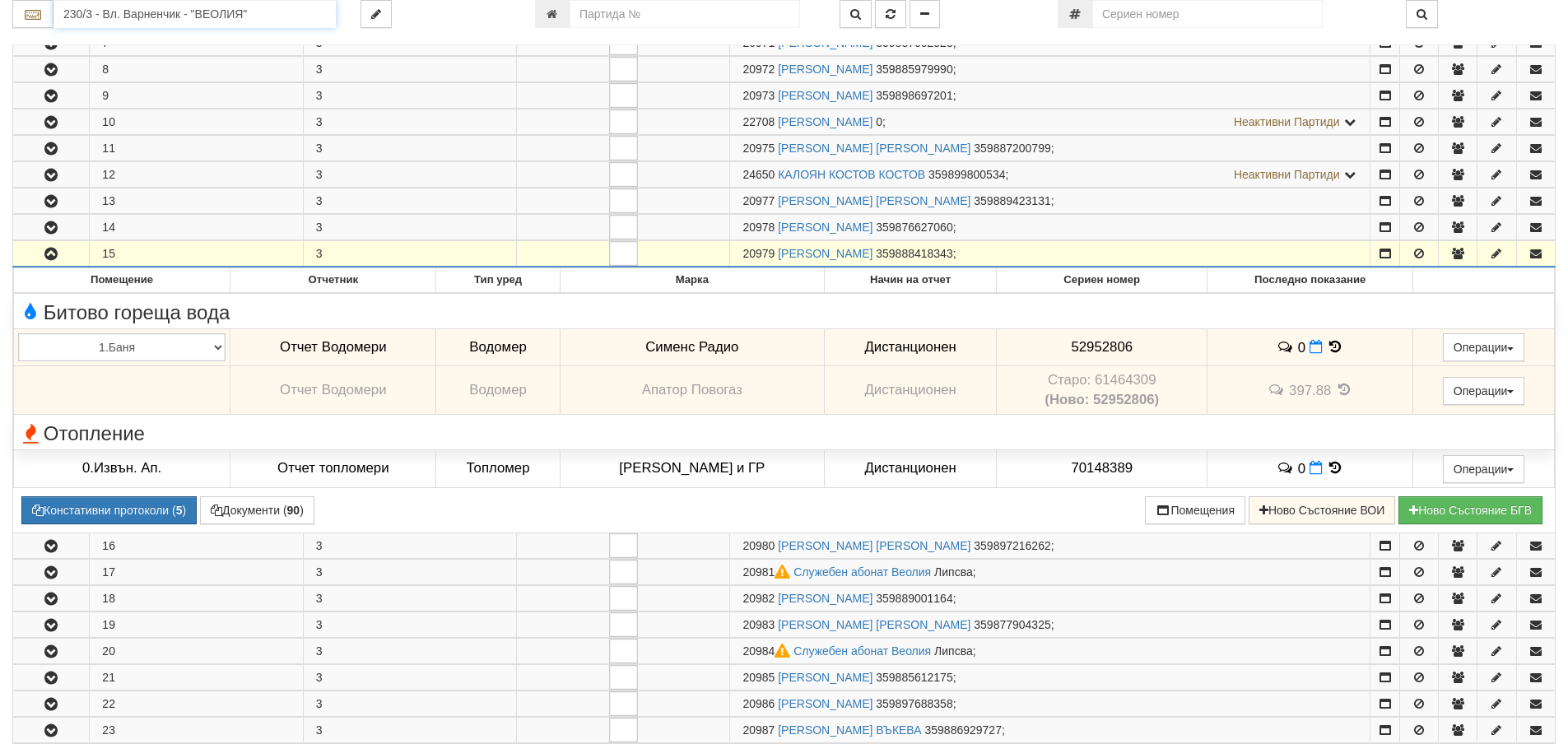
click at [141, 15] on input "230/3 - Вл. Варненчик - "ВЕОЛИЯ"" at bounding box center [194, 14] width 282 height 28
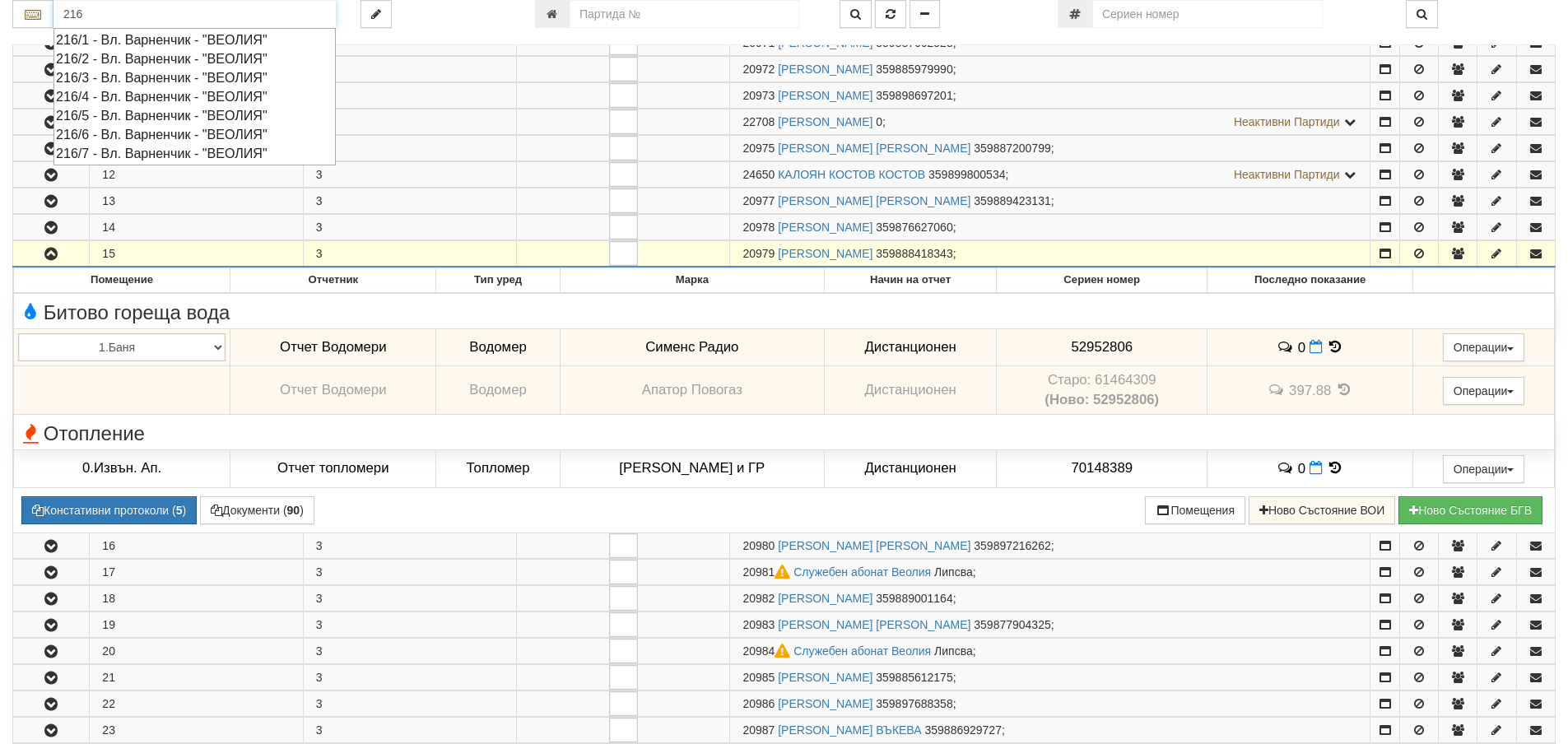
click at [133, 114] on div "216/5 - Вл. Варненчик - "ВЕОЛИЯ"" at bounding box center [194, 116] width 277 height 19
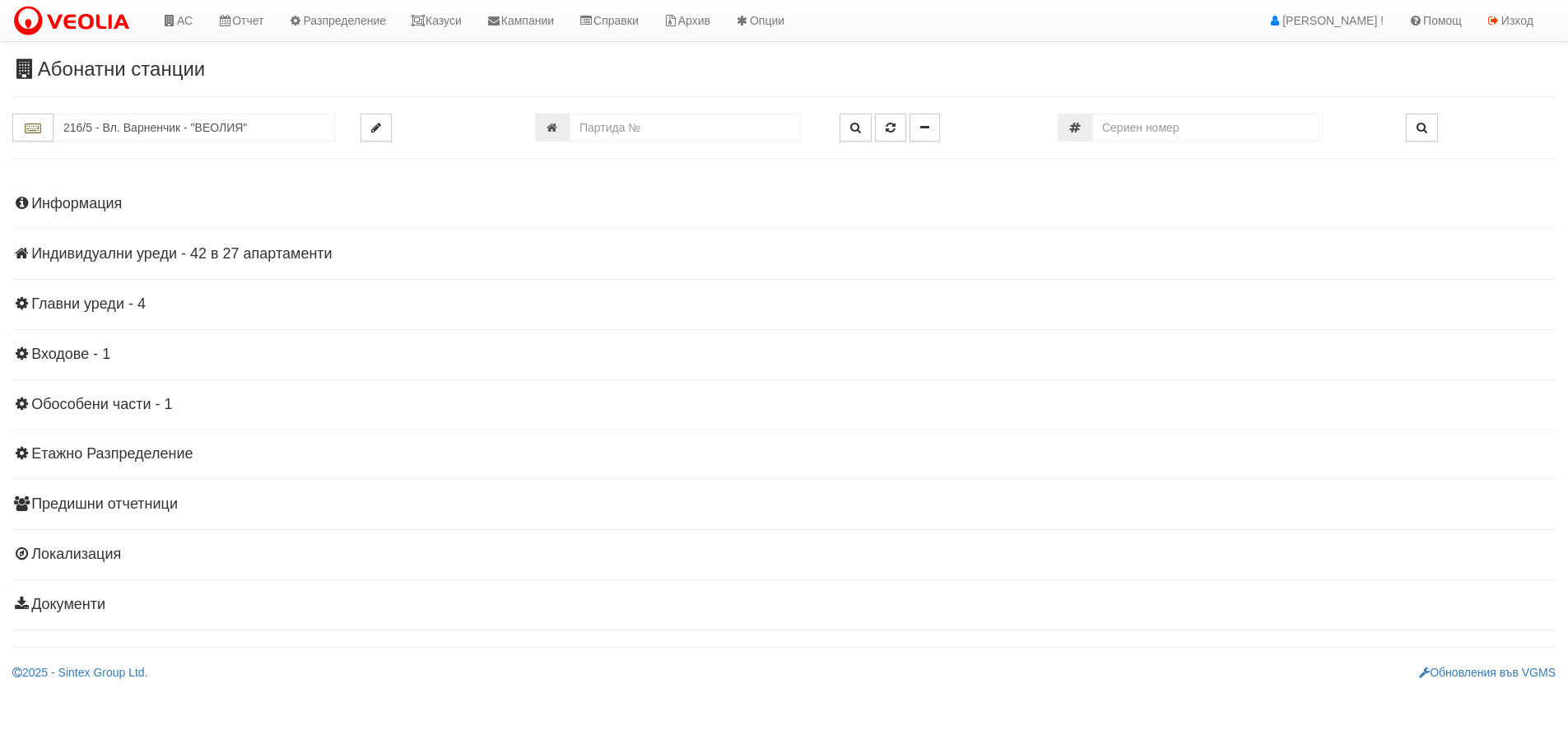
scroll to position [0, 0]
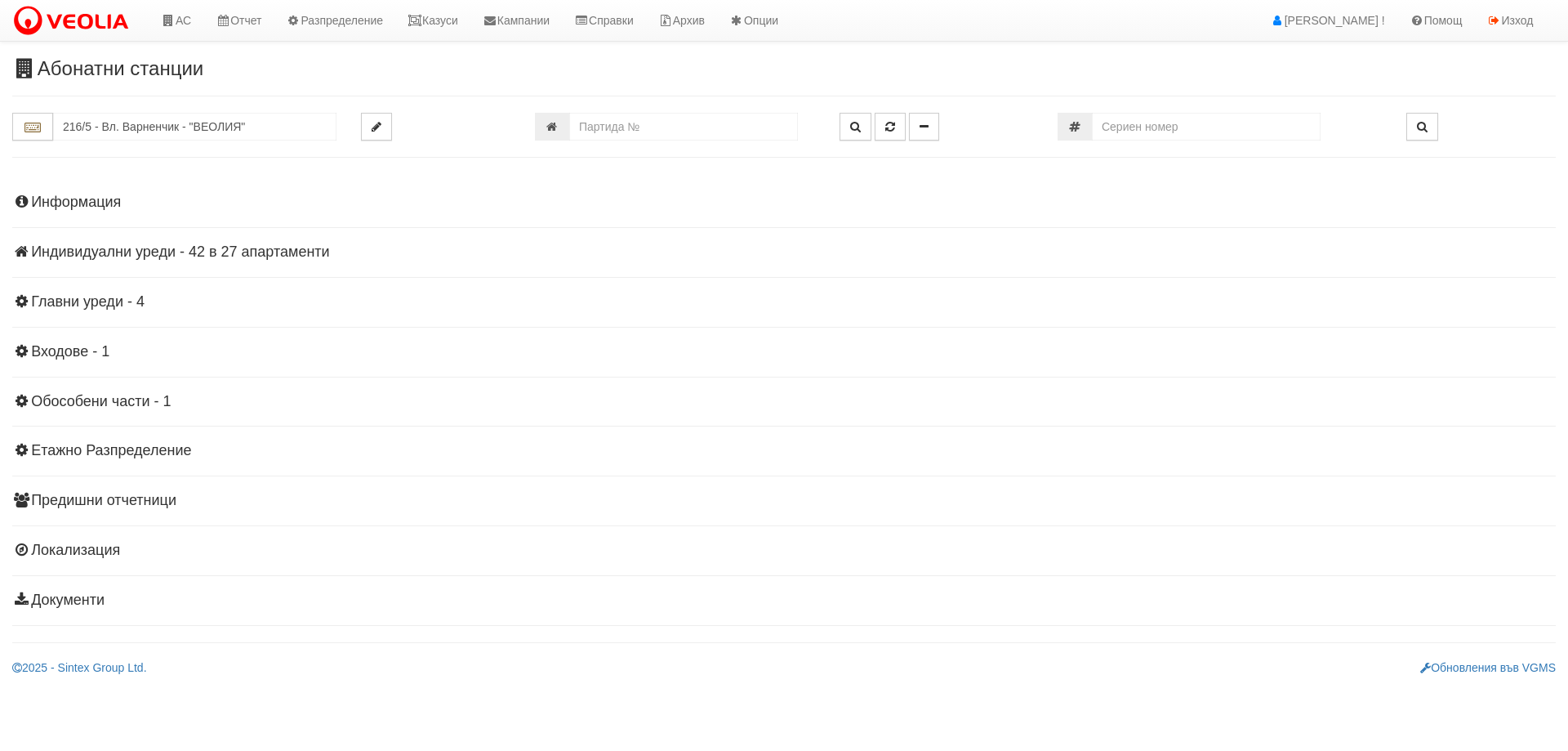
click at [123, 247] on h4 "Индивидуални уреди - 42 в 27 апартаменти" at bounding box center [783, 252] width 1543 height 16
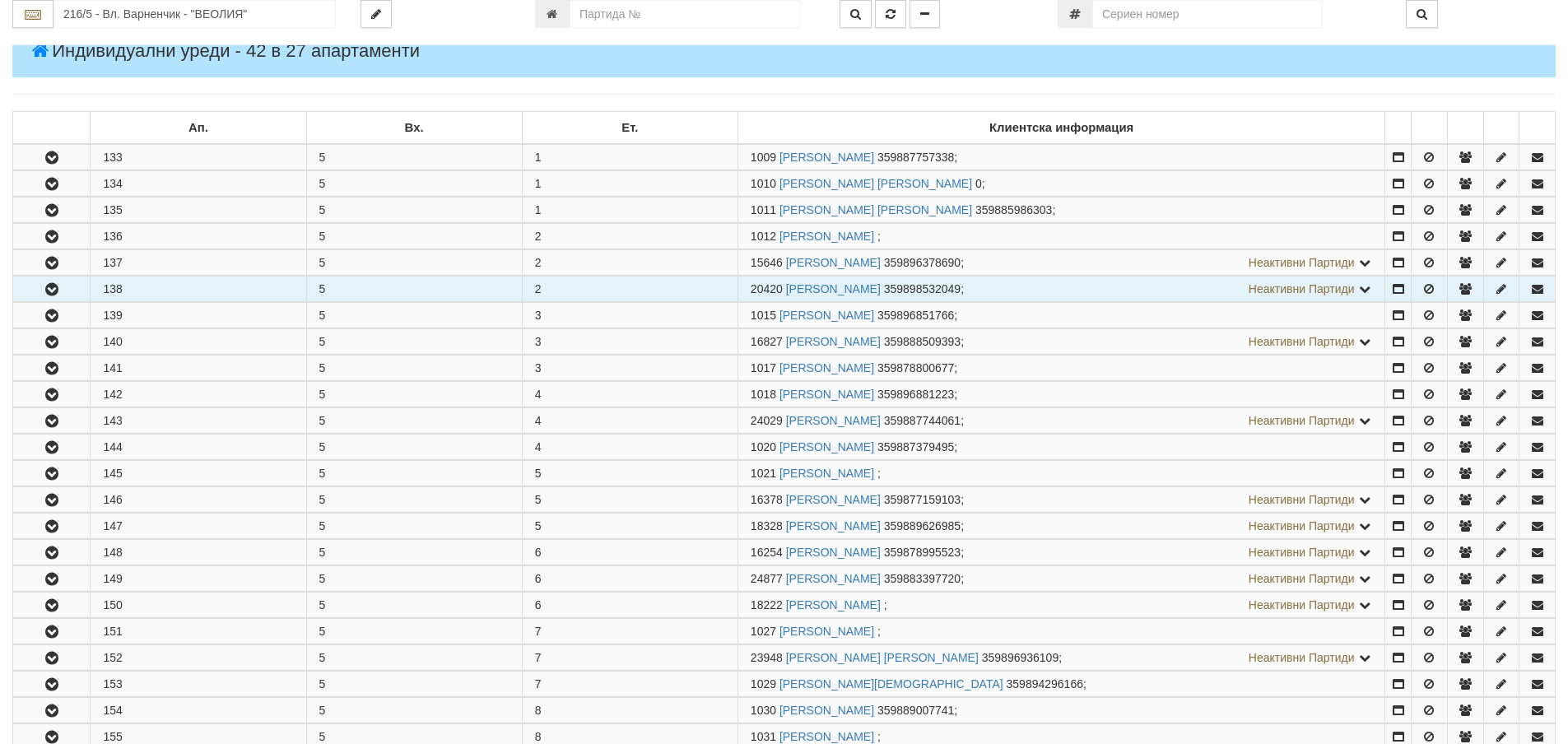
scroll to position [247, 0]
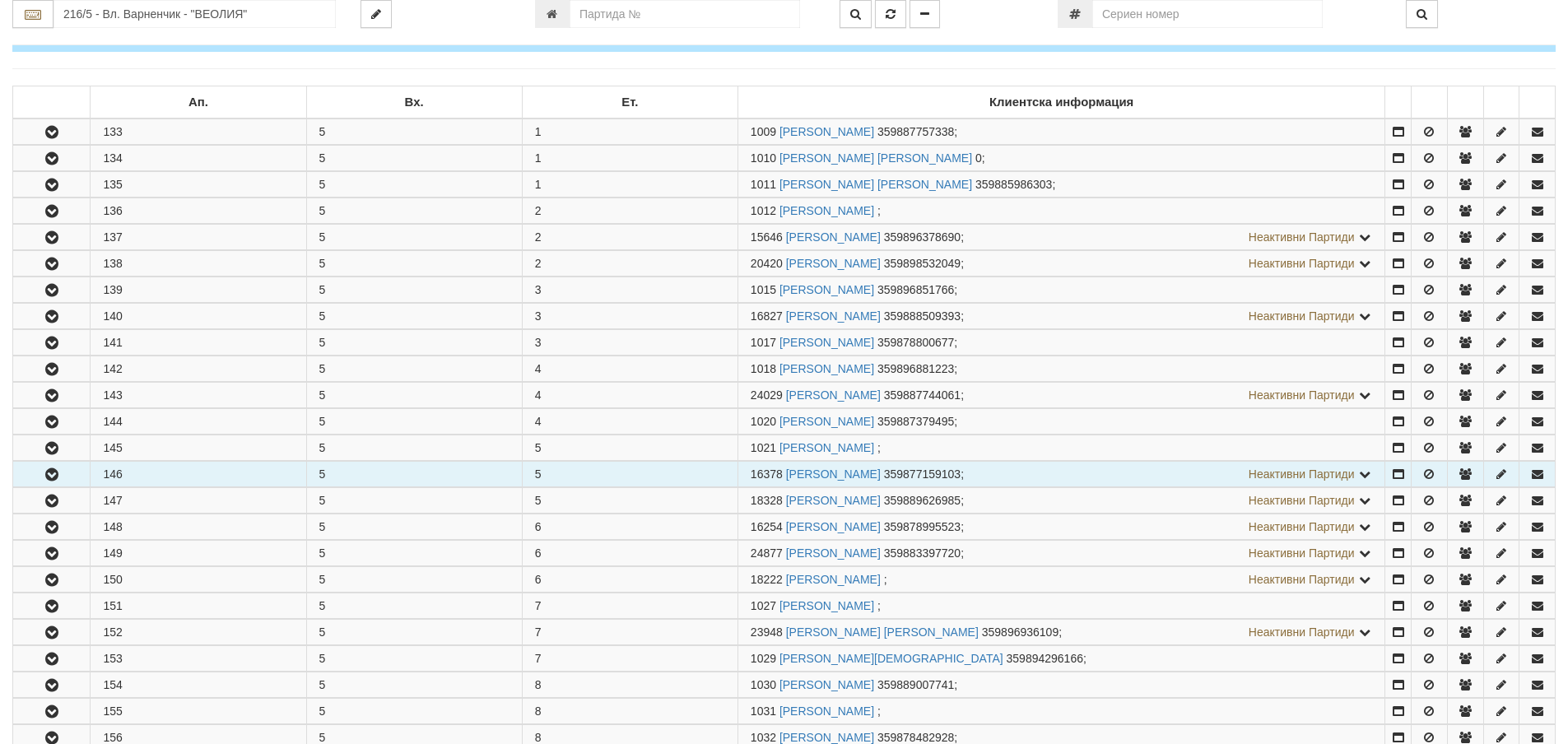
click at [43, 476] on icon "button" at bounding box center [51, 476] width 20 height 12
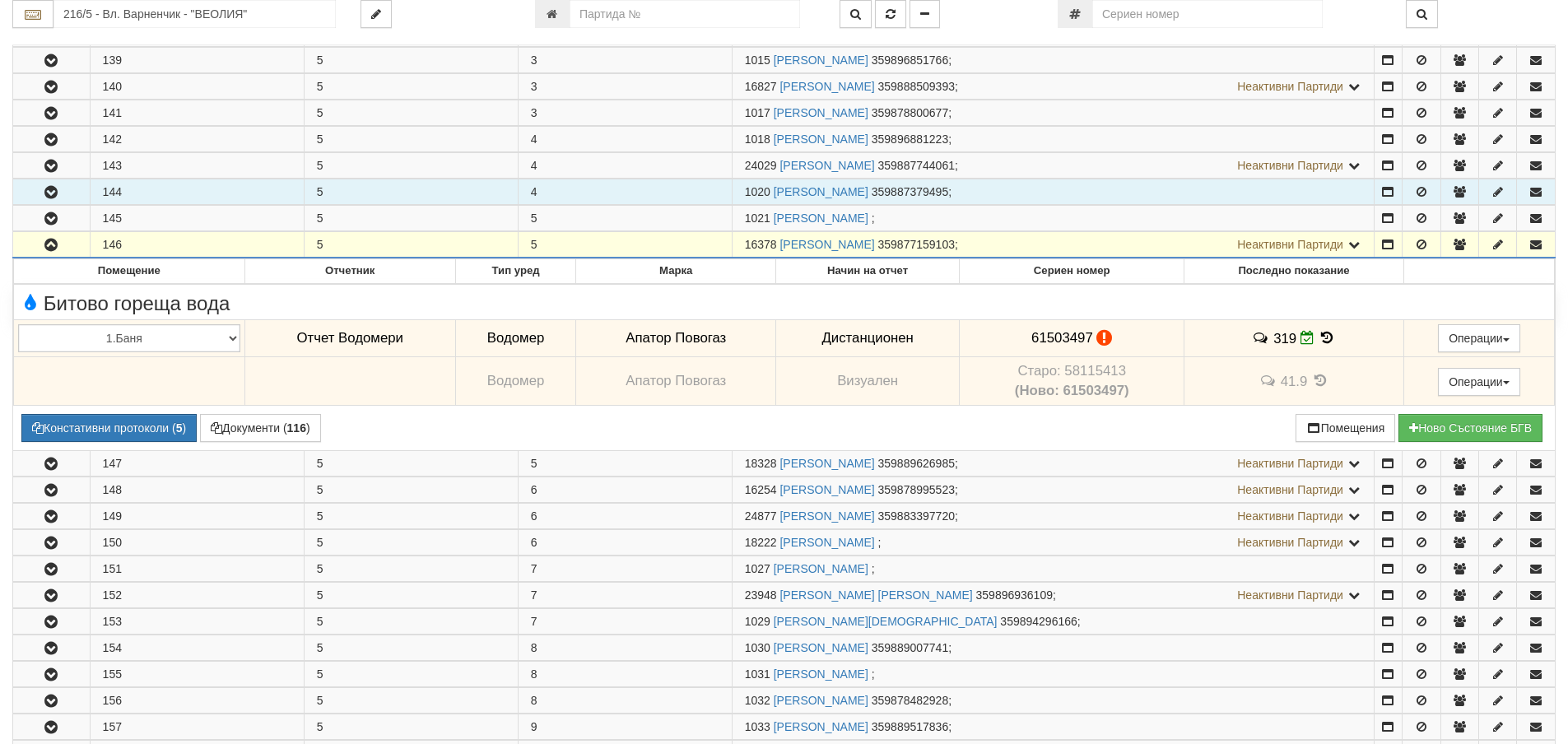
scroll to position [494, 0]
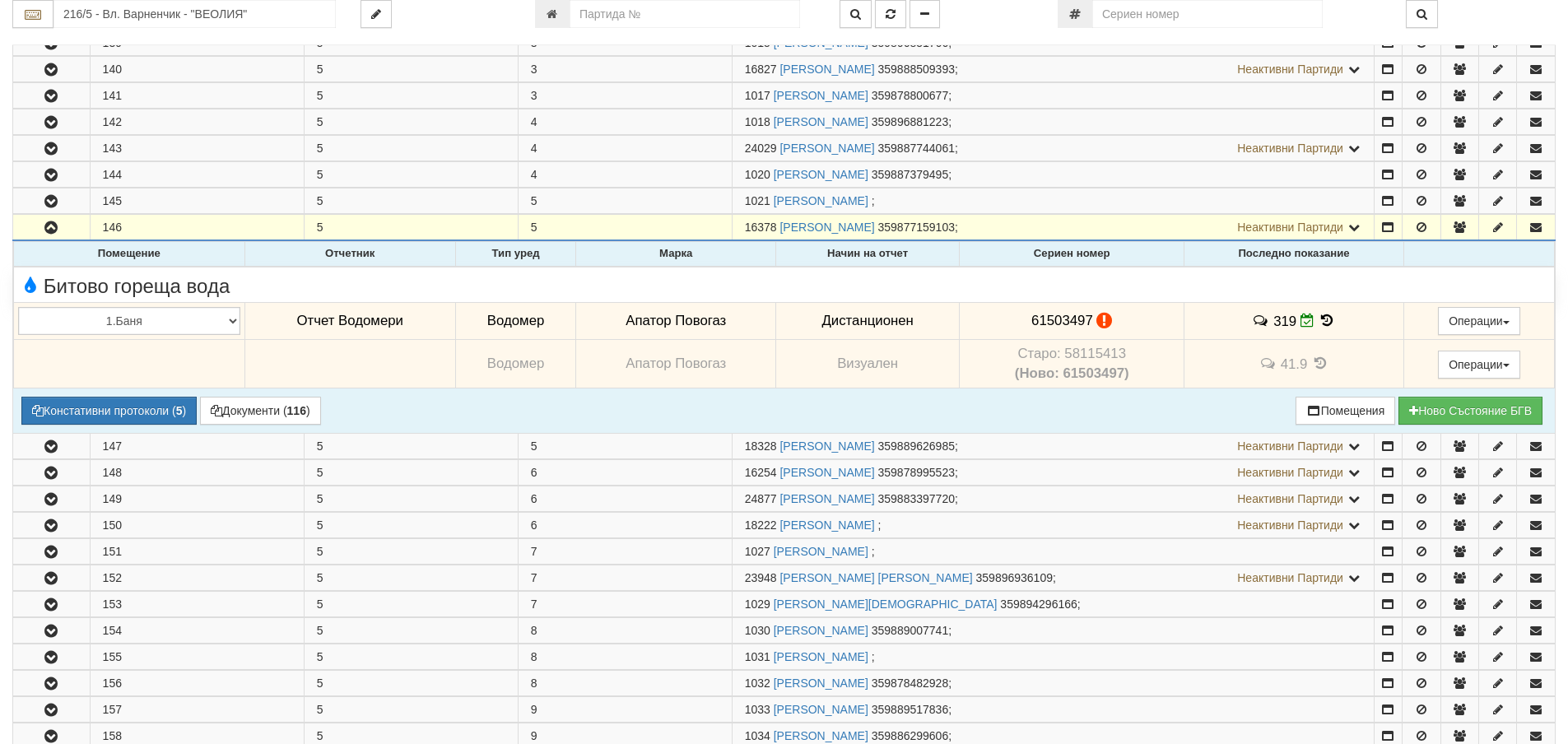
click at [1327, 318] on icon at bounding box center [1327, 320] width 18 height 14
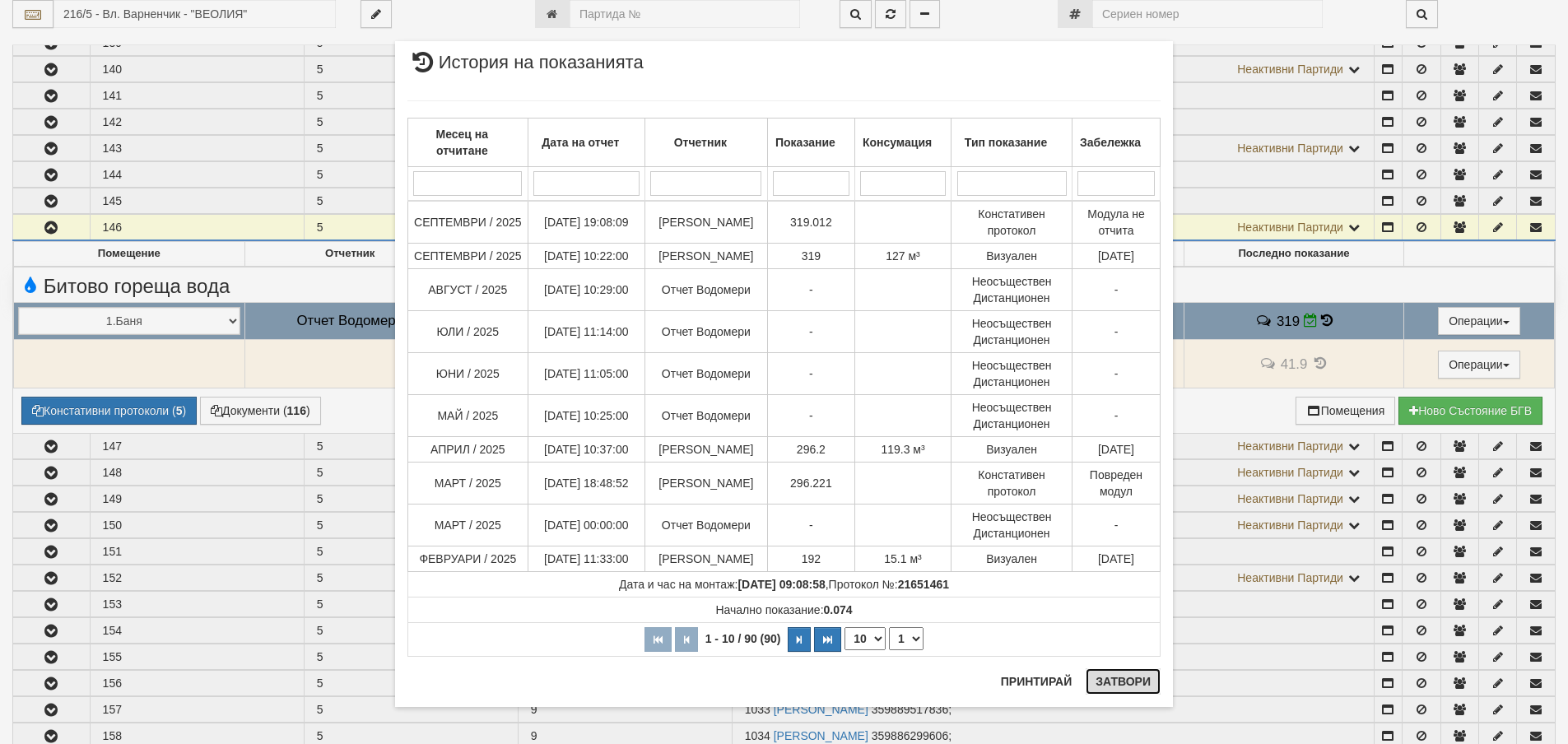
click at [1112, 682] on button "Затвори" at bounding box center [1123, 681] width 75 height 26
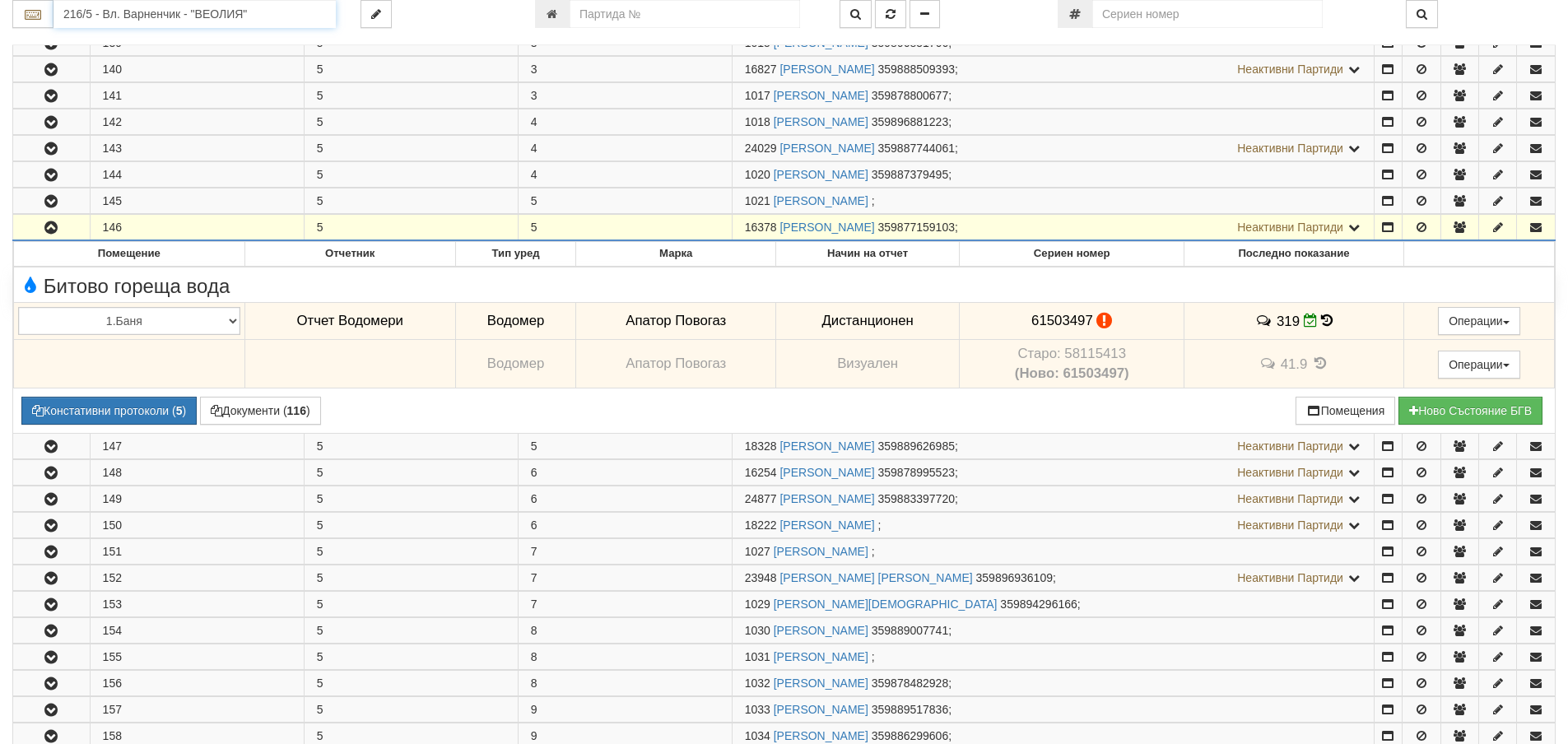
click at [125, 9] on input "216/5 - Вл. Варненчик - "ВЕОЛИЯ"" at bounding box center [194, 14] width 282 height 28
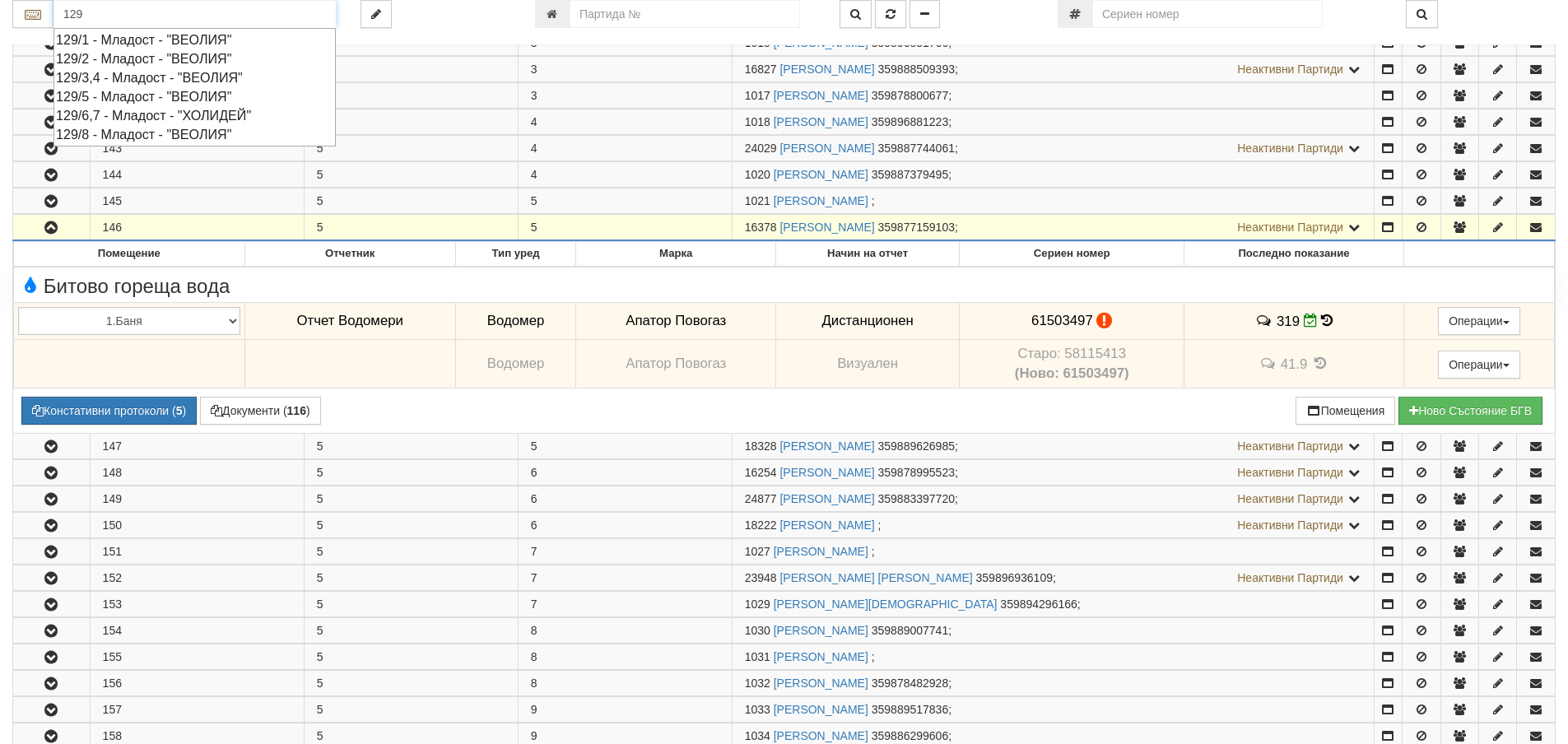
click at [120, 94] on div "129/5 - Младост - "ВЕОЛИЯ"" at bounding box center [194, 96] width 277 height 19
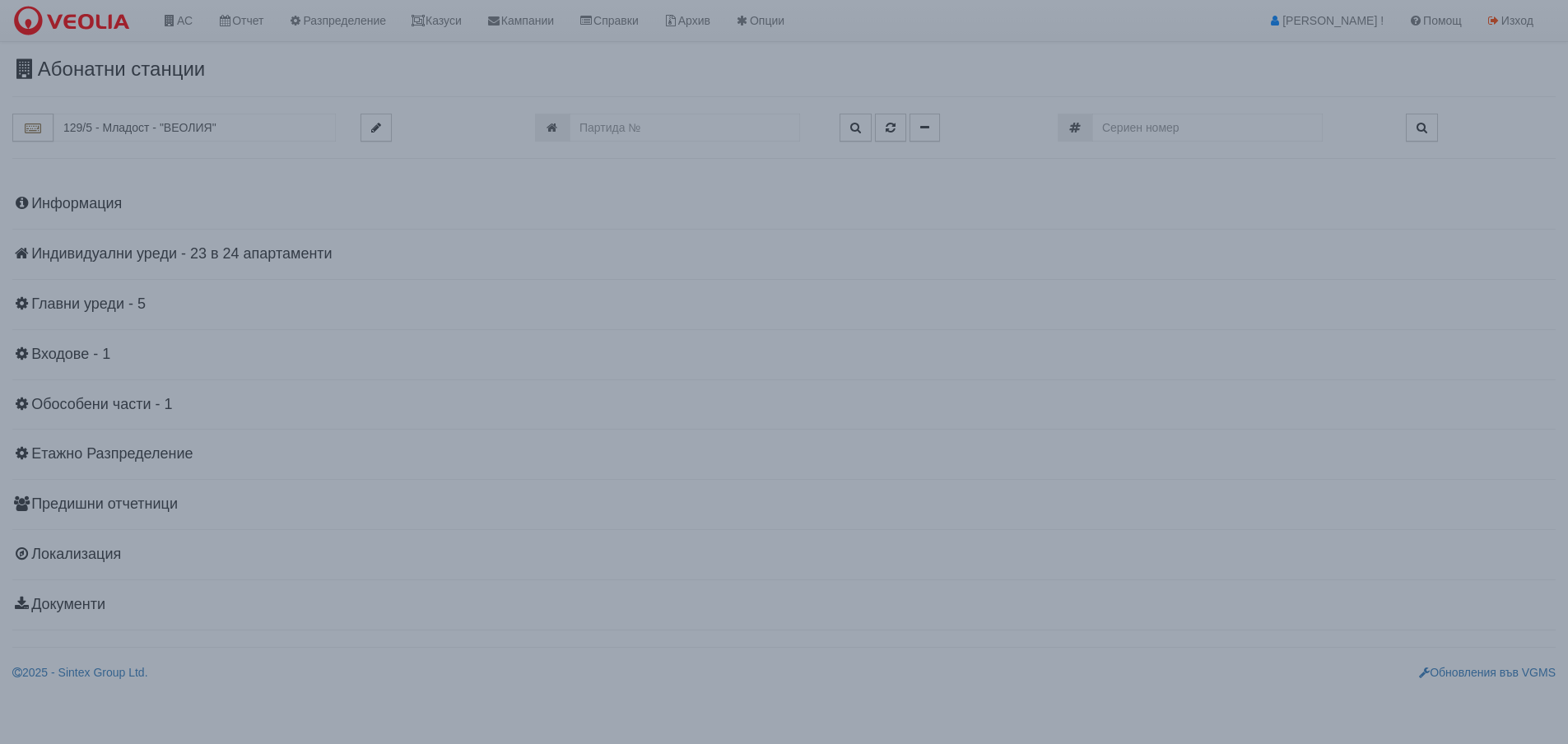
scroll to position [0, 0]
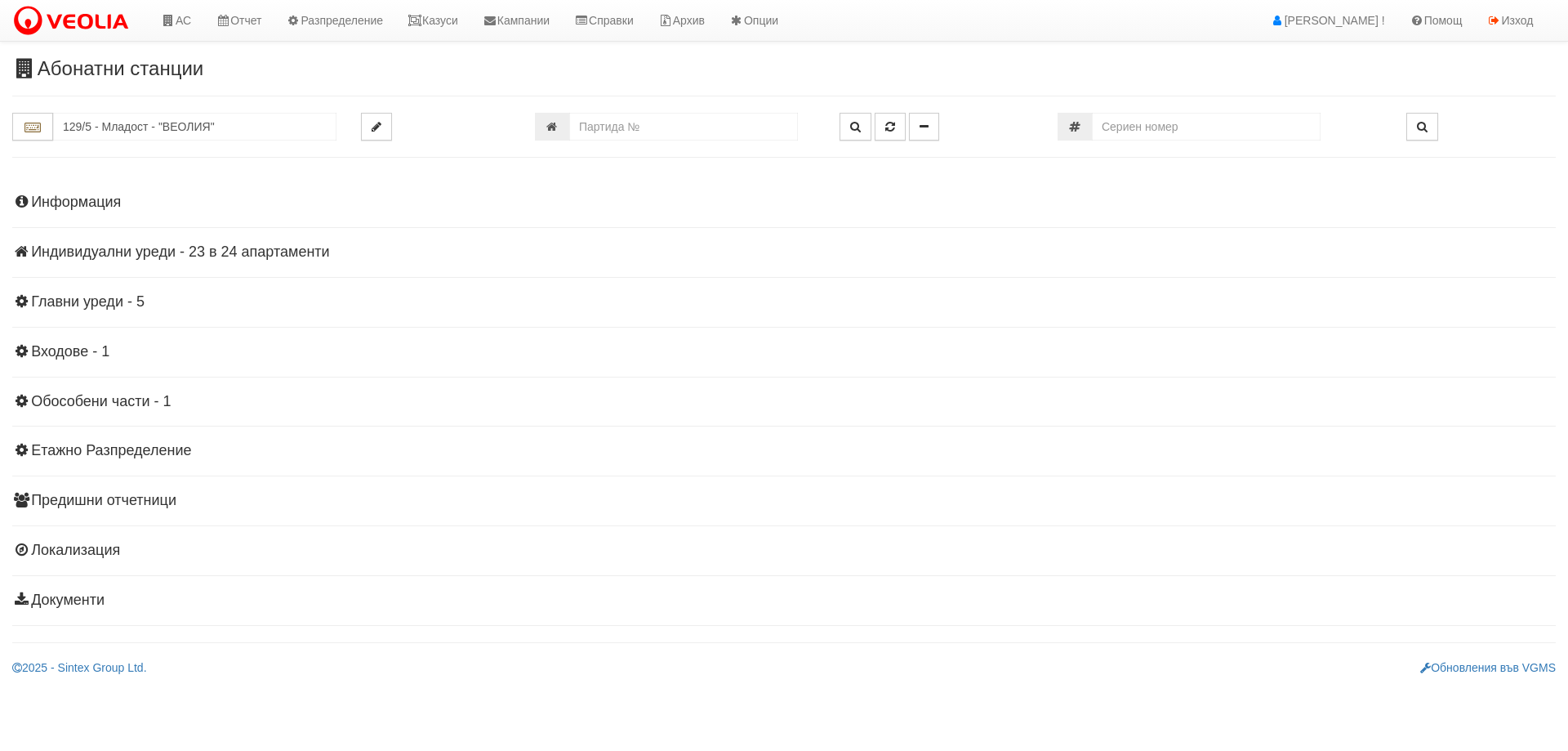
click at [129, 252] on h4 "Индивидуални уреди - 23 в 24 апартаменти" at bounding box center [783, 252] width 1543 height 16
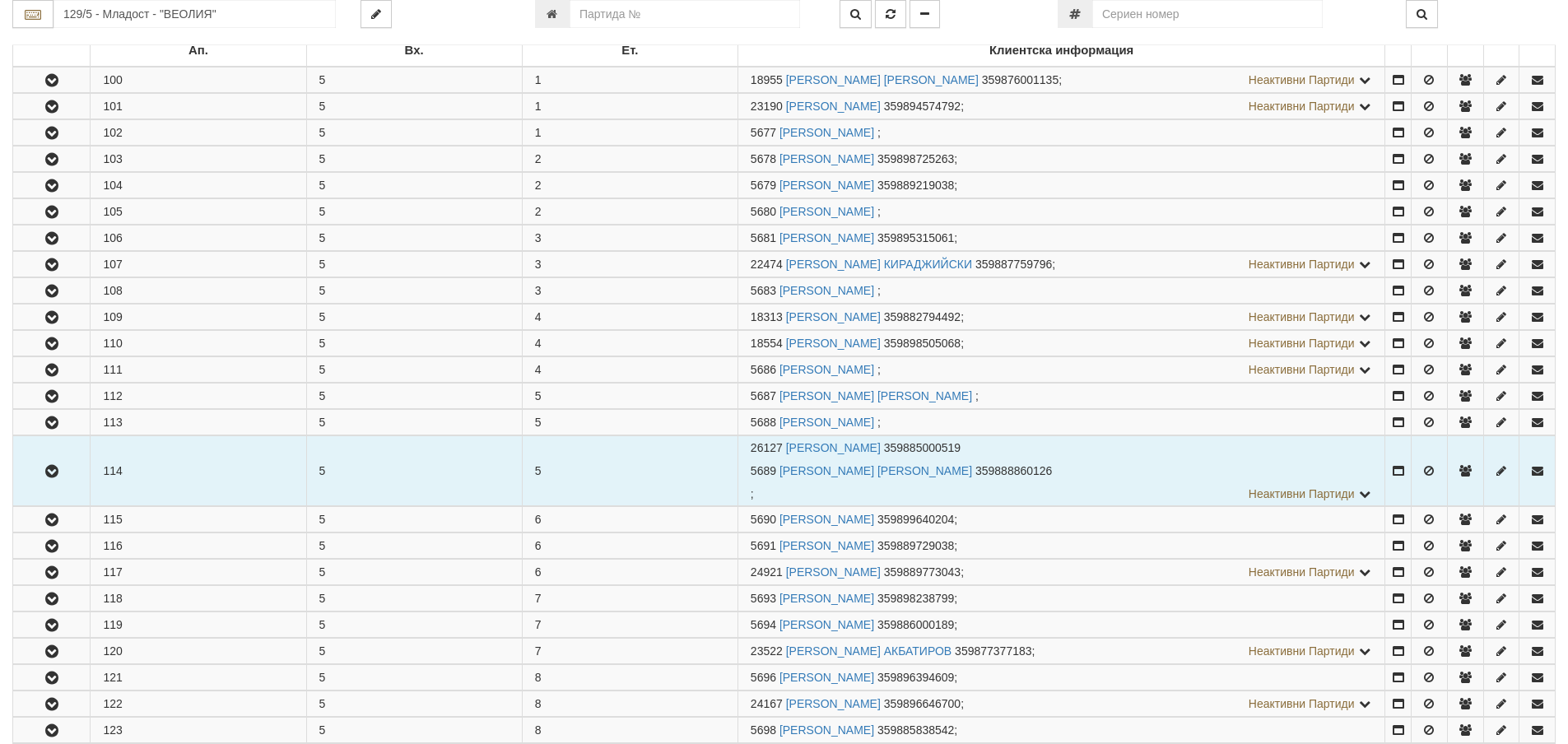
scroll to position [329, 0]
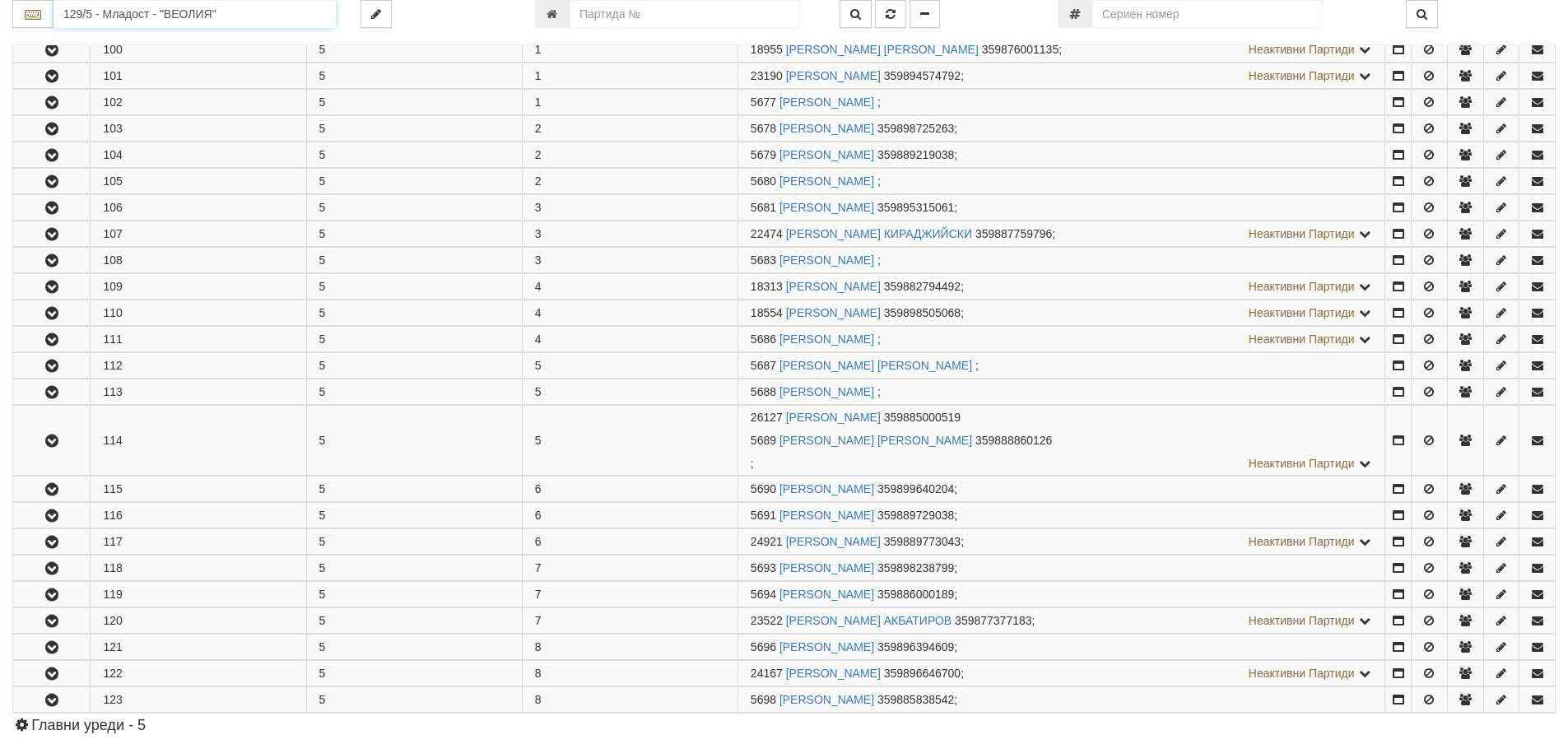
click at [88, 13] on input "129/5 - Младост - "ВЕОЛИЯ"" at bounding box center [194, 14] width 282 height 28
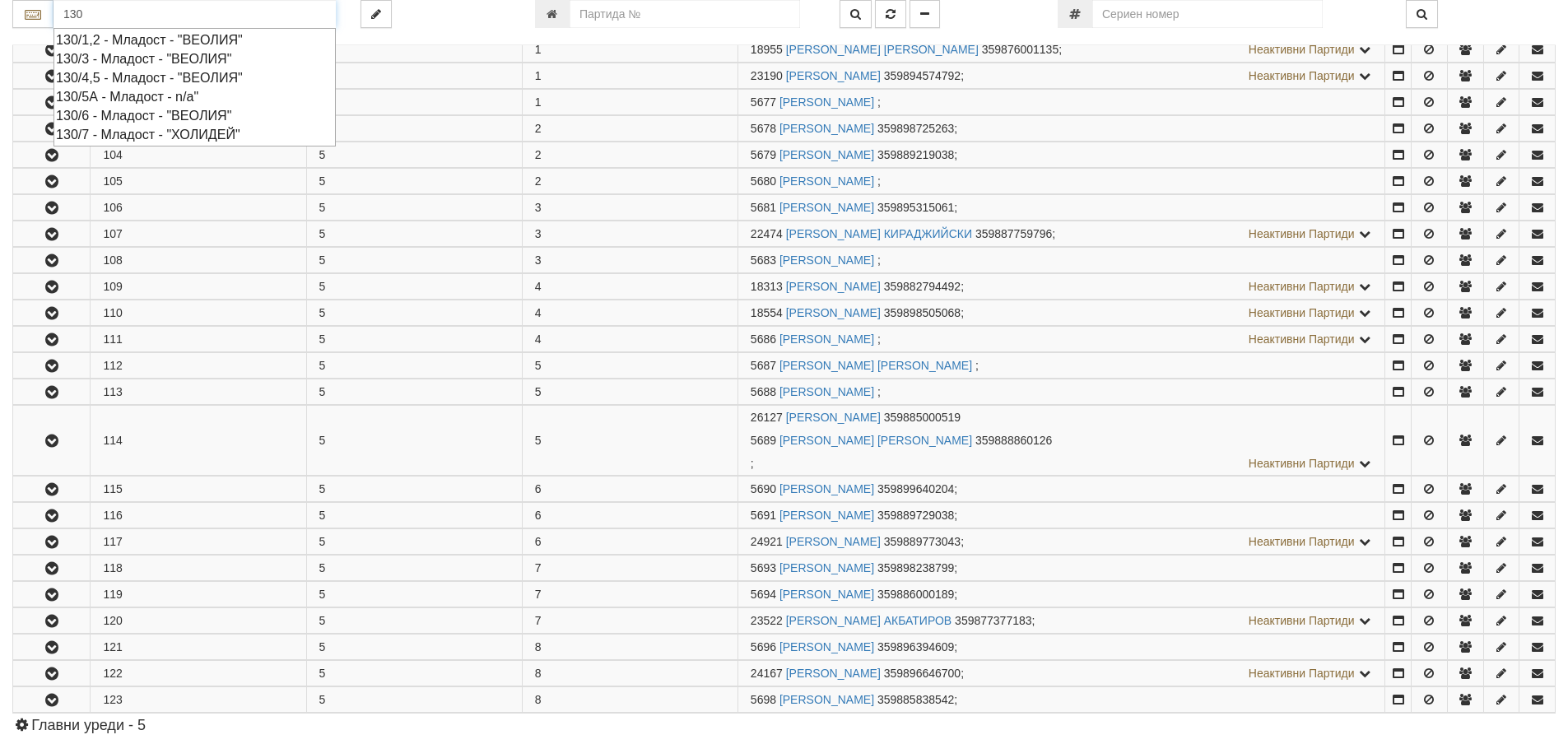
click at [104, 61] on div "130/3 - Младост - "ВЕОЛИЯ"" at bounding box center [194, 59] width 277 height 19
type input "130/3 - Младост - "ВЕОЛИЯ""
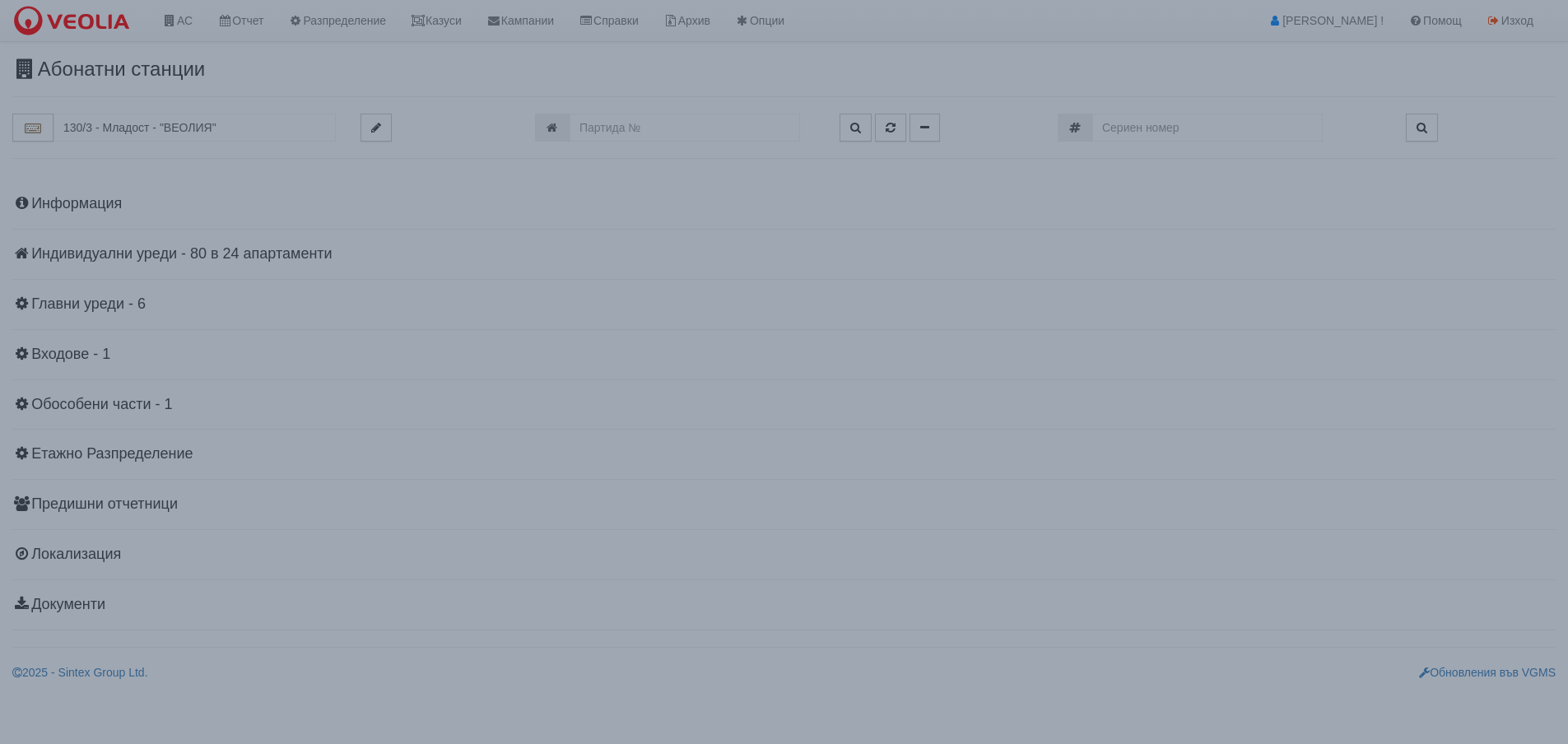
scroll to position [0, 0]
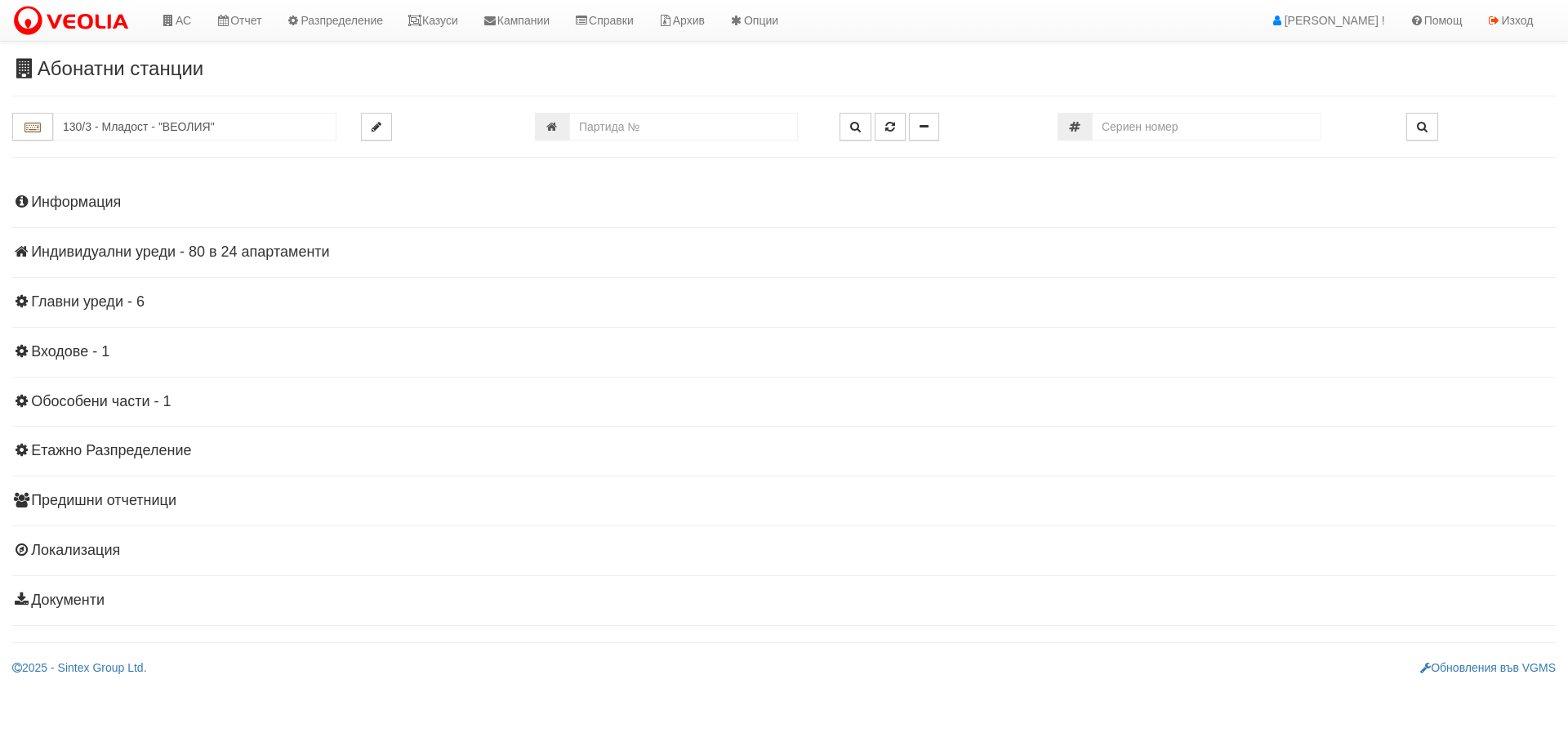
click at [145, 255] on h4 "Индивидуални уреди - 80 в 24 апартаменти" at bounding box center [783, 252] width 1543 height 16
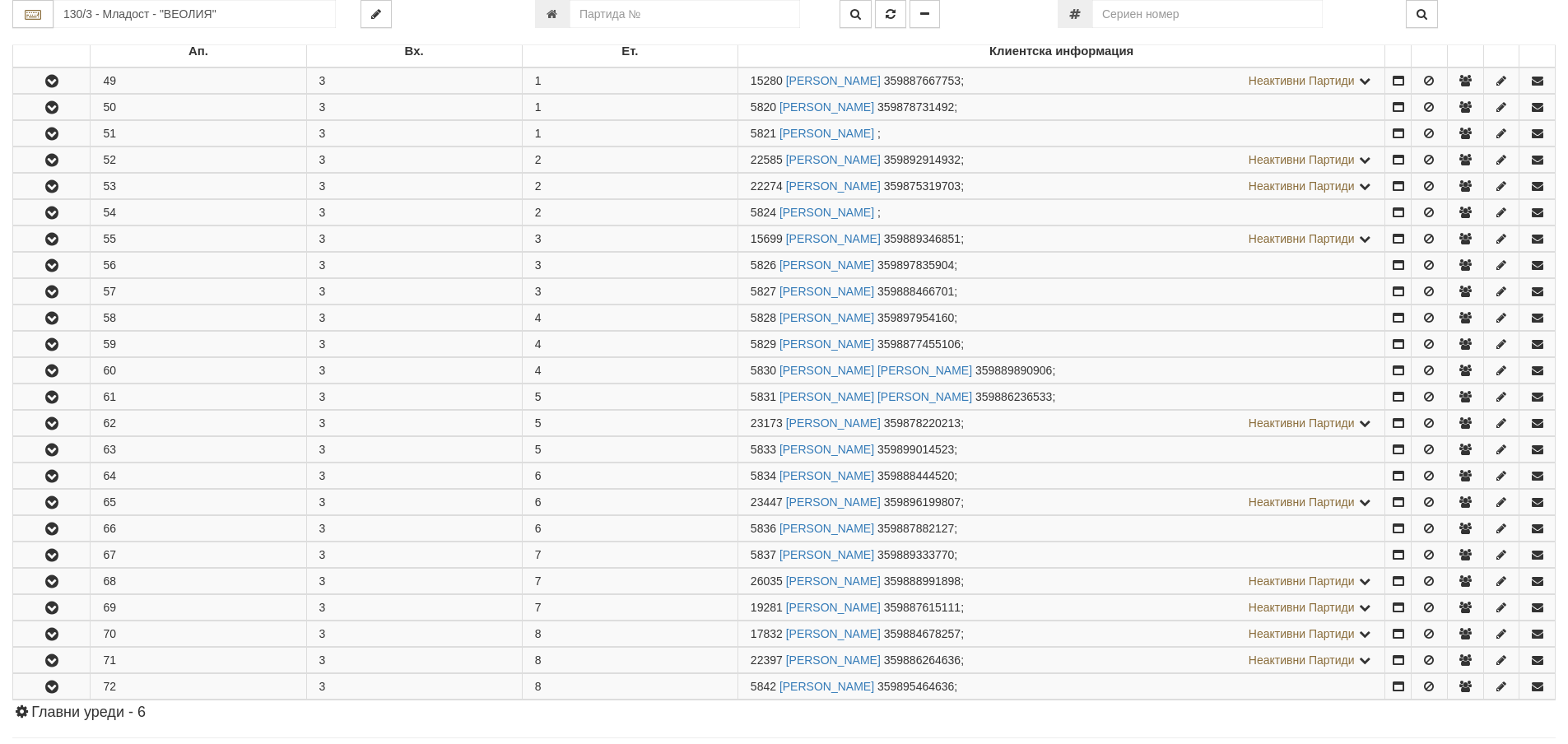
scroll to position [329, 0]
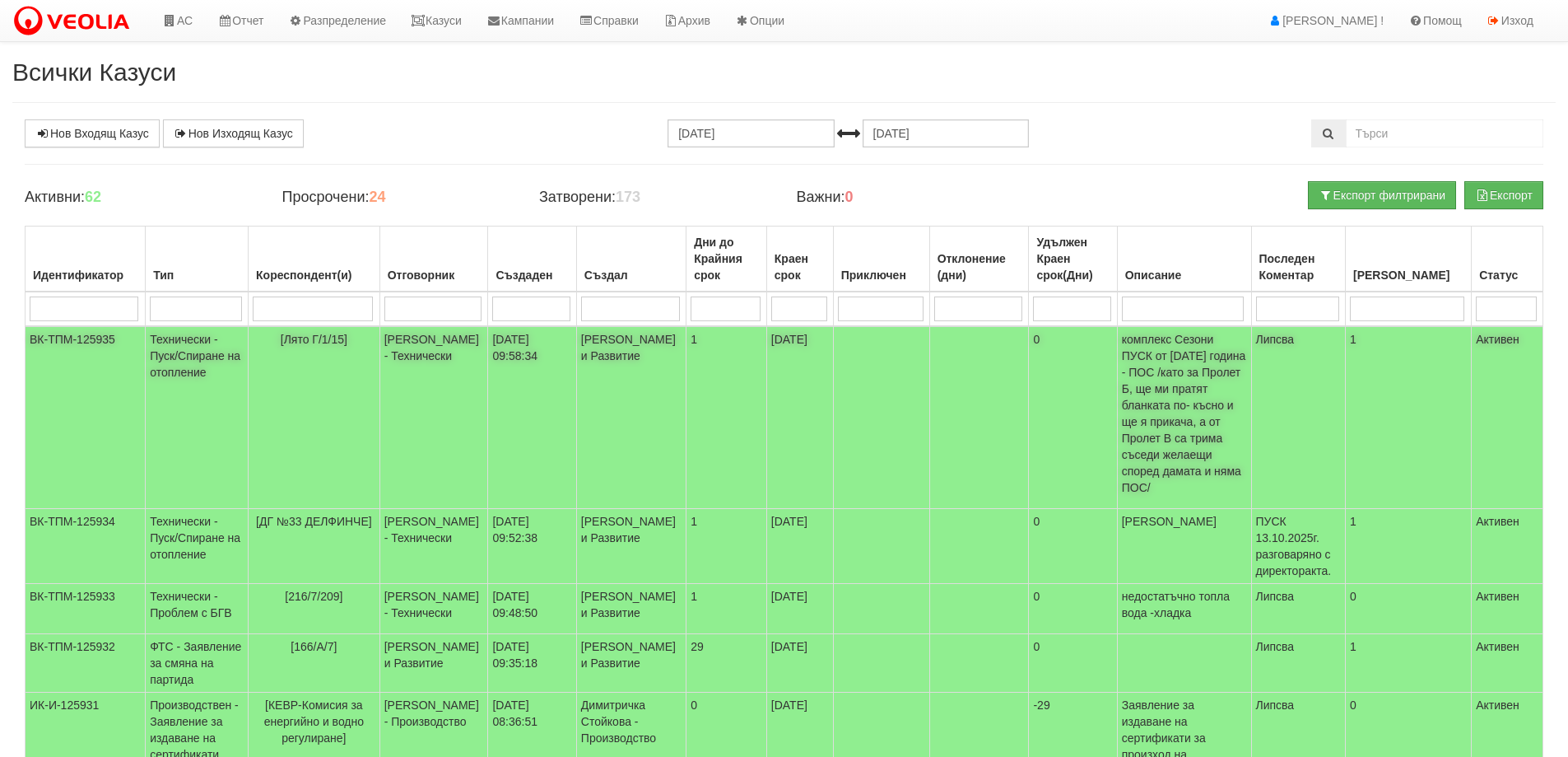
click at [173, 352] on td "Технически - Пуск/Спиране на отопление" at bounding box center [197, 417] width 103 height 182
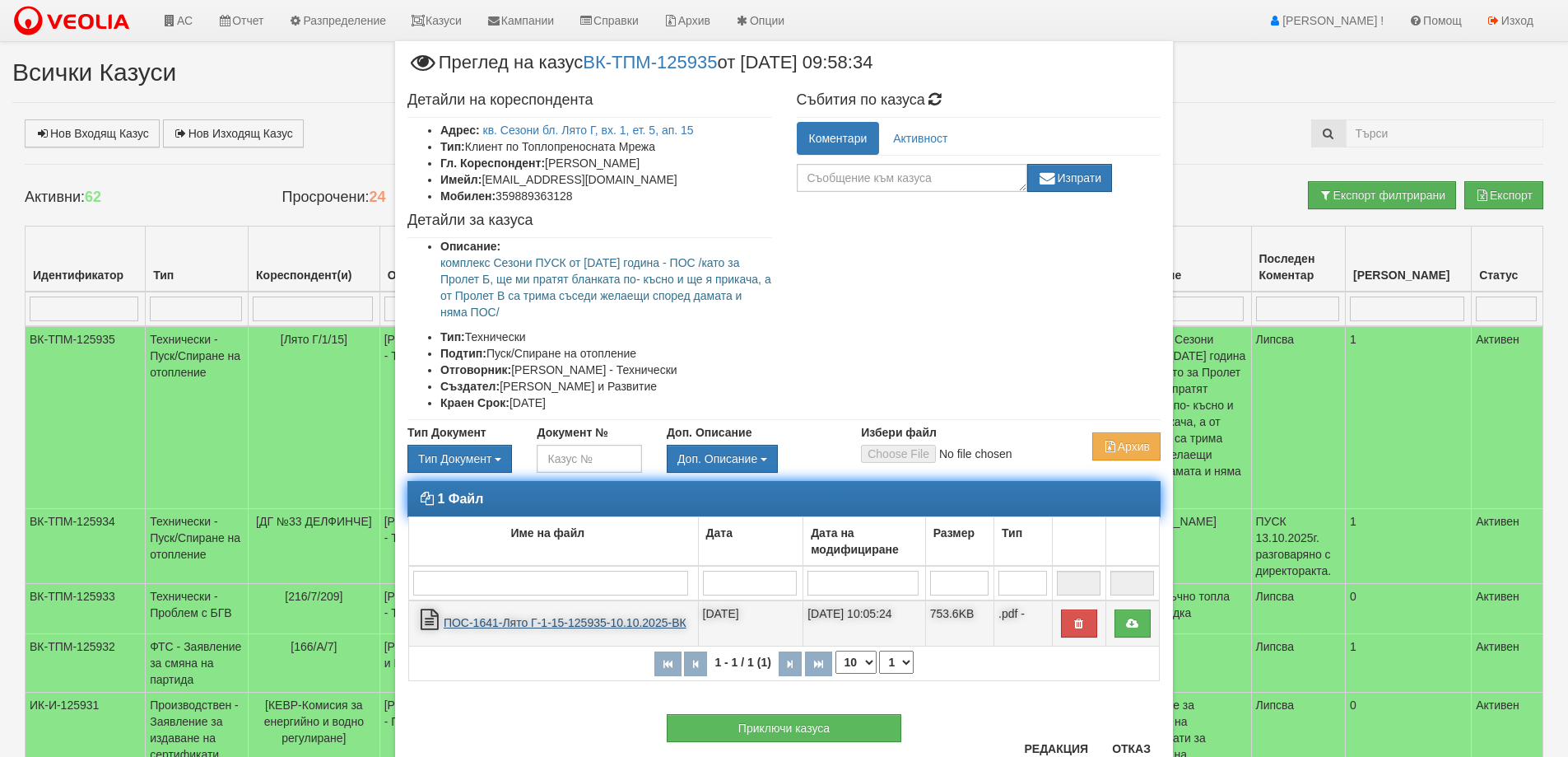
click at [502, 626] on link "ПОС-1641-Лято Г-1-15-125935-10.10.2025-ВК" at bounding box center [565, 621] width 243 height 13
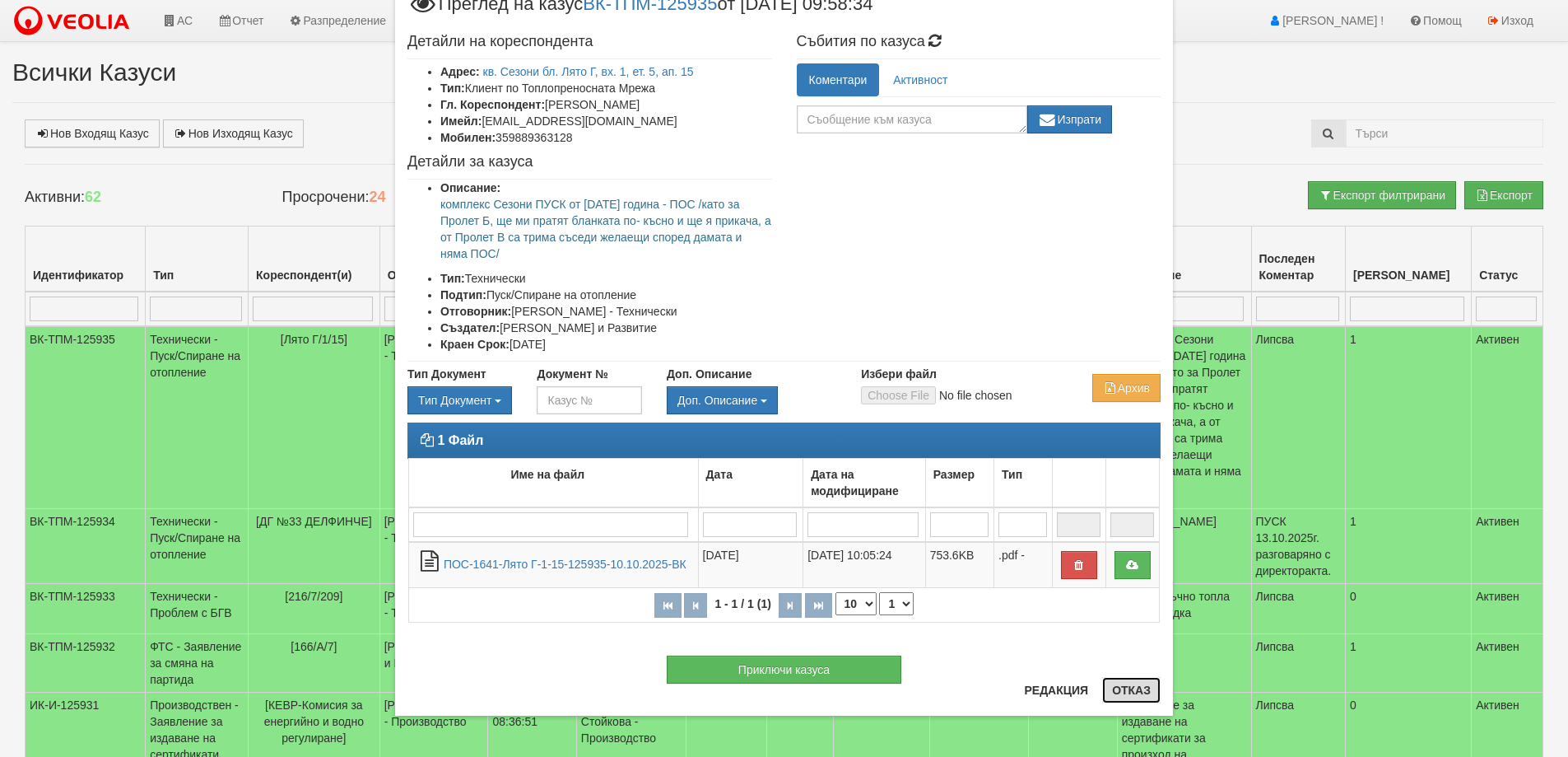
click at [1131, 687] on button "Отказ" at bounding box center [1131, 690] width 59 height 26
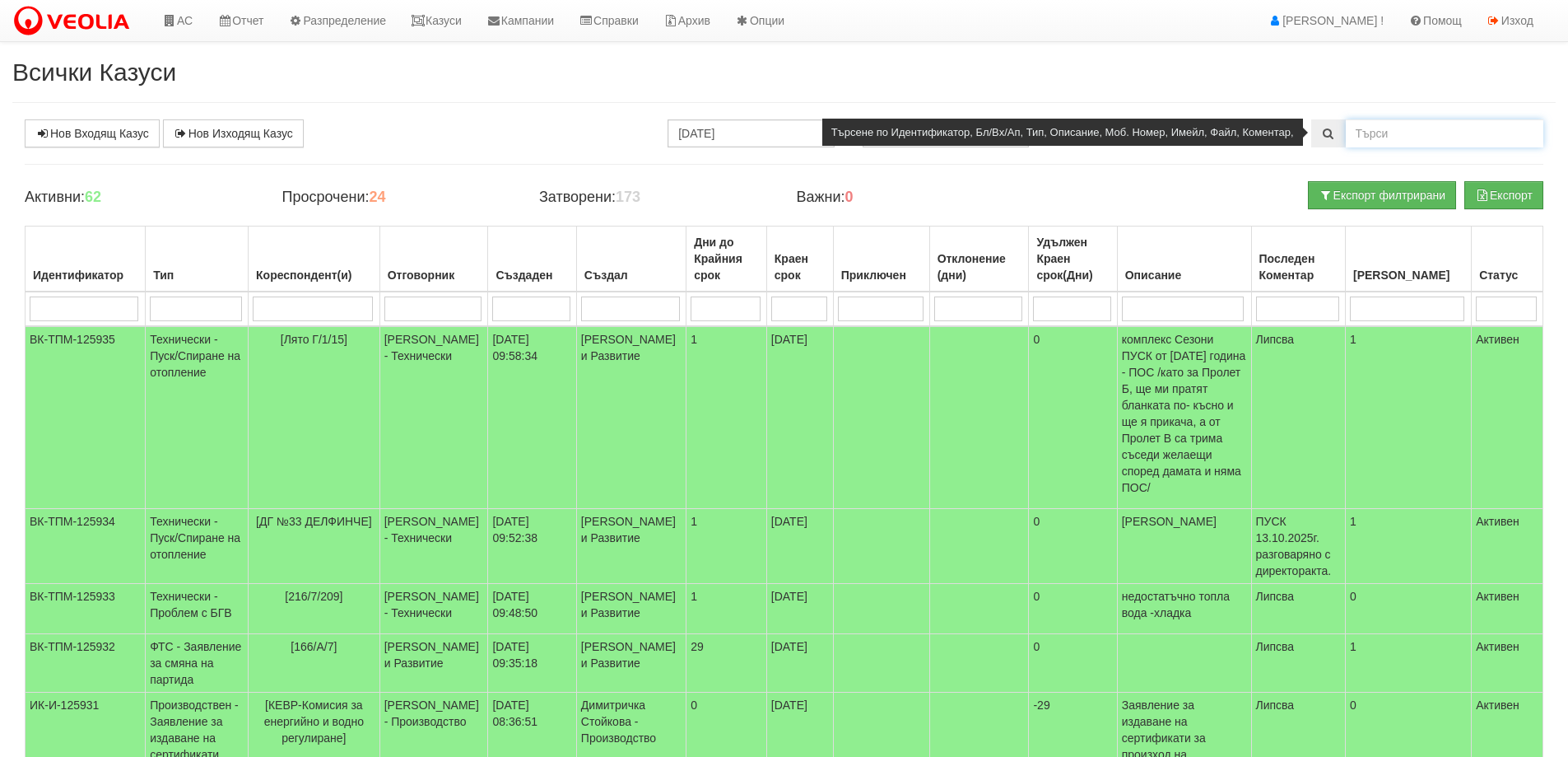
click at [1394, 136] on input "text" at bounding box center [1444, 133] width 198 height 28
type input "25051"
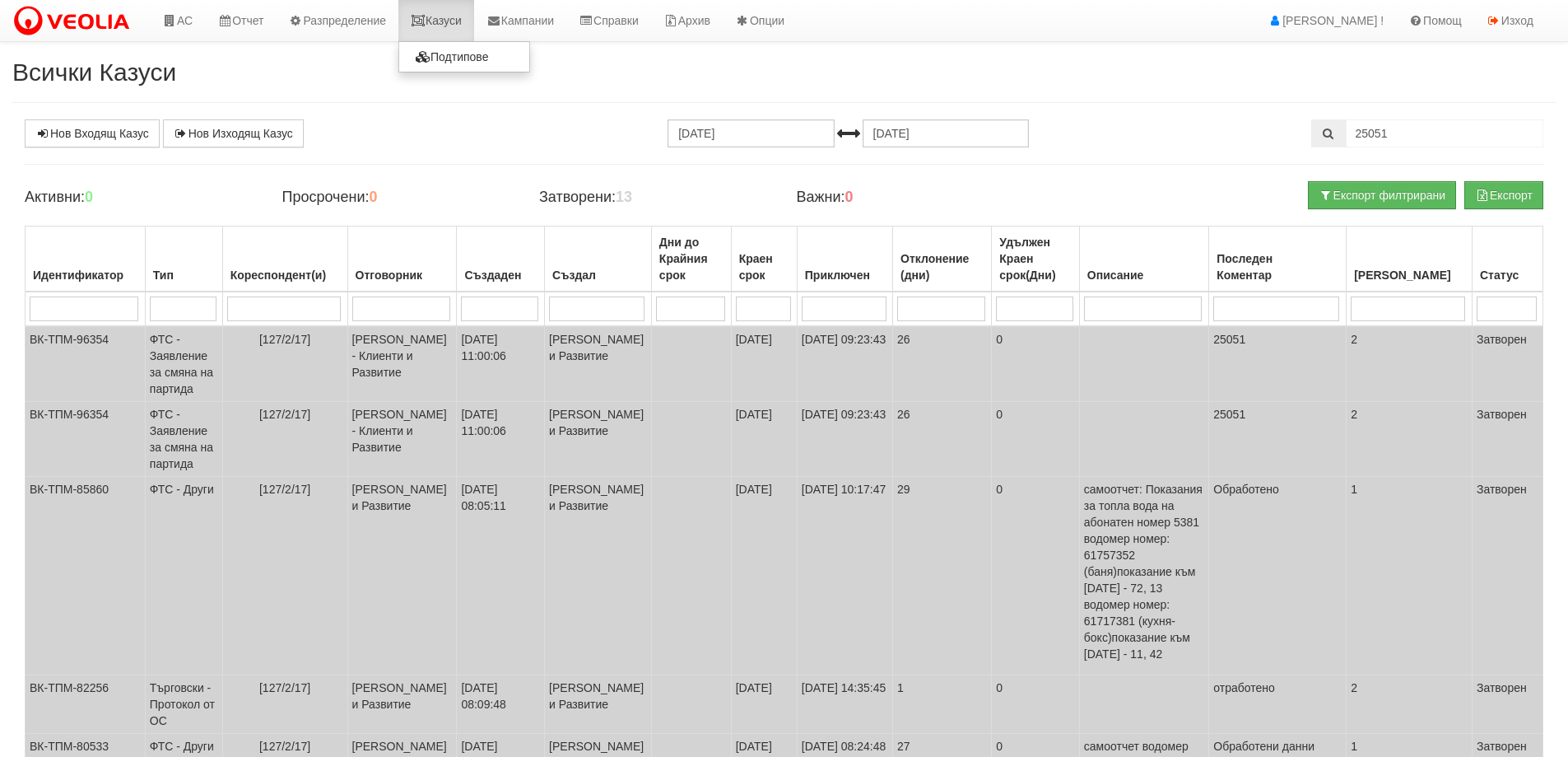
click at [448, 19] on link "Казуси" at bounding box center [435, 20] width 76 height 41
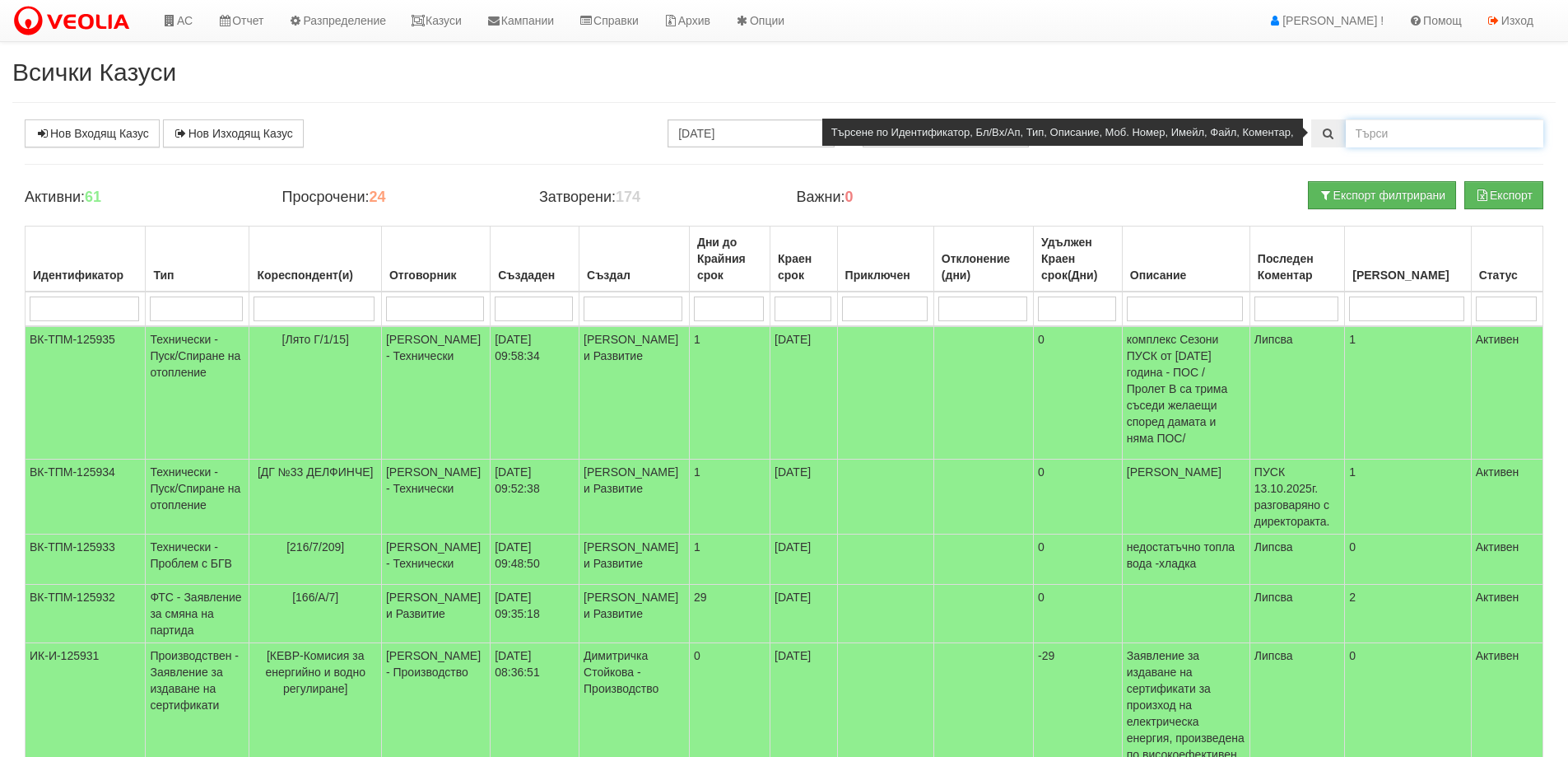
click at [1384, 132] on input "text" at bounding box center [1444, 133] width 198 height 28
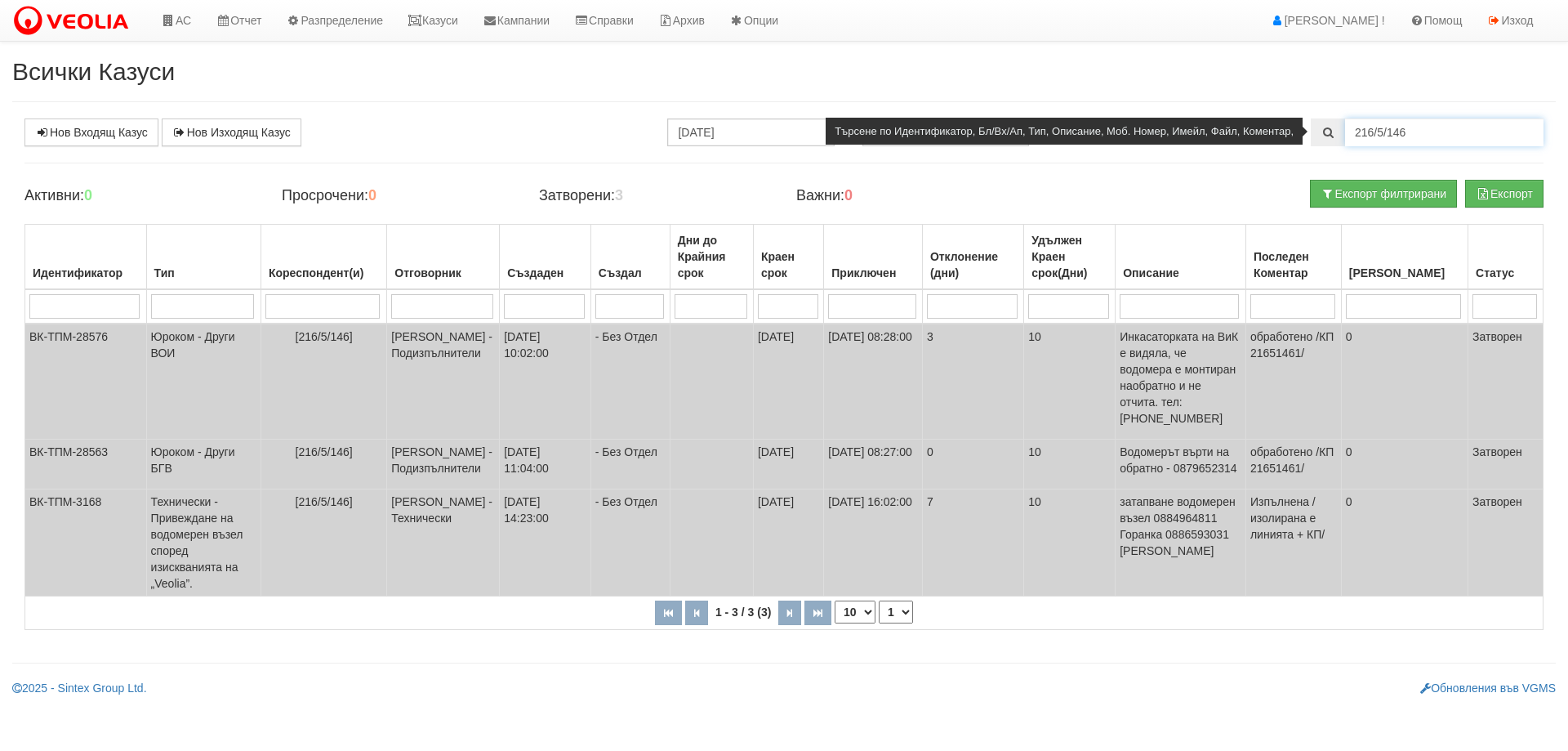
drag, startPoint x: 1417, startPoint y: 131, endPoint x: 1261, endPoint y: 142, distance: 156.4
click at [1311, 142] on div "216/5/146" at bounding box center [1427, 132] width 233 height 28
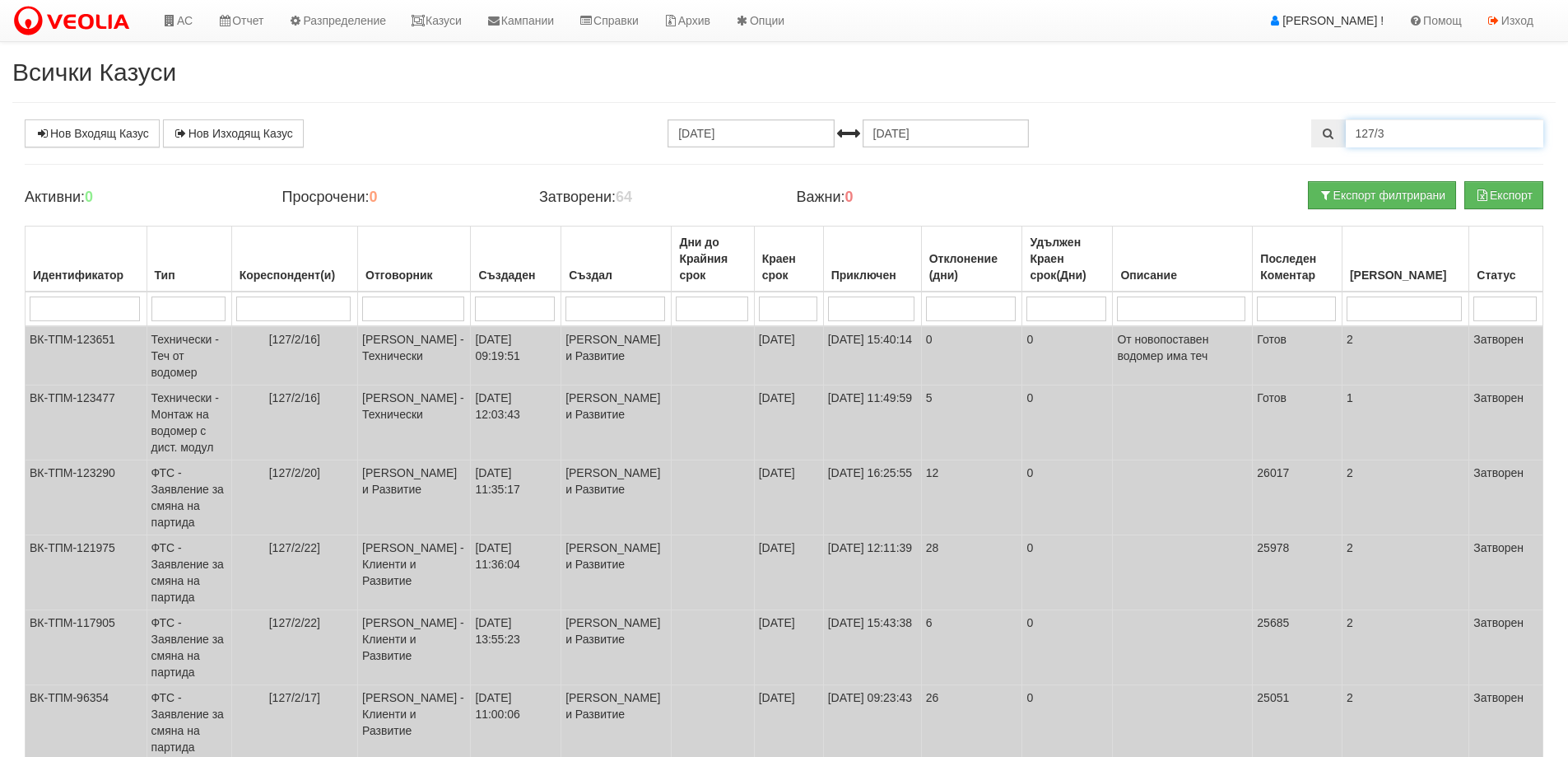
type input "127/3"
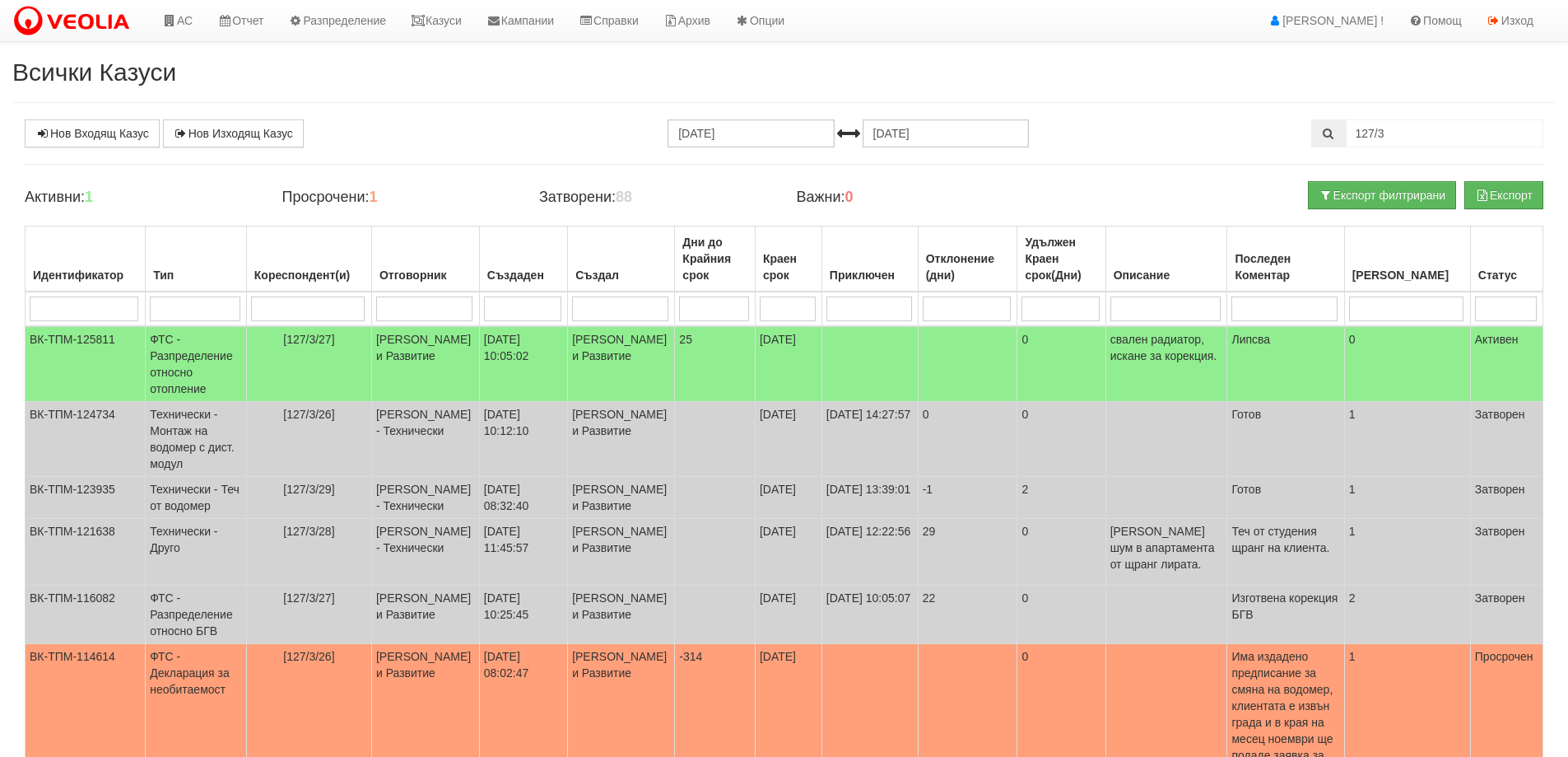
click at [199, 198] on h4 "Активни: 1" at bounding box center [141, 197] width 232 height 16
click at [178, 194] on h4 "Активни: 1" at bounding box center [141, 197] width 232 height 16
click at [446, 22] on link "Казуси" at bounding box center [435, 20] width 76 height 41
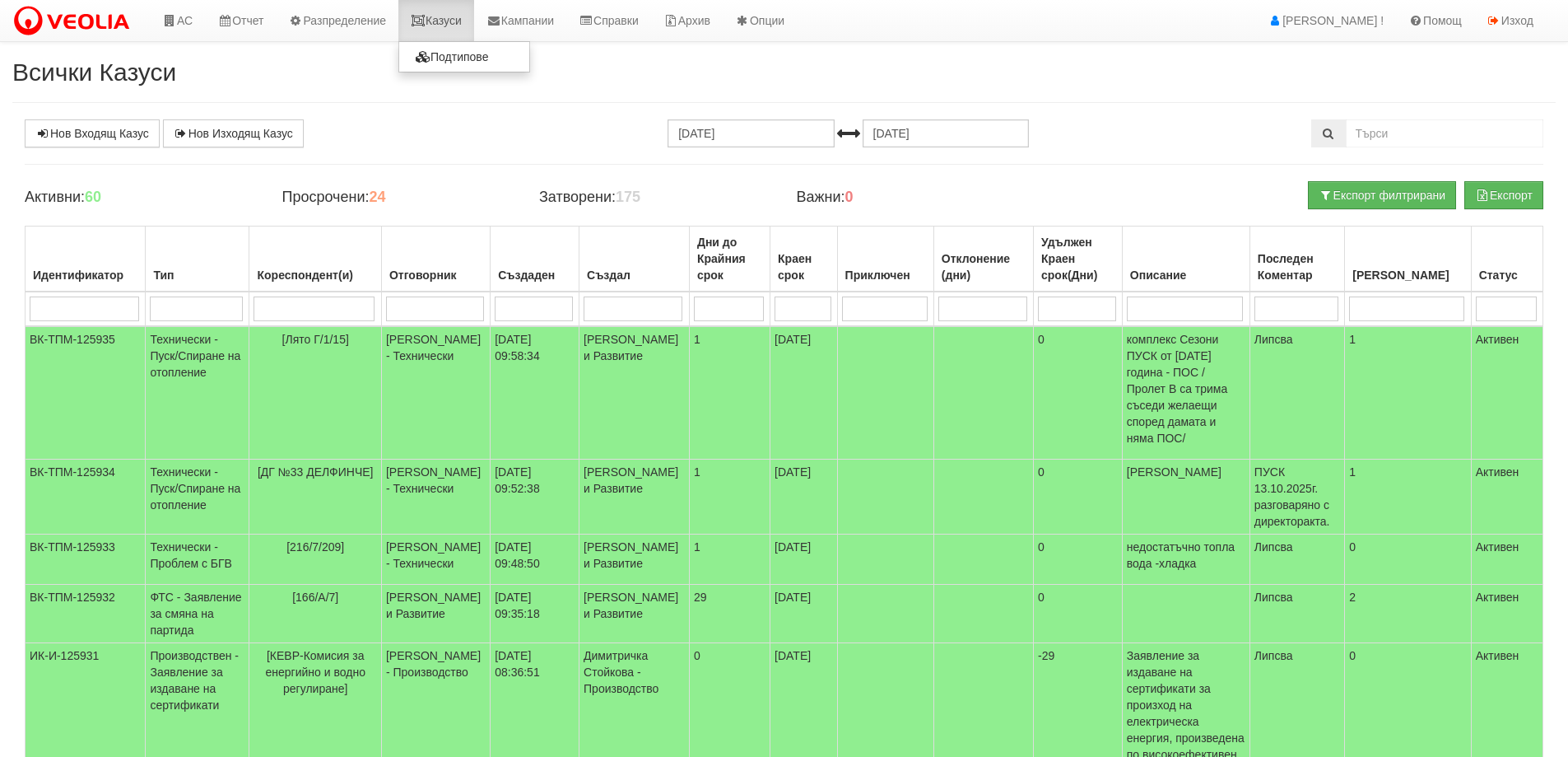
click at [441, 20] on link "Казуси" at bounding box center [435, 20] width 76 height 41
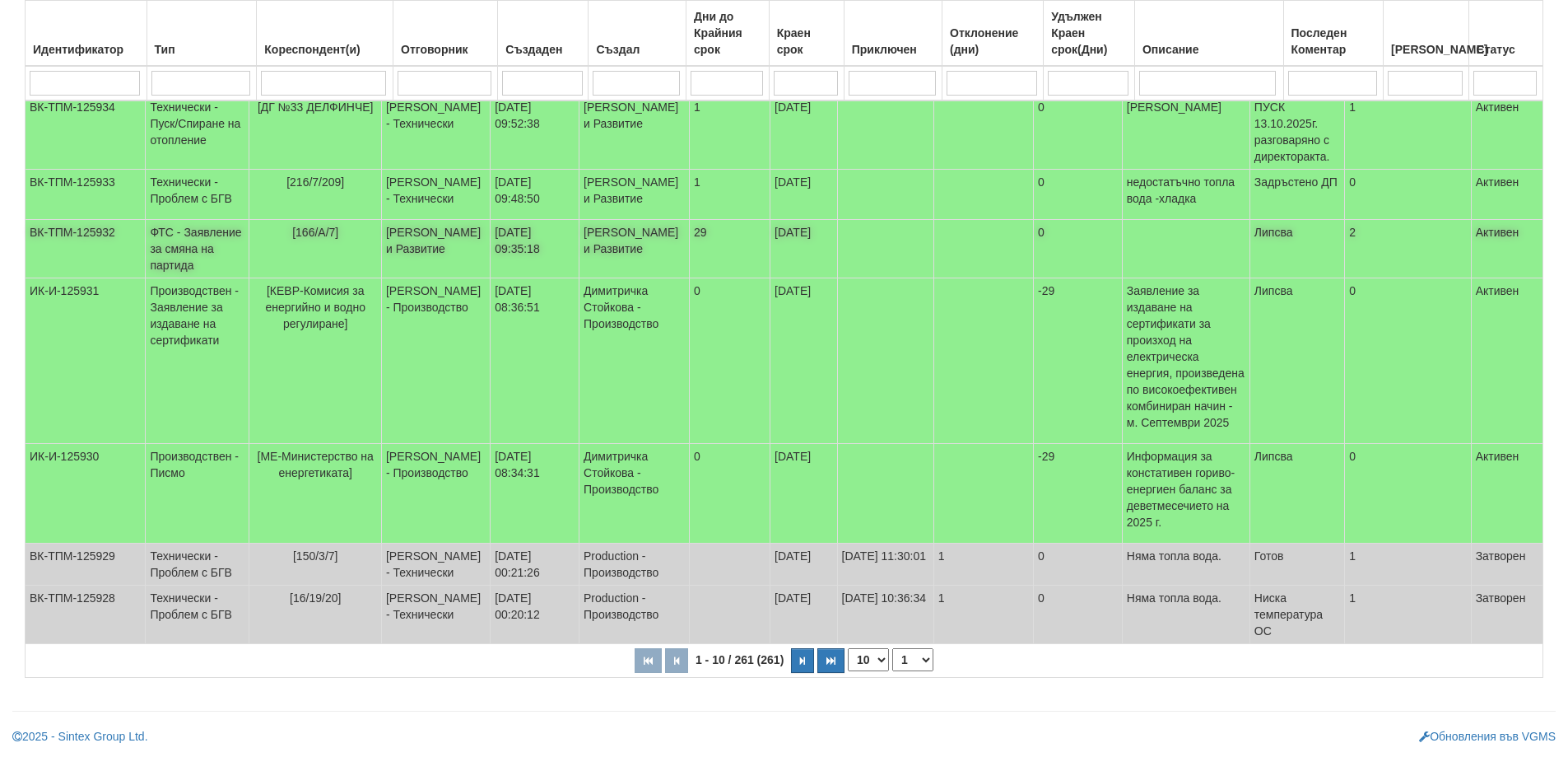
scroll to position [490, 0]
click at [880, 661] on select "10 20 30 40" at bounding box center [868, 659] width 41 height 23
select select "40"
click at [851, 671] on select "10 20 30 40" at bounding box center [868, 659] width 41 height 23
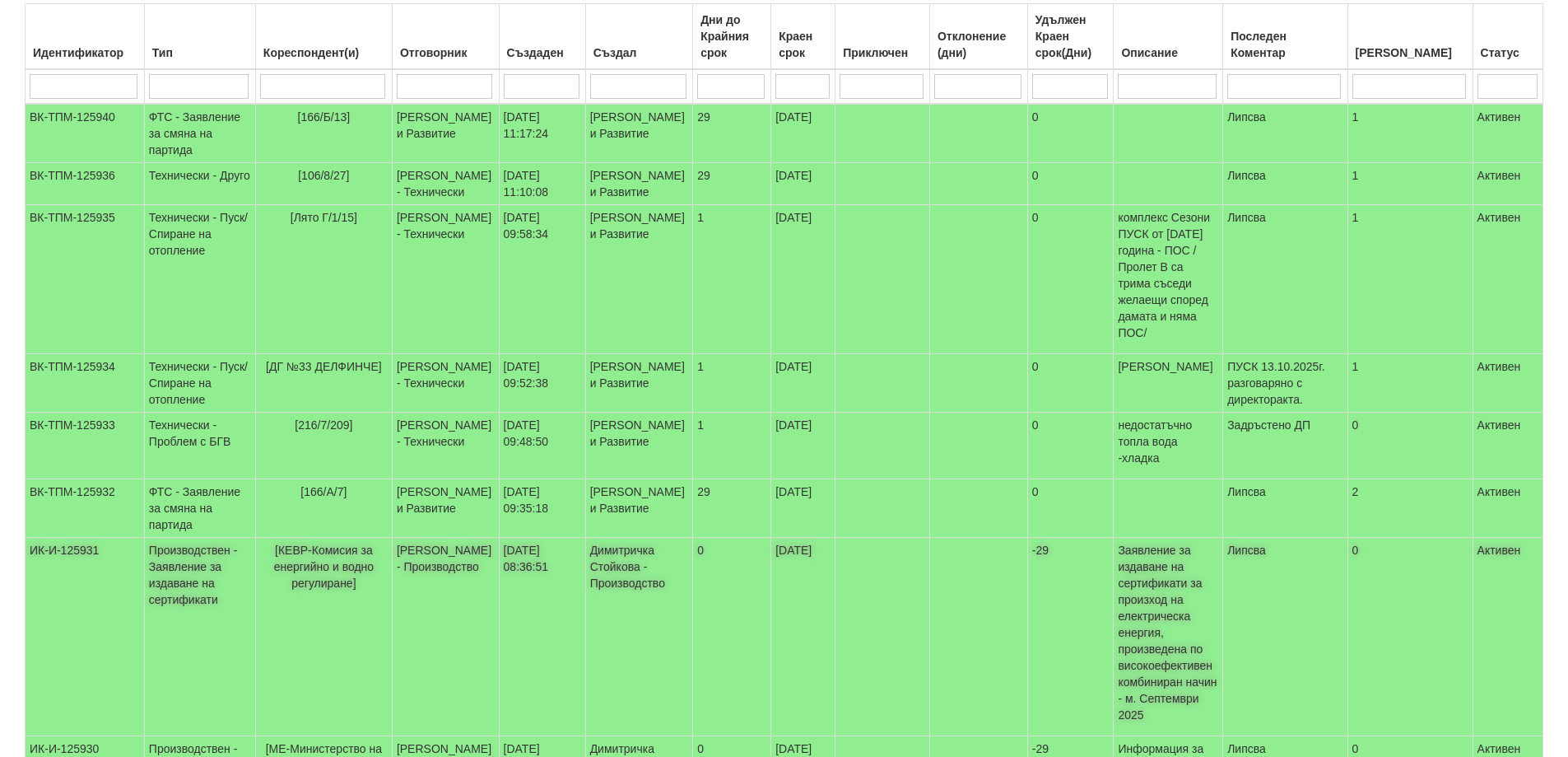
scroll to position [160, 0]
